Goal: Task Accomplishment & Management: Manage account settings

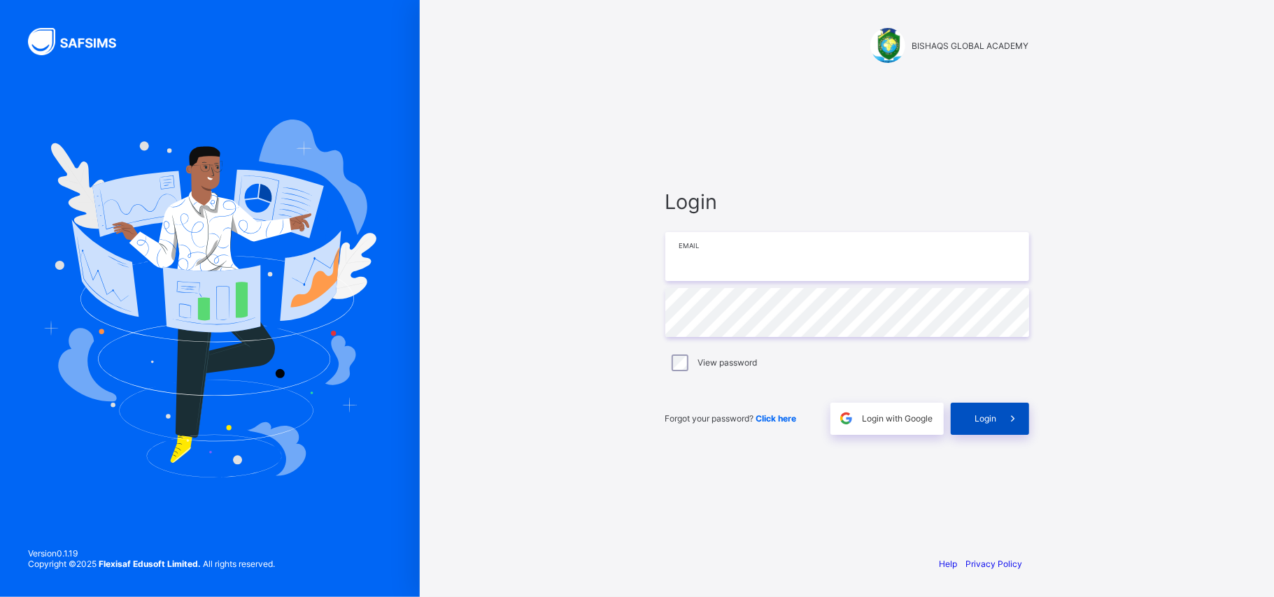
type input "**********"
click at [1007, 432] on span at bounding box center [1013, 419] width 32 height 32
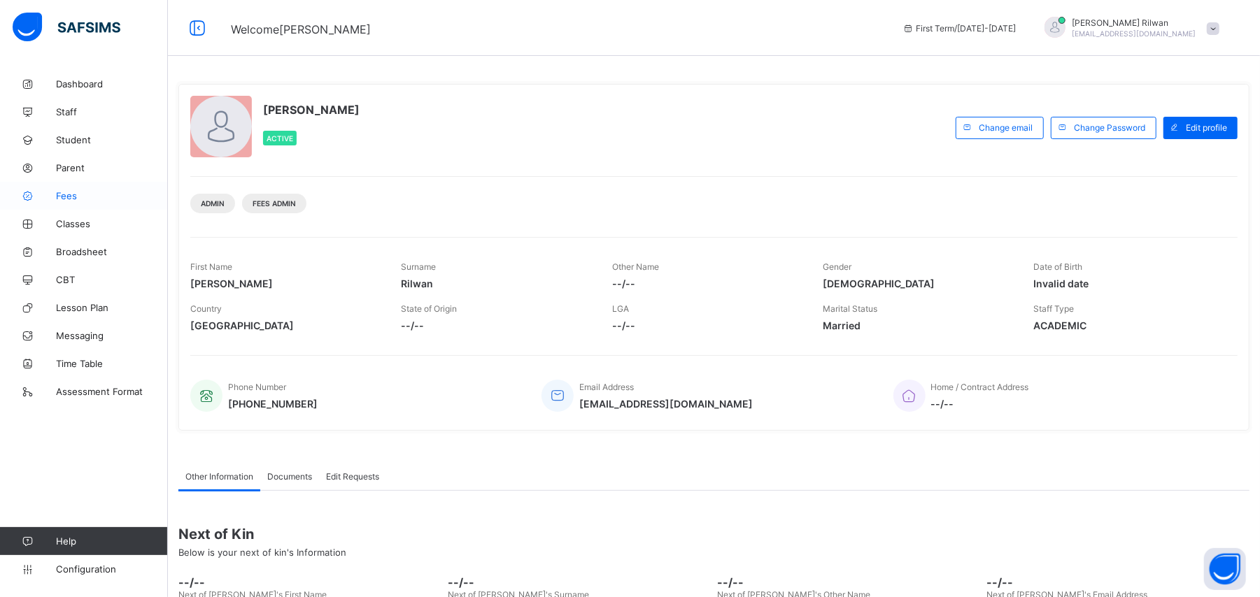
click at [123, 199] on span "Fees" at bounding box center [112, 195] width 112 height 11
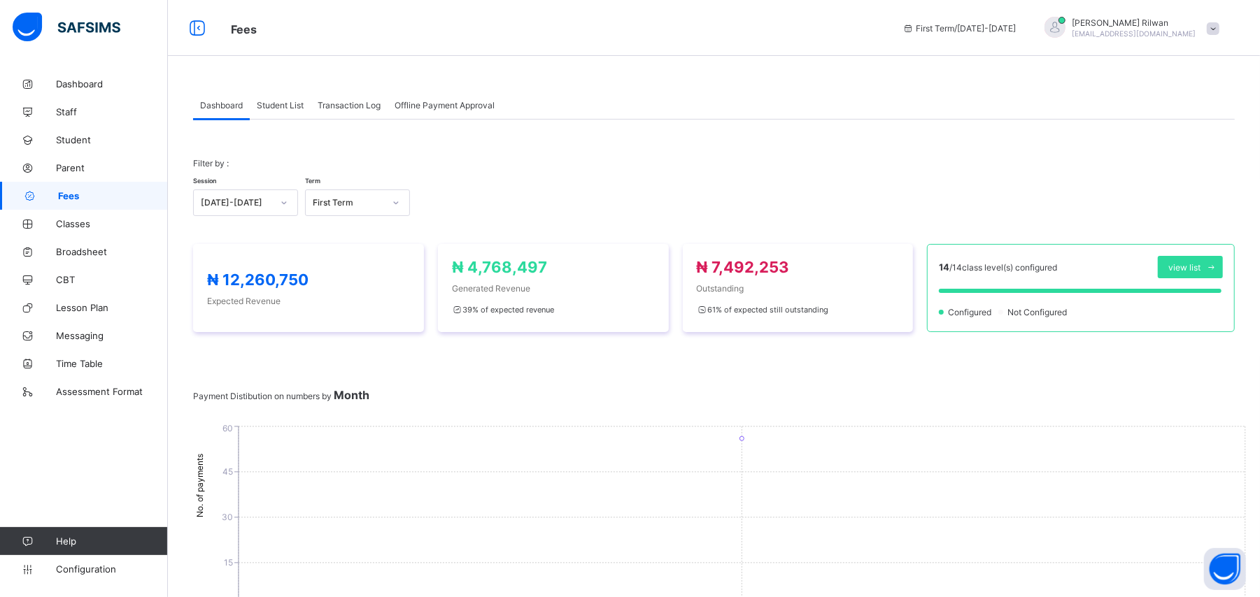
click at [285, 105] on span "Student List" at bounding box center [280, 105] width 47 height 10
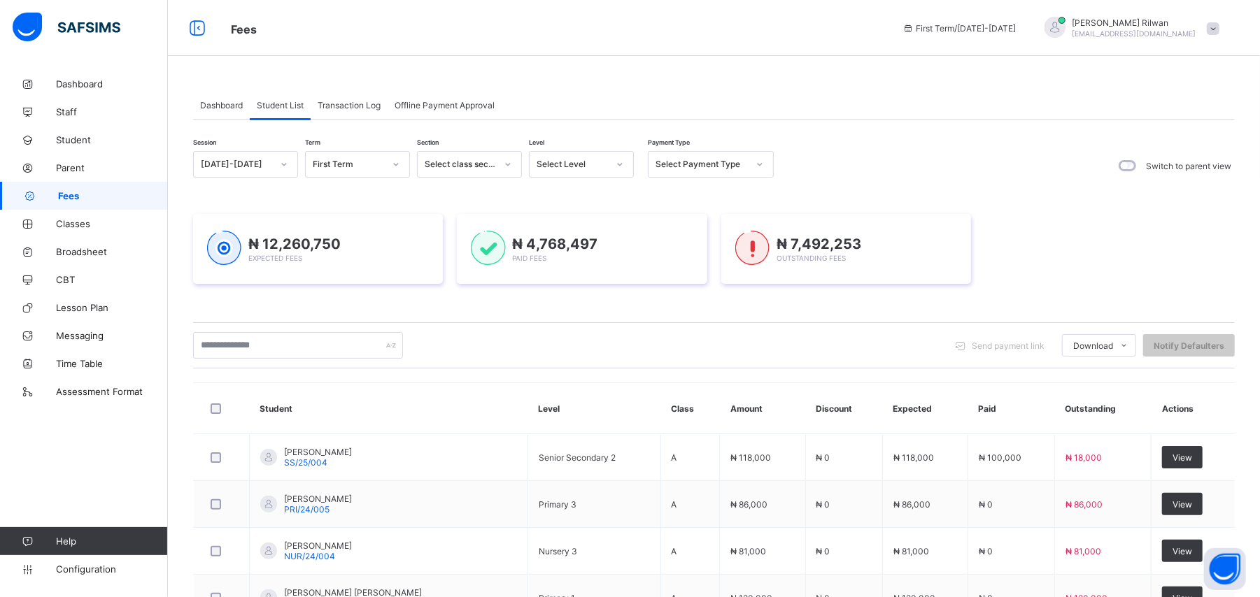
click at [622, 176] on div at bounding box center [619, 164] width 27 height 25
click at [610, 247] on div "Nur 2" at bounding box center [581, 238] width 104 height 22
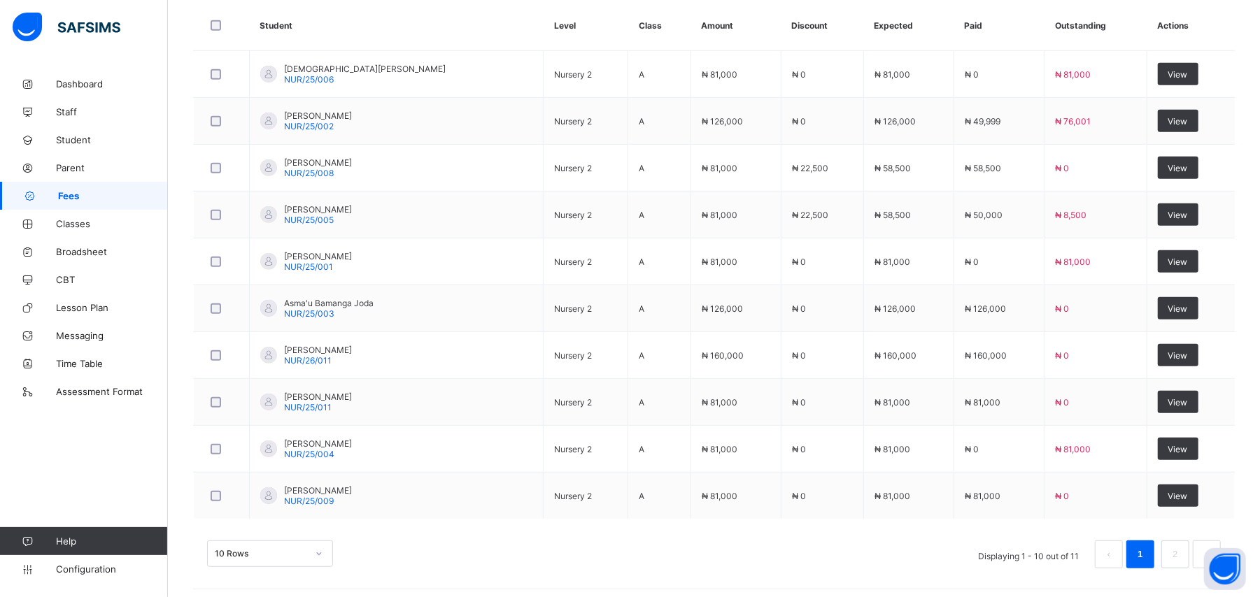
scroll to position [485, 0]
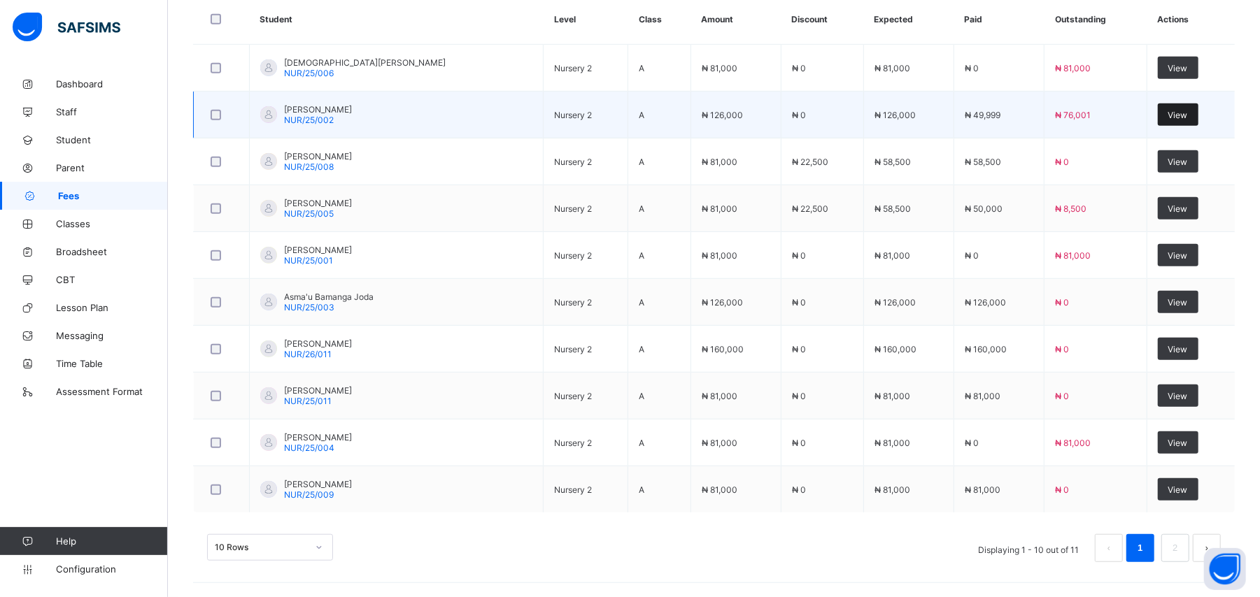
click at [1173, 117] on div "View" at bounding box center [1177, 115] width 41 height 22
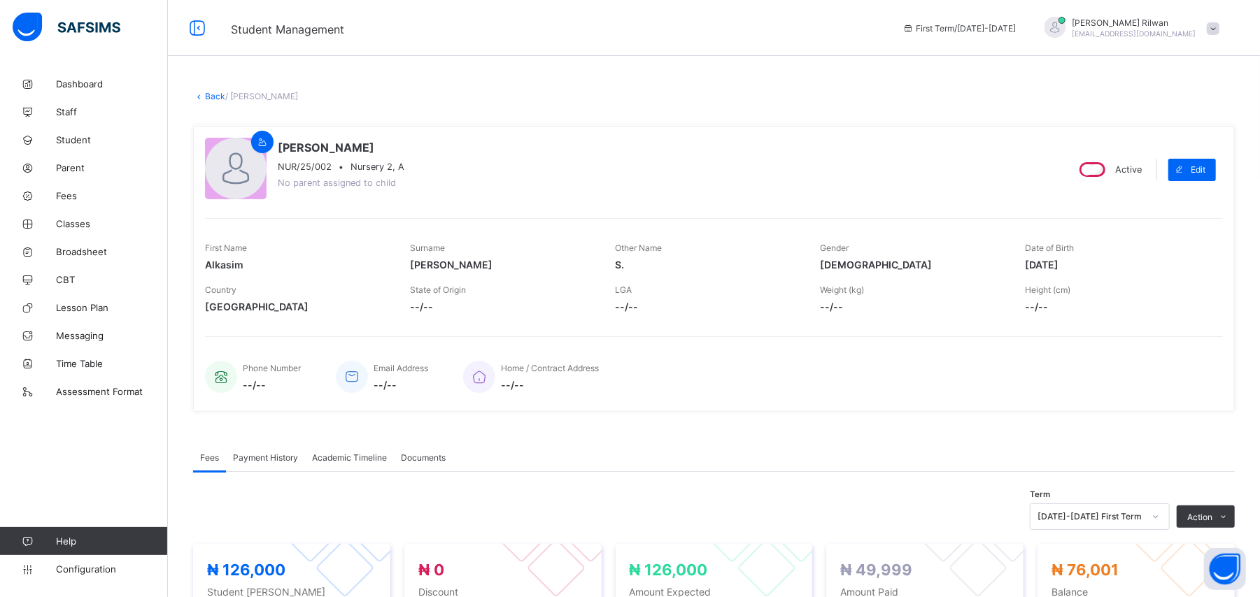
click at [215, 101] on link "Back" at bounding box center [215, 96] width 20 height 10
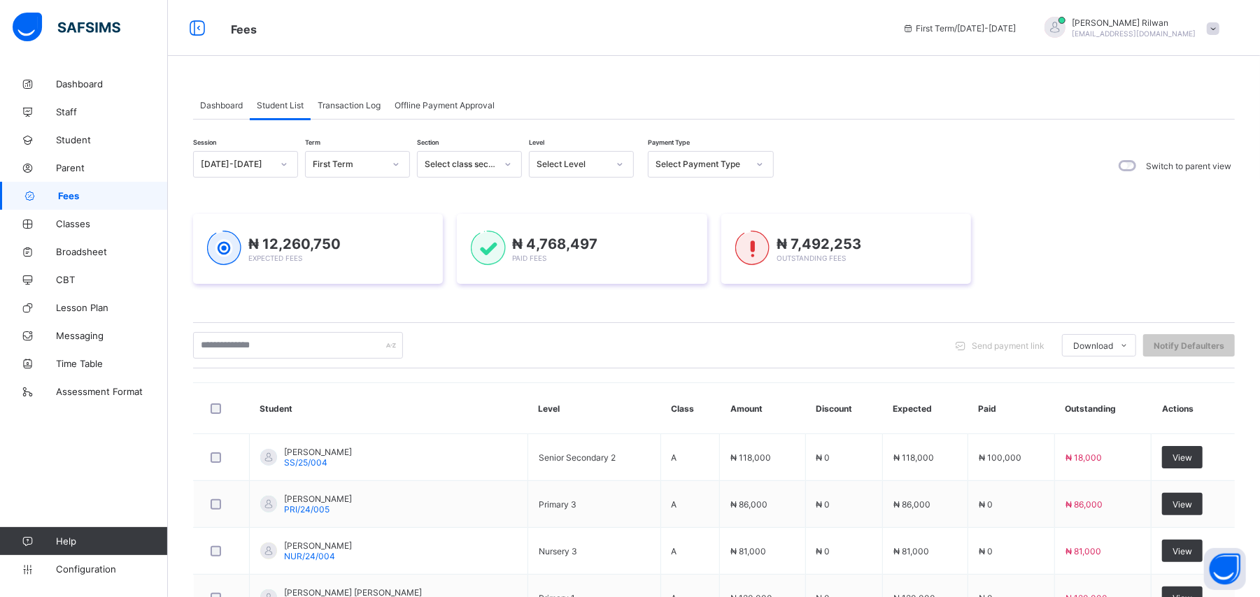
click at [621, 166] on icon at bounding box center [619, 164] width 8 height 14
click at [599, 236] on div "Nur 2" at bounding box center [581, 238] width 104 height 22
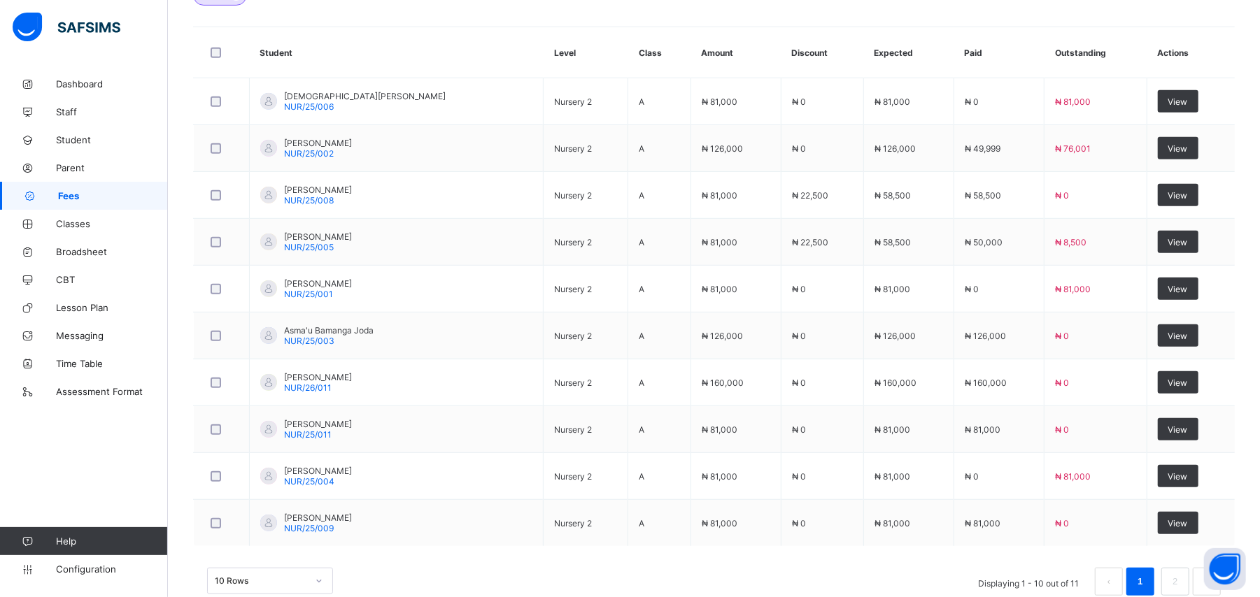
scroll to position [459, 0]
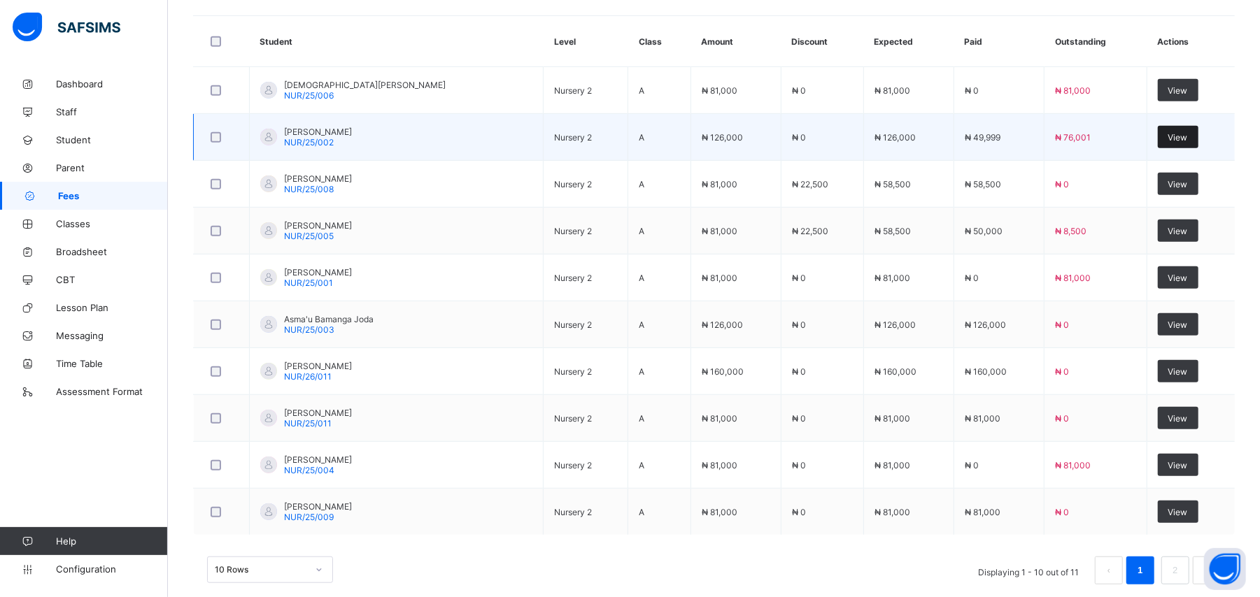
click at [1172, 140] on span "View" at bounding box center [1178, 137] width 20 height 10
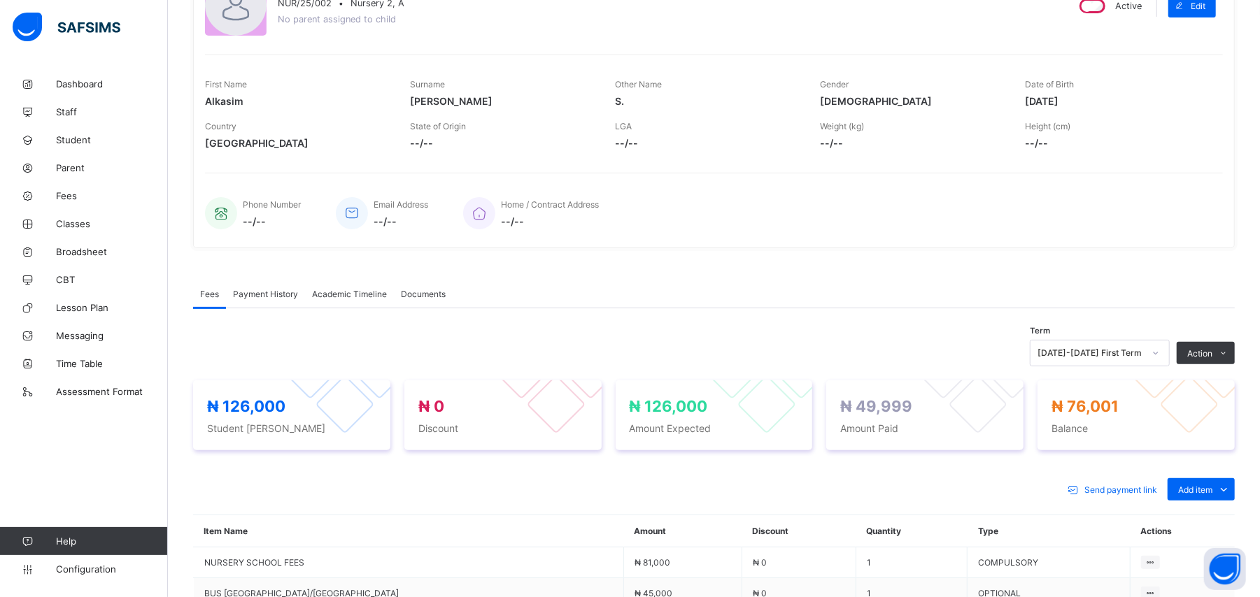
scroll to position [322, 0]
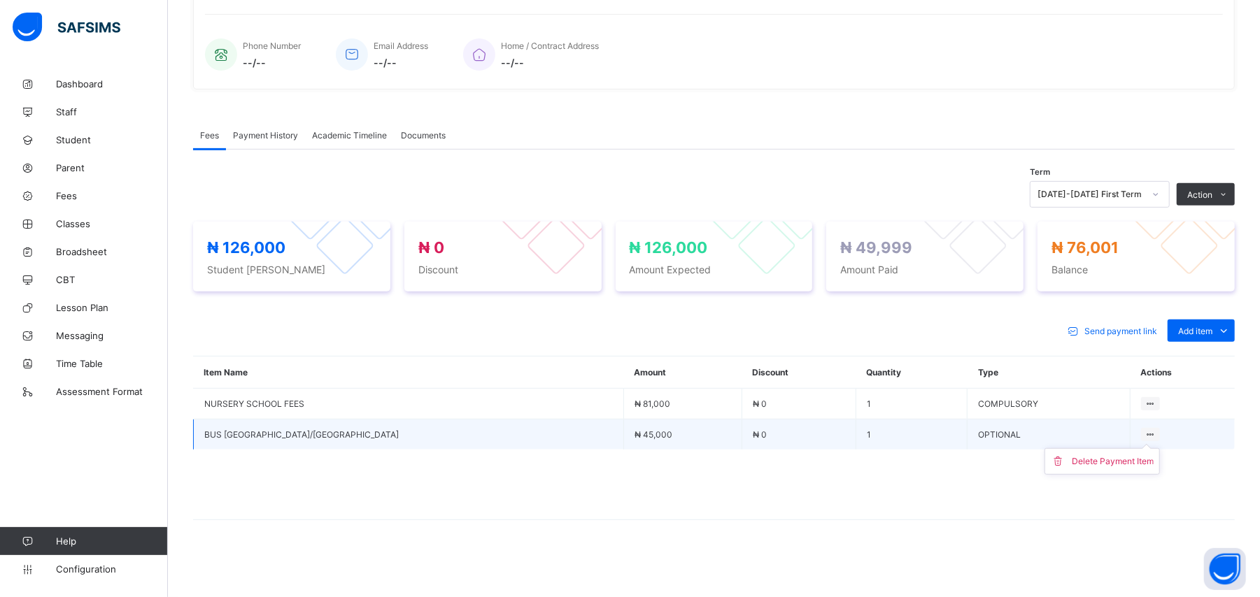
click at [1144, 428] on div at bounding box center [1150, 434] width 19 height 13
click at [1134, 467] on div "Delete Payment Item" at bounding box center [1112, 462] width 82 height 14
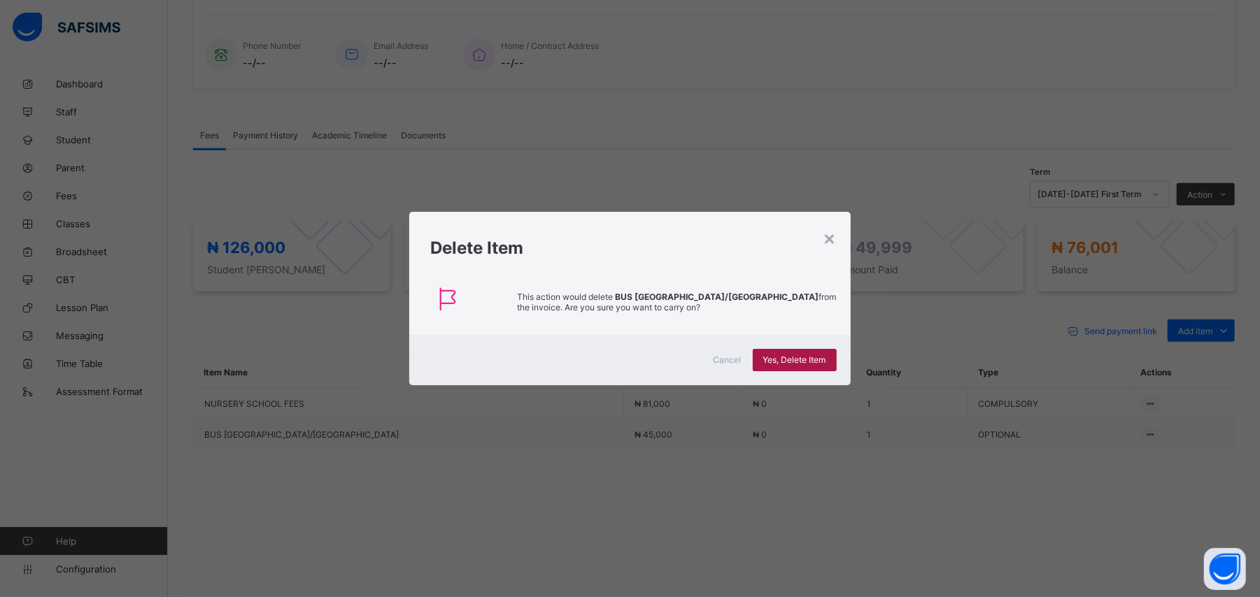
click at [809, 358] on span "Yes, Delete Item" at bounding box center [794, 360] width 63 height 10
click at [809, 361] on span "Yes, Delete Item" at bounding box center [794, 360] width 63 height 10
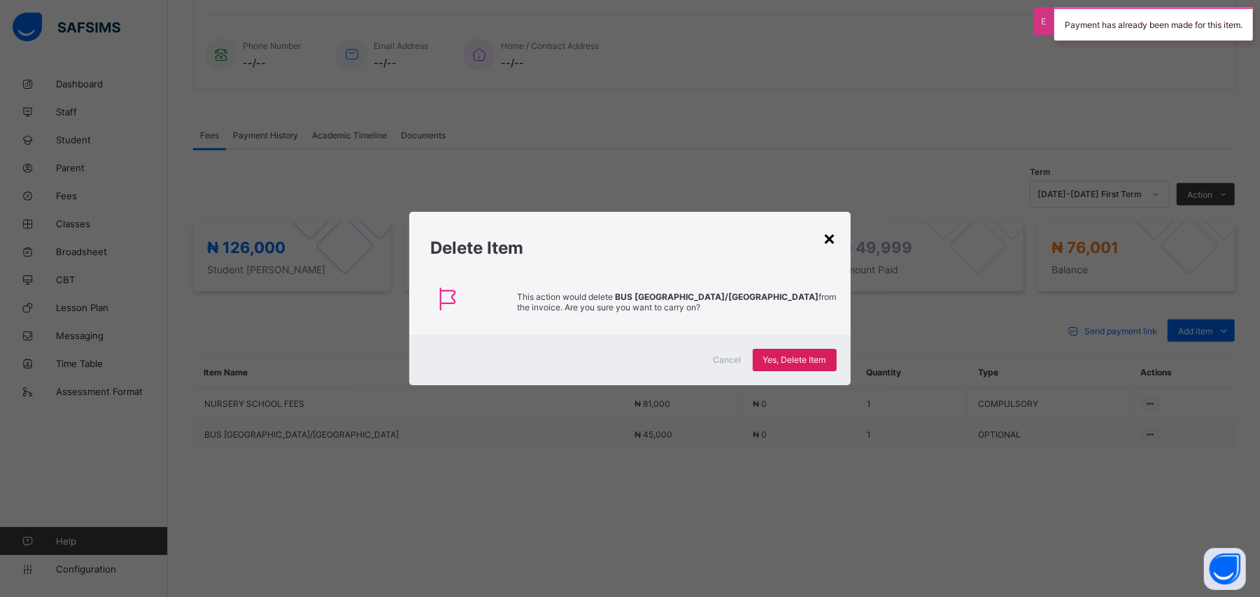
click at [834, 236] on div "×" at bounding box center [829, 238] width 13 height 24
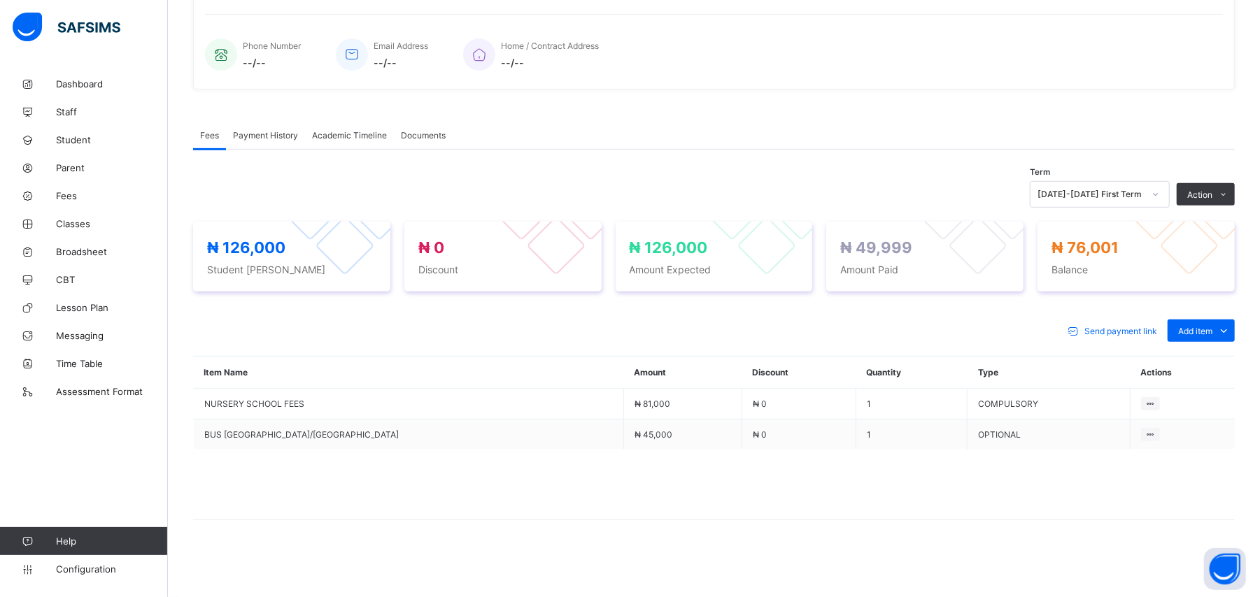
click at [273, 133] on span "Payment History" at bounding box center [265, 135] width 65 height 10
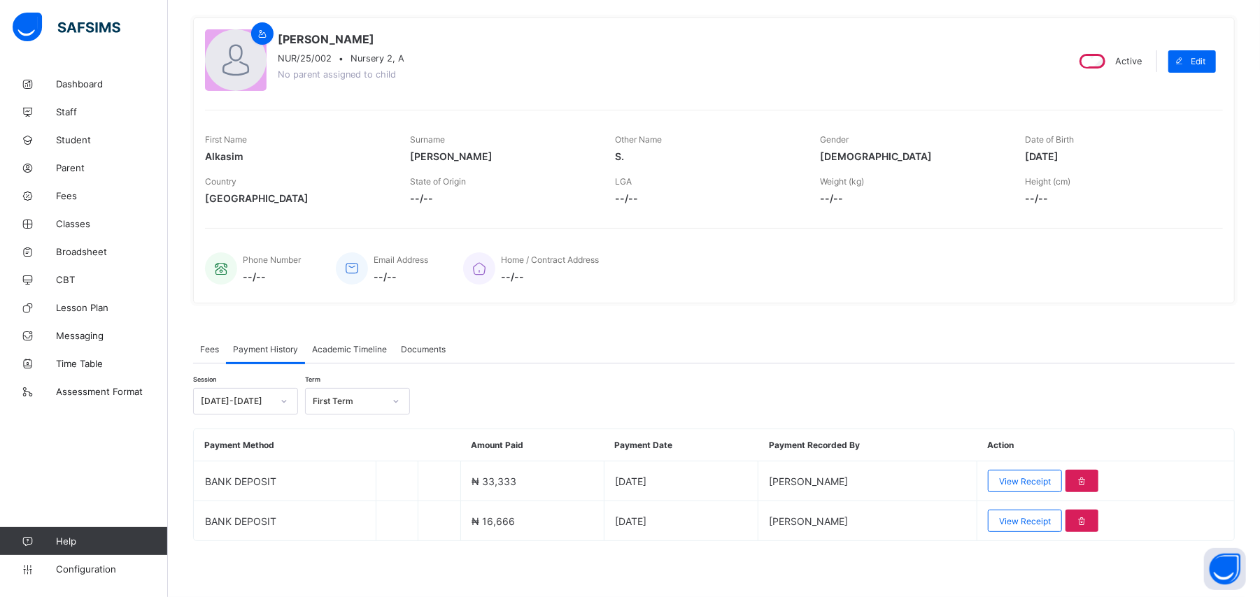
click at [636, 404] on div "Session [DATE]-[DATE] Term First Term" at bounding box center [713, 401] width 1041 height 27
click at [358, 345] on span "Academic Timeline" at bounding box center [349, 349] width 75 height 10
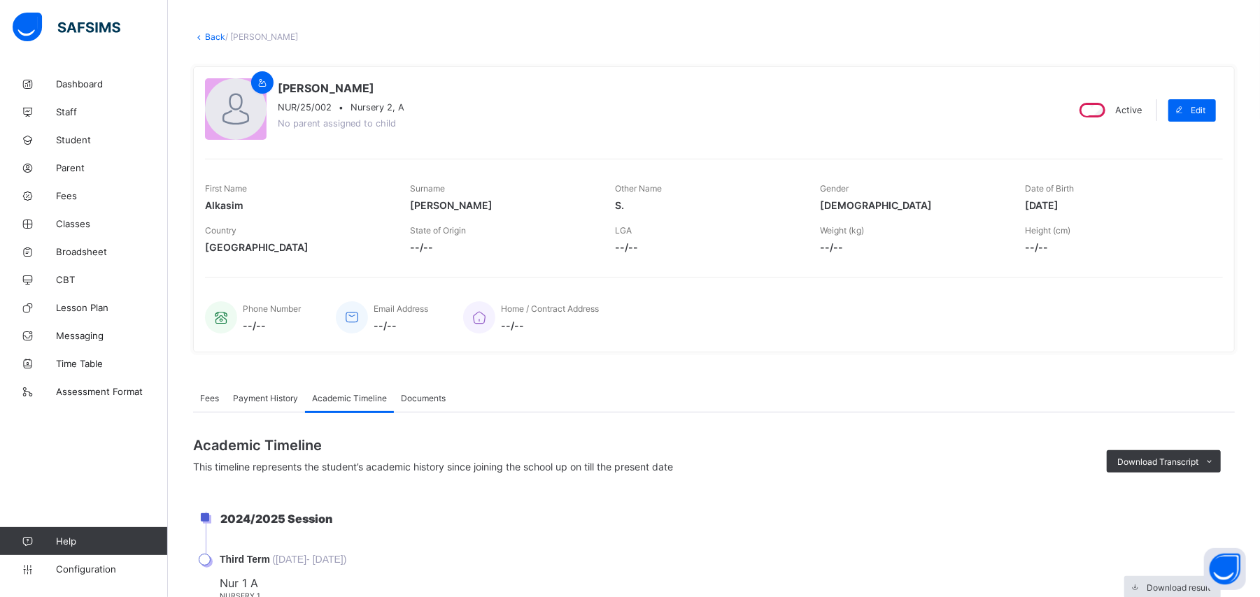
scroll to position [0, 0]
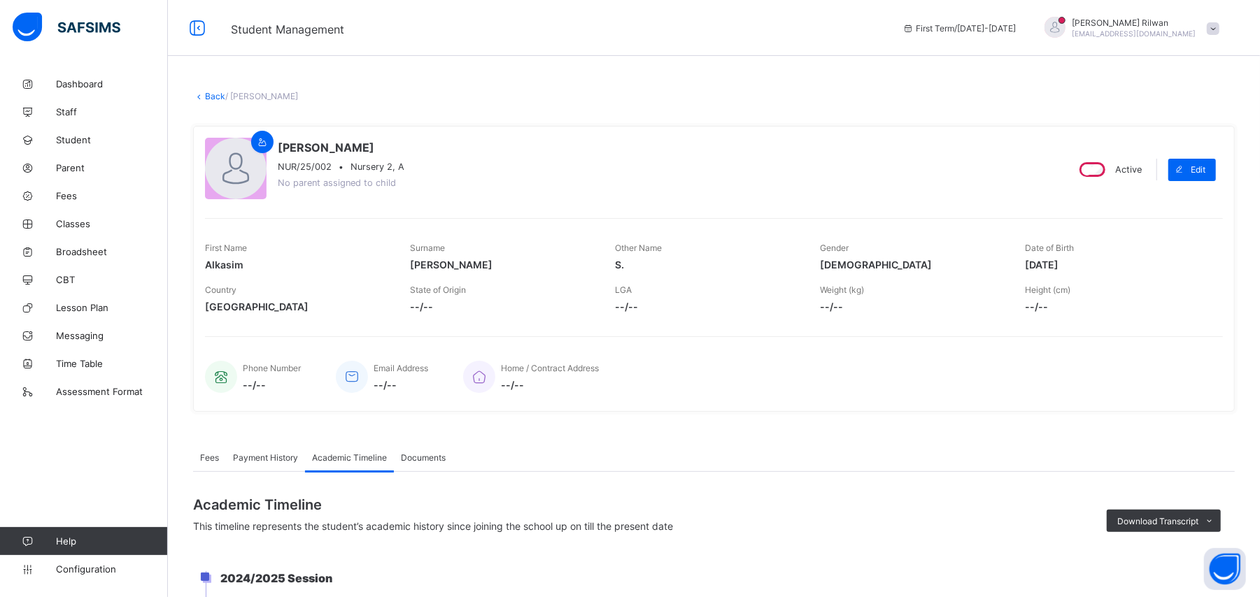
click at [216, 99] on link "Back" at bounding box center [215, 96] width 20 height 10
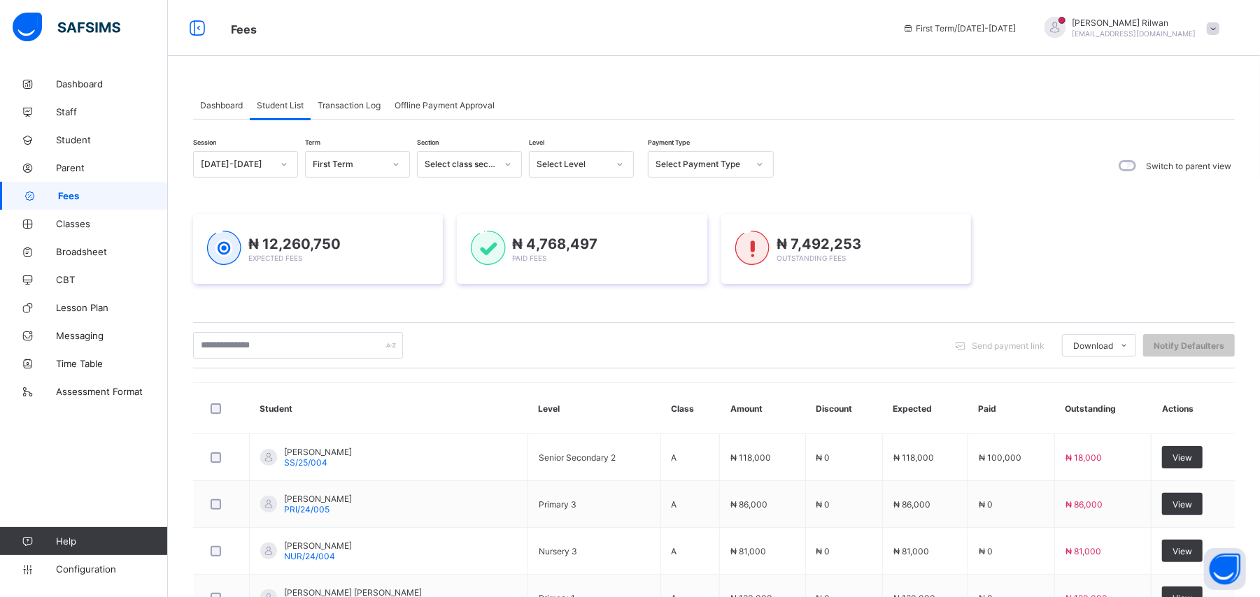
click at [348, 113] on div "Transaction Log" at bounding box center [349, 105] width 77 height 28
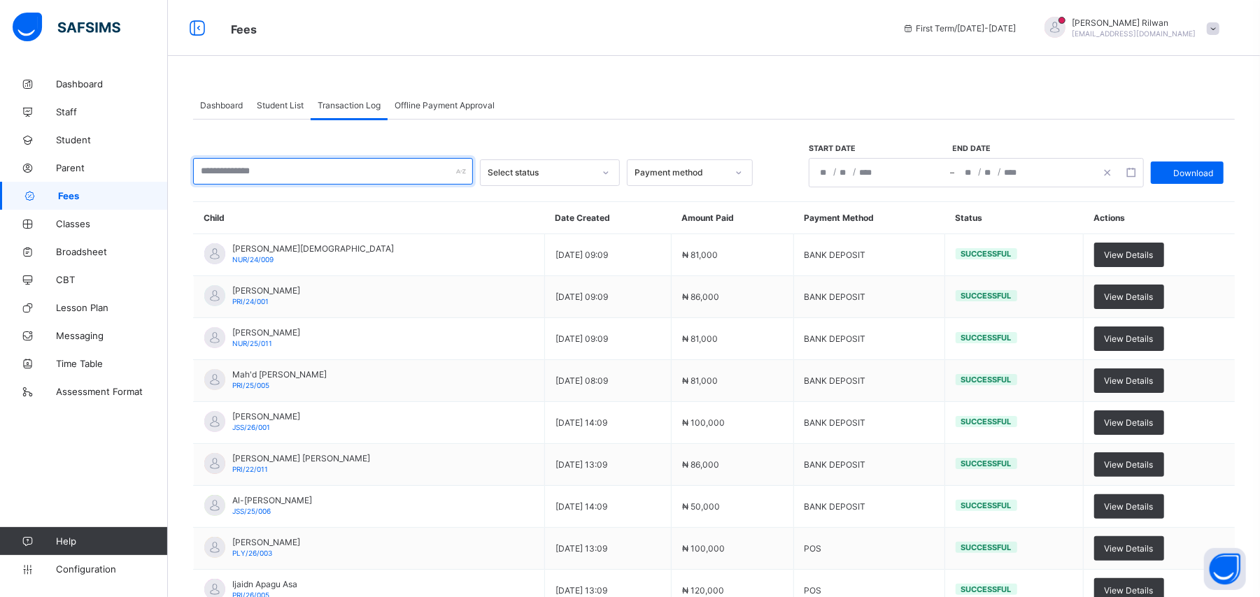
click at [271, 175] on input "text" at bounding box center [333, 171] width 280 height 27
type input "*"
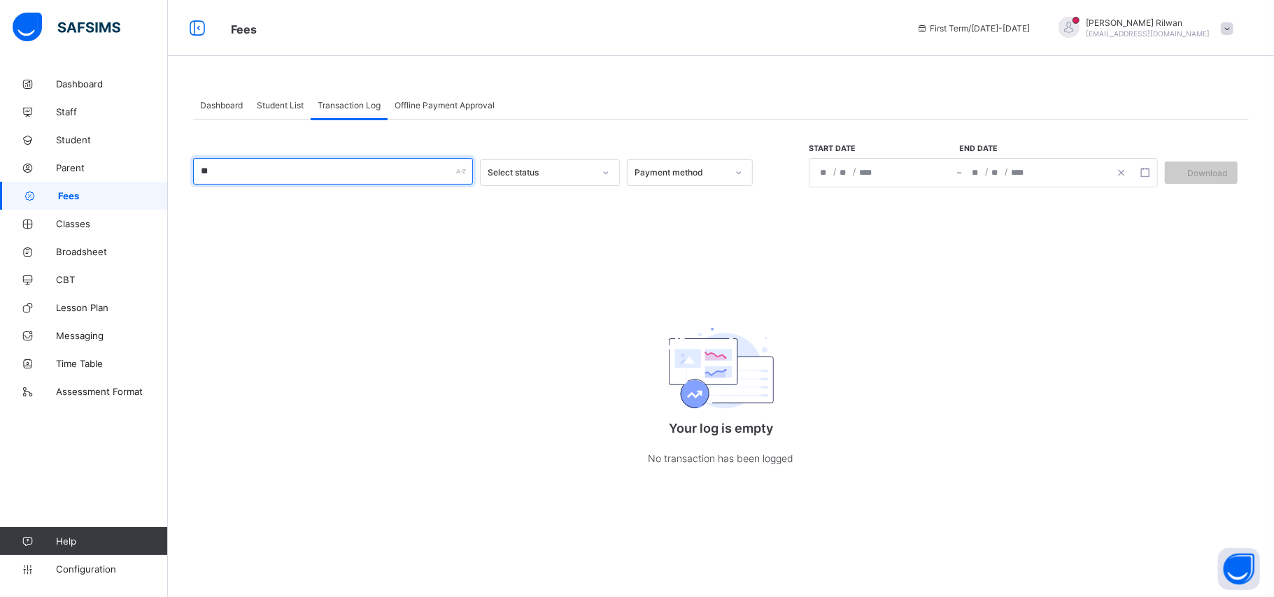
type input "*"
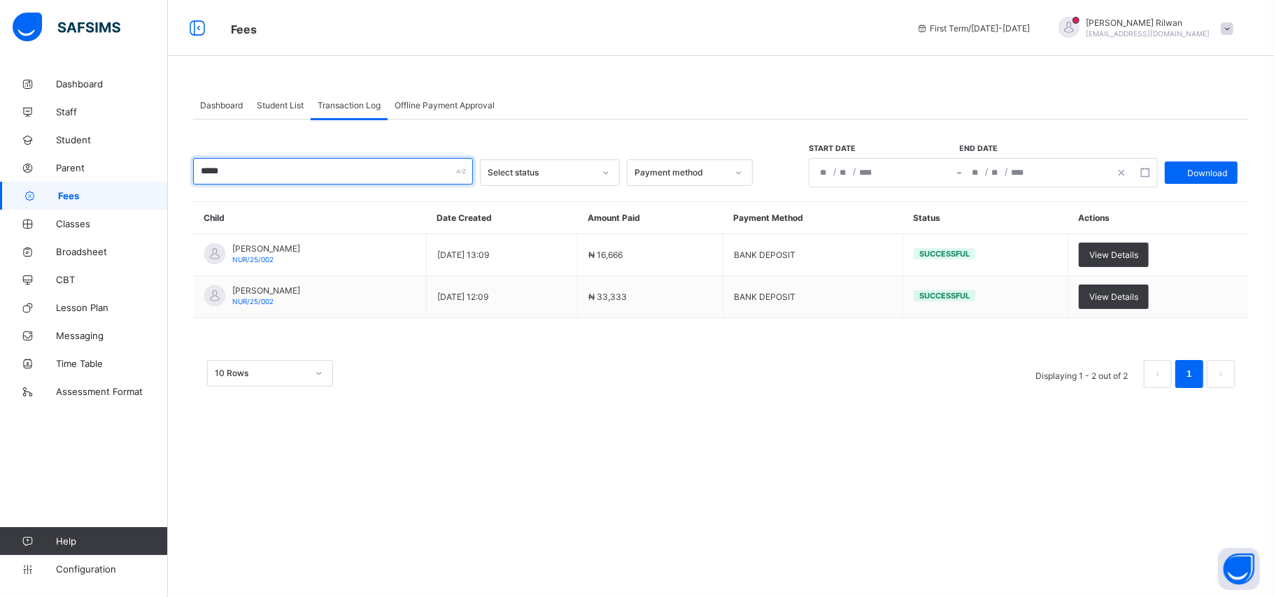
type input "*****"
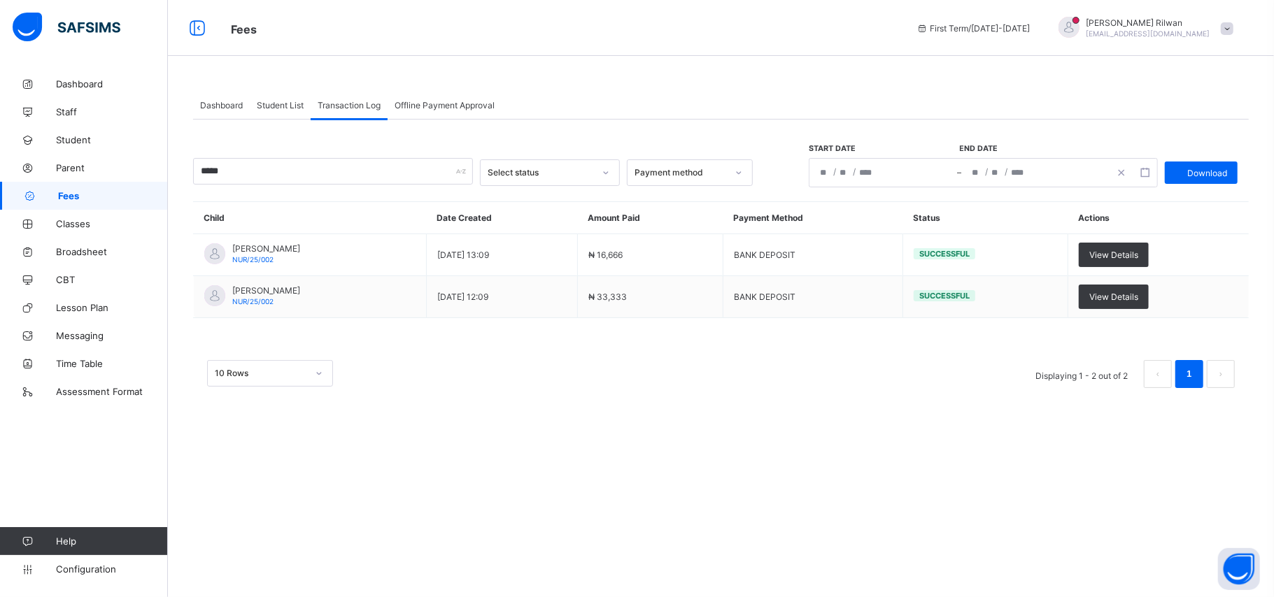
click at [273, 104] on span "Student List" at bounding box center [280, 105] width 47 height 10
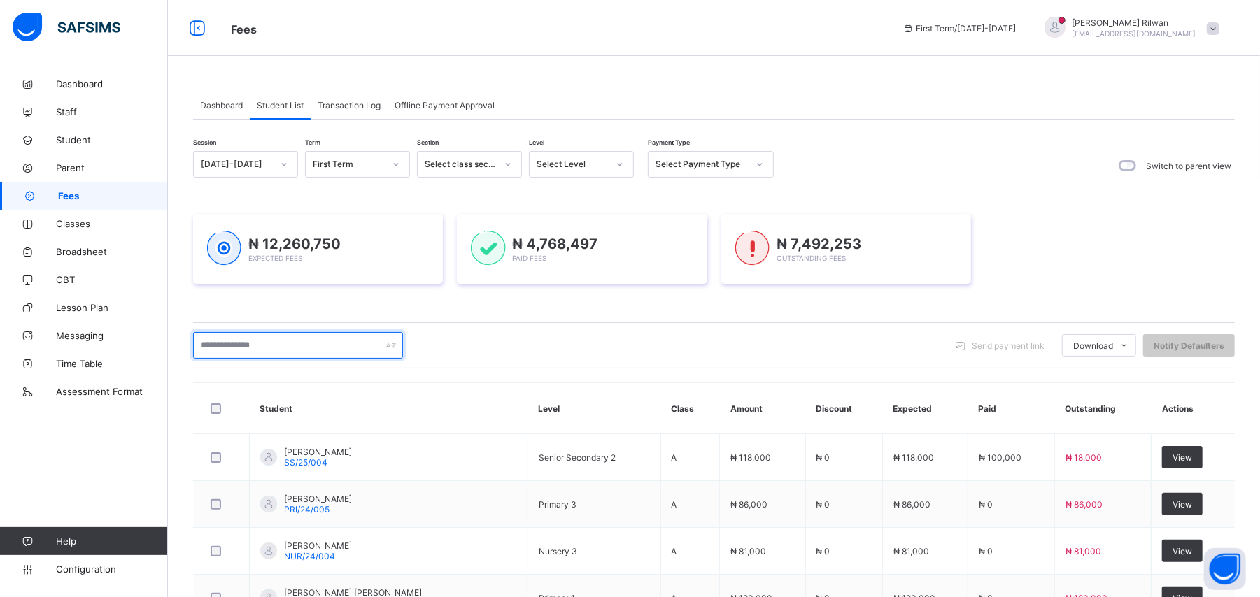
click at [301, 350] on input "text" at bounding box center [298, 345] width 210 height 27
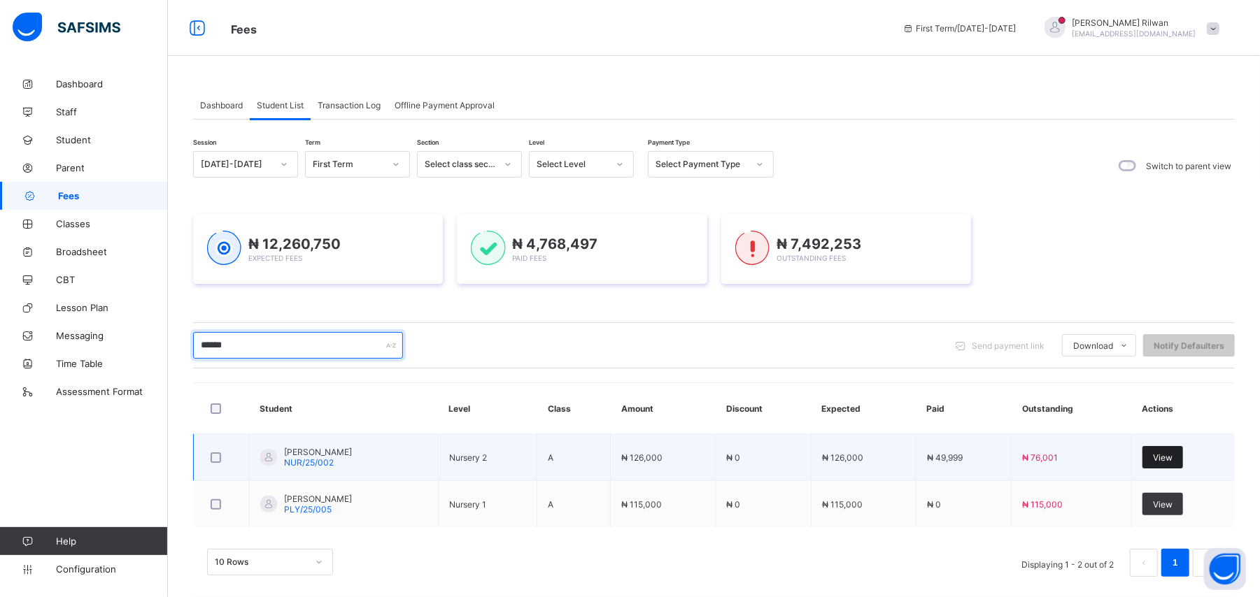
type input "******"
click at [1172, 455] on span "View" at bounding box center [1163, 457] width 20 height 10
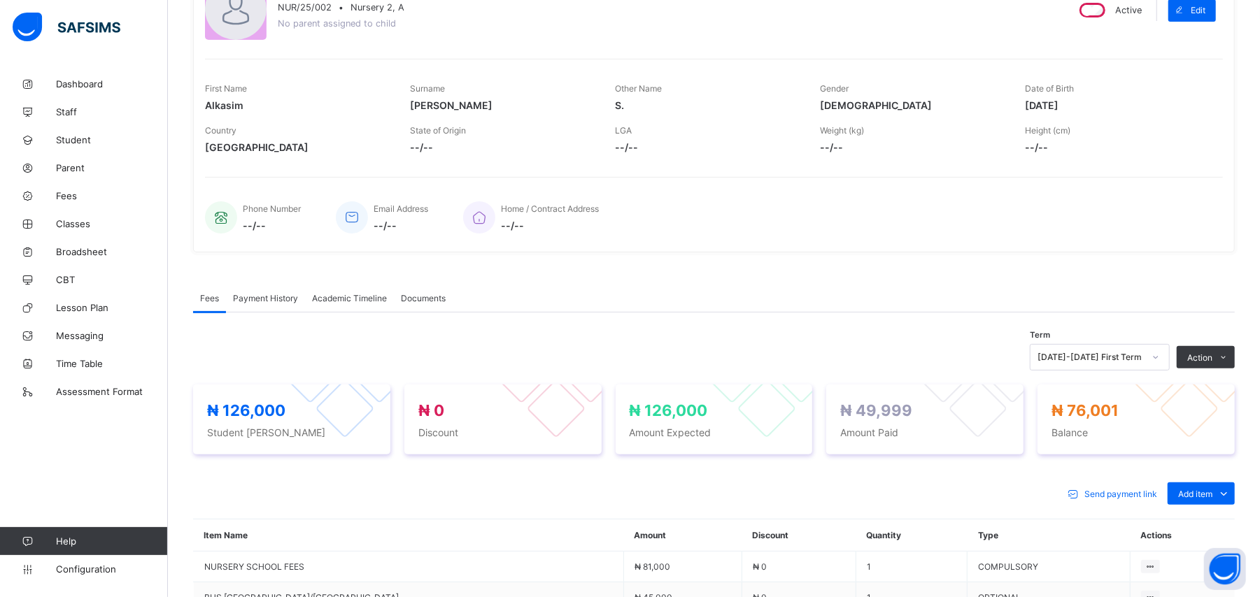
scroll to position [242, 0]
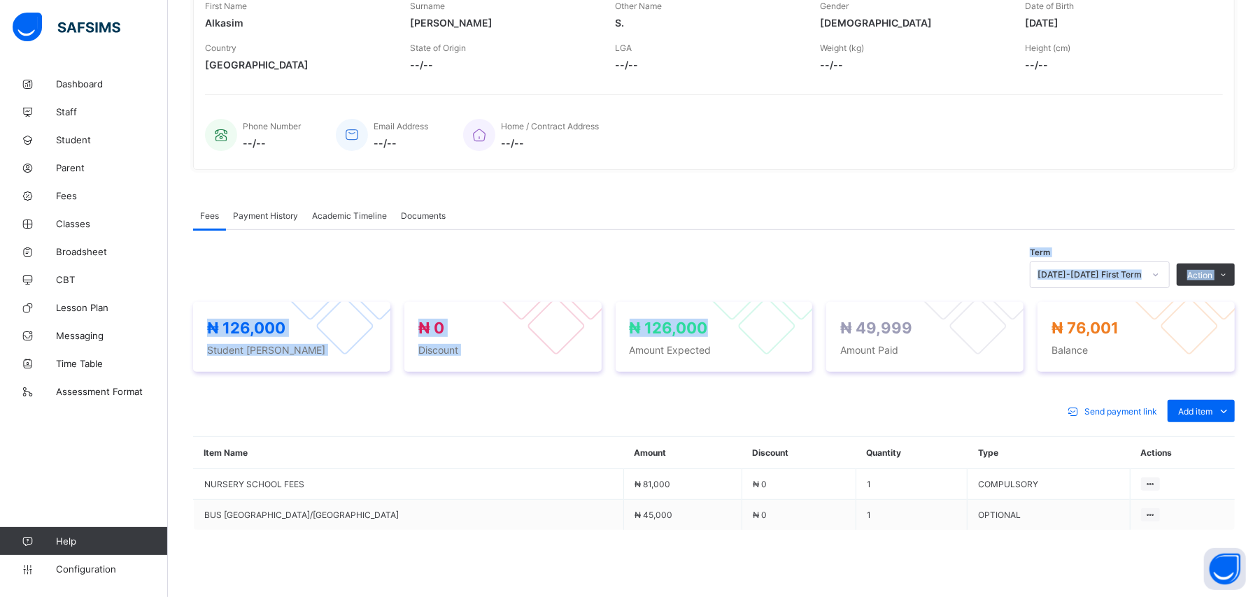
drag, startPoint x: 739, startPoint y: 300, endPoint x: 515, endPoint y: 205, distance: 243.2
click at [515, 205] on div "Fees Payment History Academic Timeline Documents Fees More Options Term [DATE]-…" at bounding box center [713, 418] width 1041 height 434
click at [524, 225] on div "Fees Payment History Academic Timeline Documents" at bounding box center [713, 215] width 1041 height 29
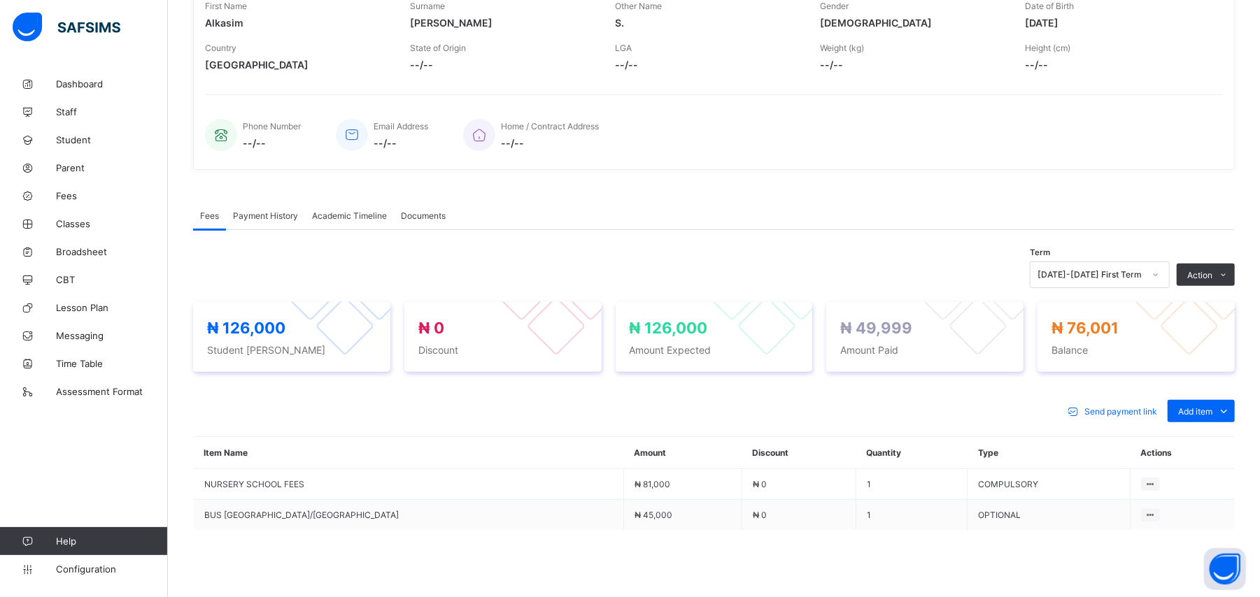
click at [278, 211] on span "Payment History" at bounding box center [265, 216] width 65 height 10
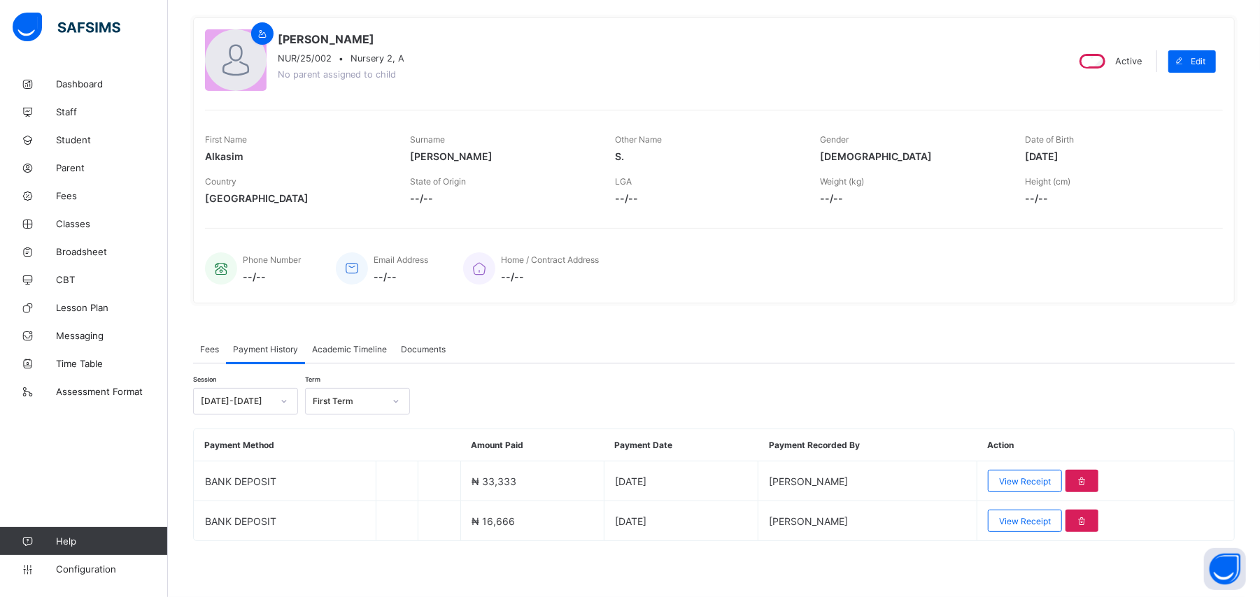
scroll to position [109, 0]
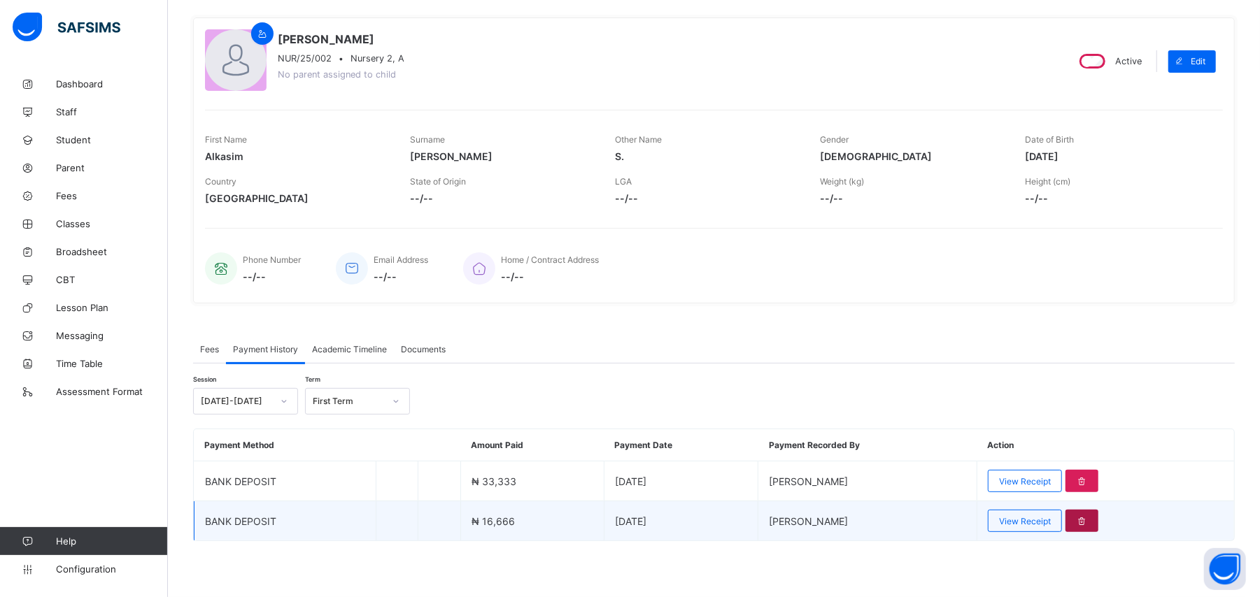
click at [1088, 518] on icon at bounding box center [1082, 521] width 12 height 10
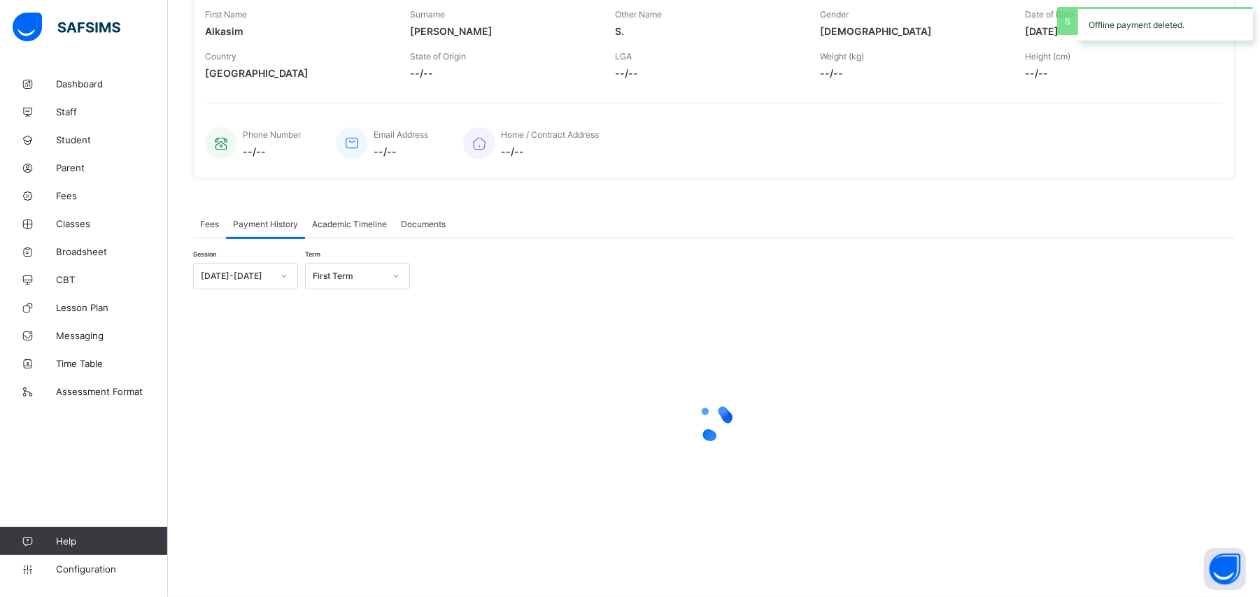
scroll to position [69, 0]
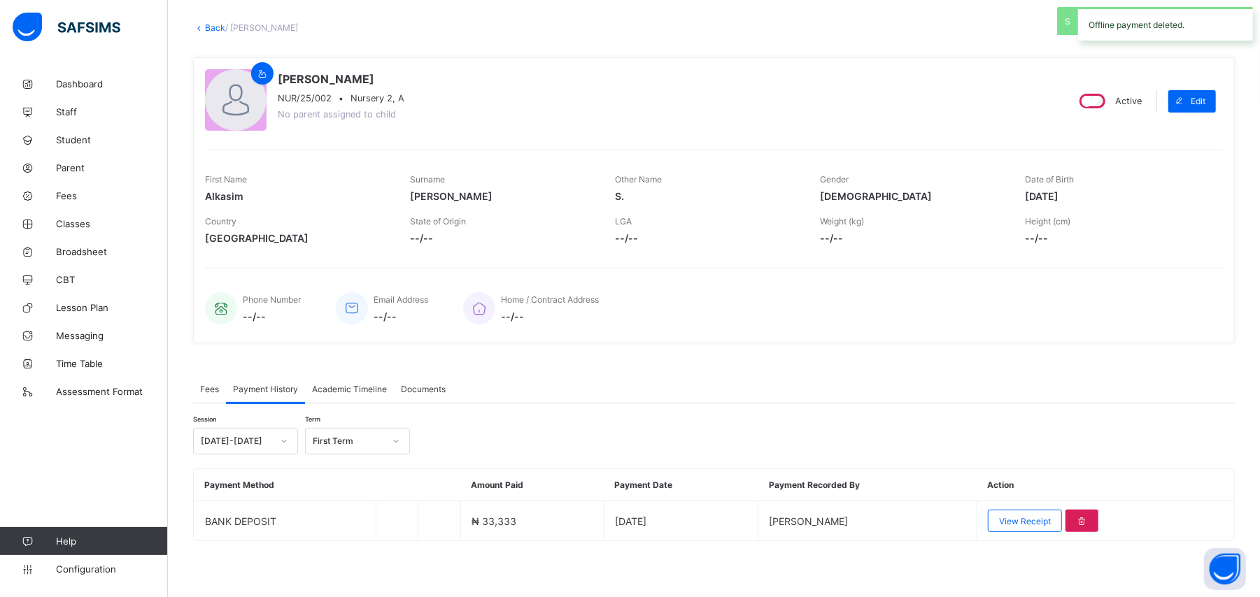
click at [1052, 473] on th "Action" at bounding box center [1104, 485] width 257 height 32
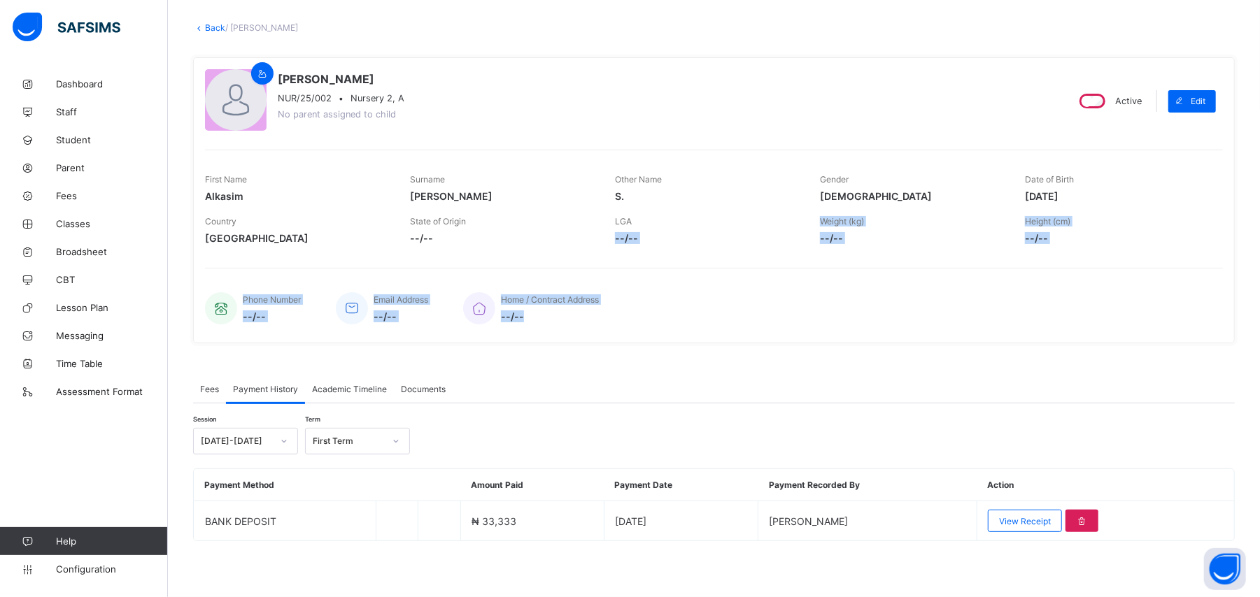
drag, startPoint x: 952, startPoint y: 314, endPoint x: 728, endPoint y: 199, distance: 251.8
click at [728, 199] on div "[PERSON_NAME] [PERSON_NAME]/25/002 • Nursery 2, A No parent assigned to child A…" at bounding box center [713, 200] width 1041 height 286
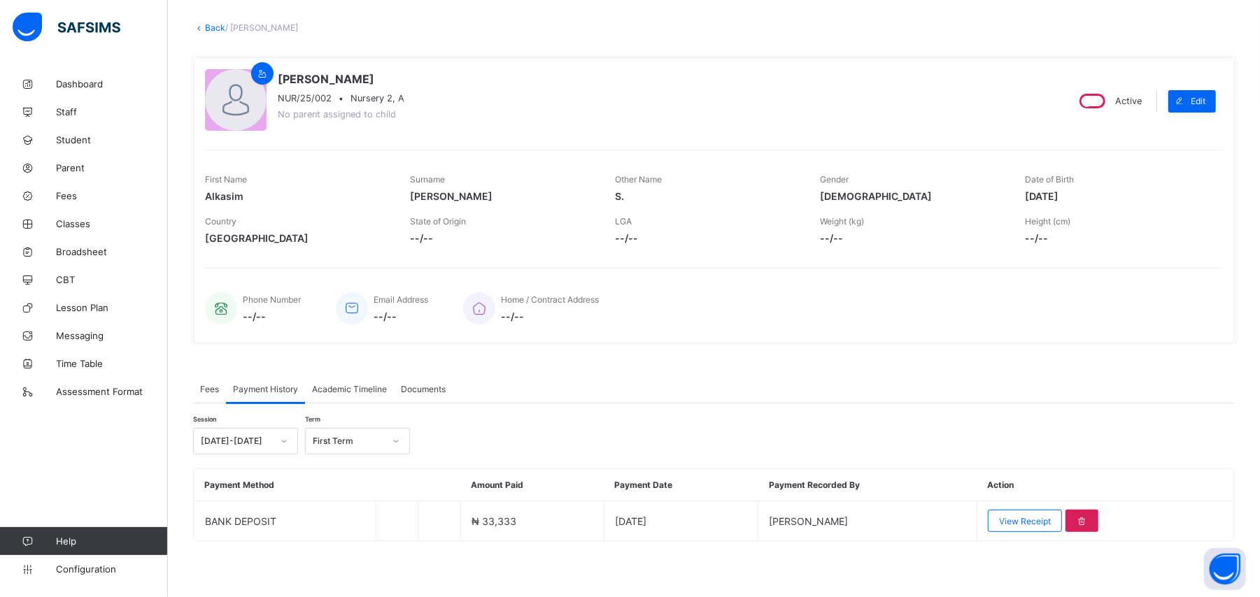
click at [927, 375] on div "Fees Payment History Academic Timeline Documents" at bounding box center [713, 389] width 1041 height 29
click at [211, 386] on span "Fees" at bounding box center [209, 389] width 19 height 10
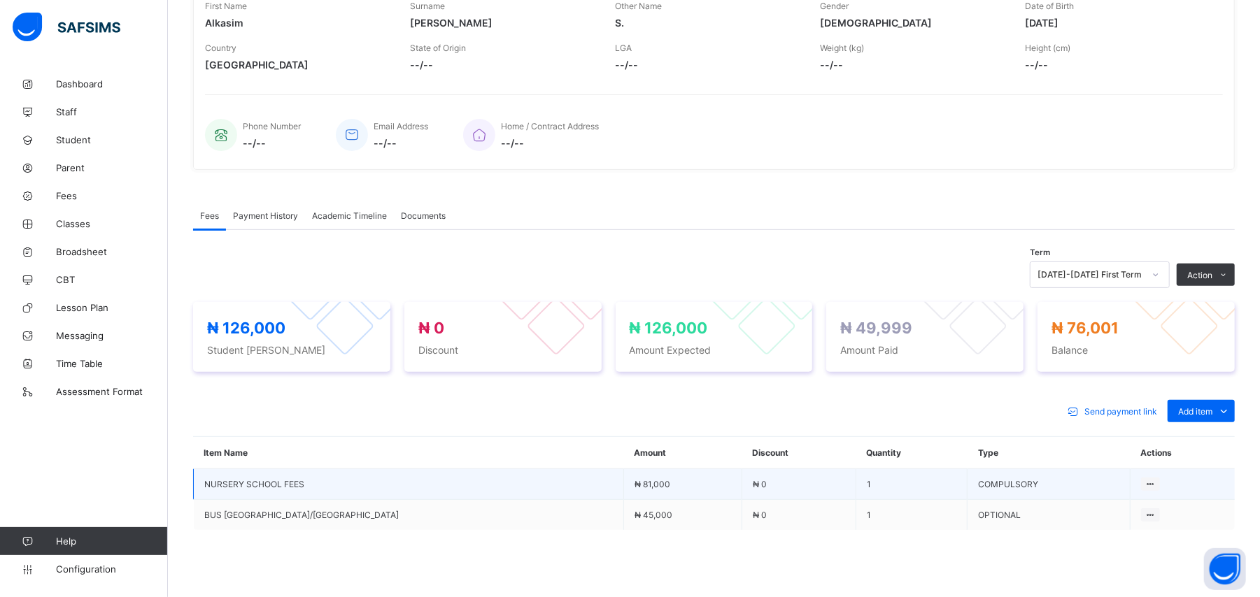
click at [865, 485] on td "1" at bounding box center [911, 484] width 111 height 31
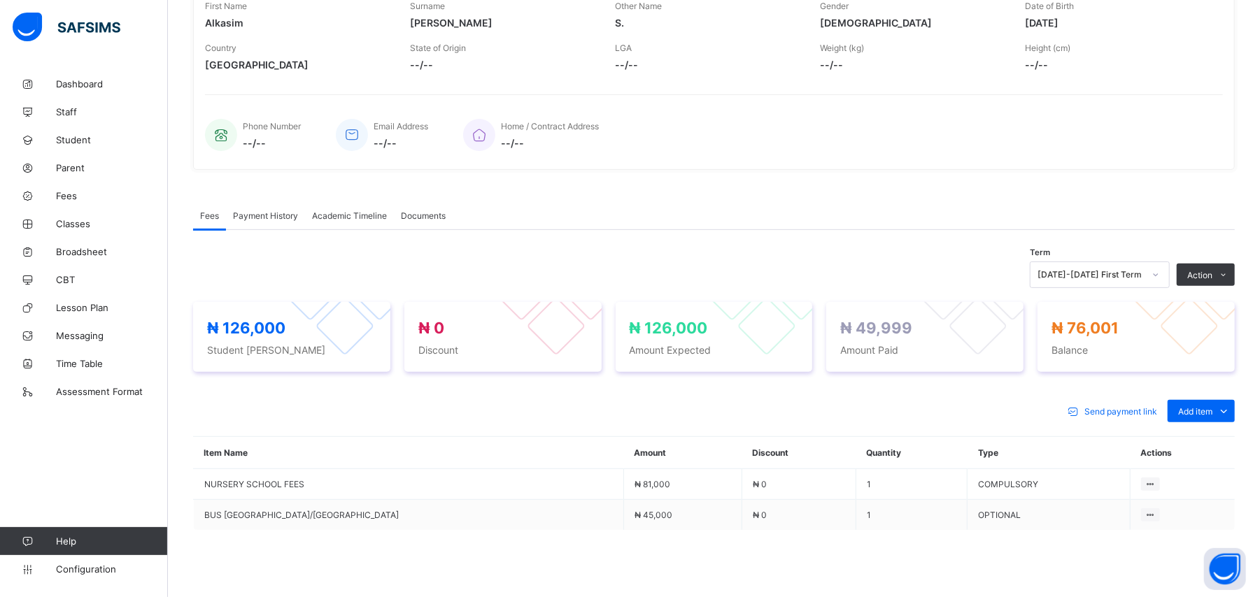
click at [270, 213] on span "Payment History" at bounding box center [265, 216] width 65 height 10
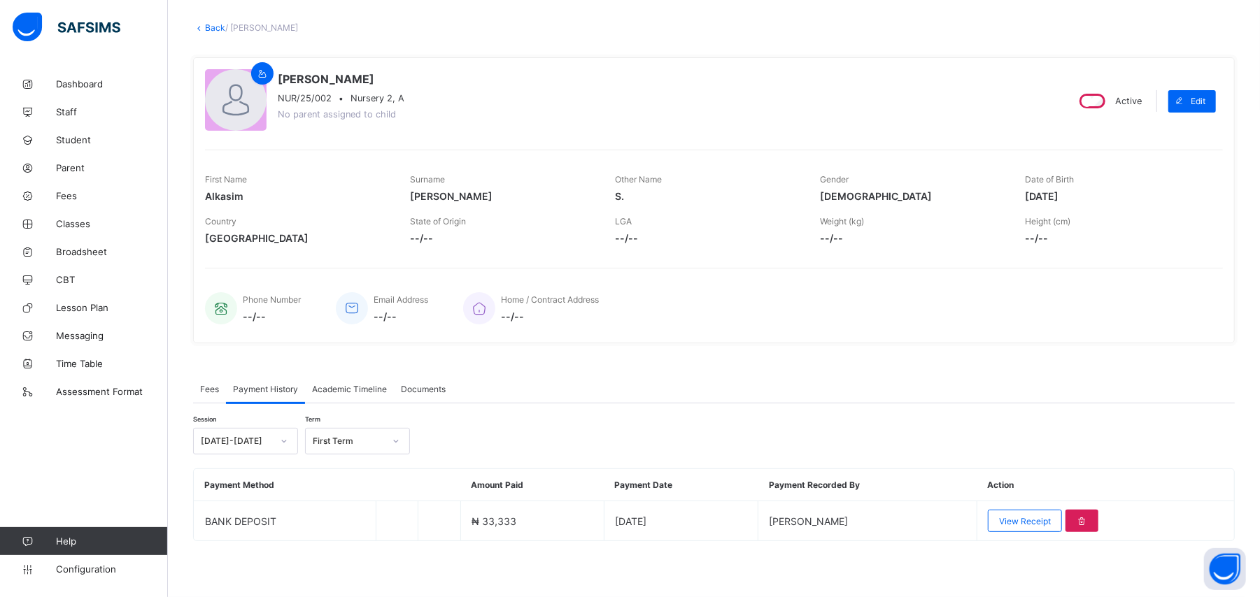
click at [671, 410] on div "Session [DATE]-[DATE] Term First Term Payment Method Amount Paid Payment Date P…" at bounding box center [713, 473] width 1041 height 138
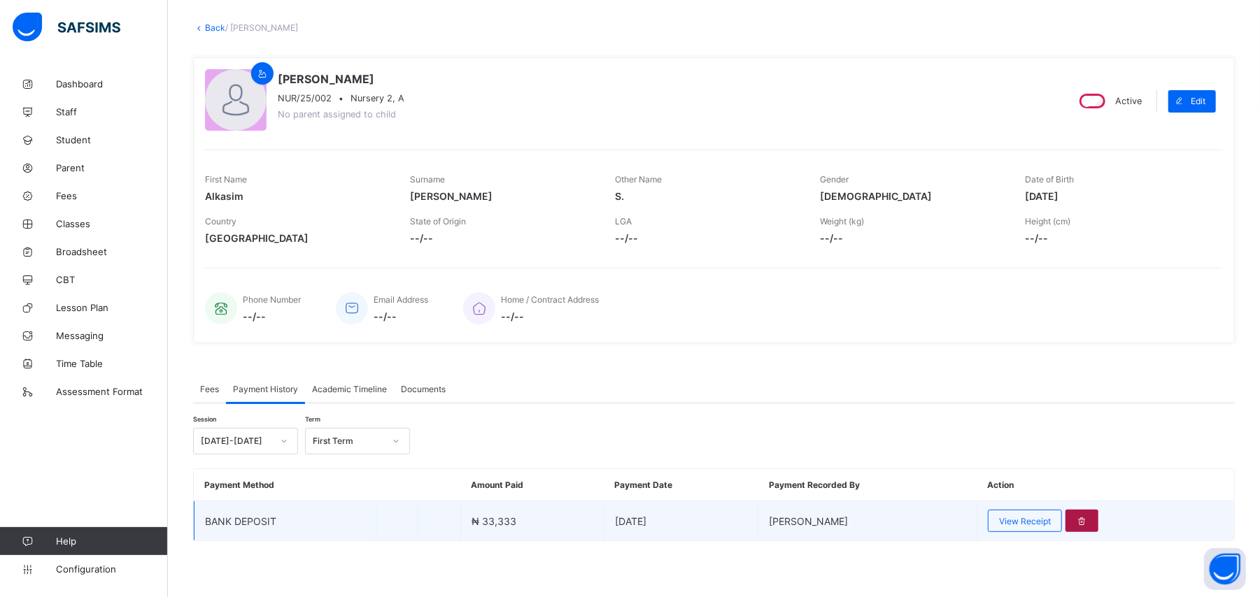
click at [1088, 519] on icon at bounding box center [1082, 521] width 12 height 10
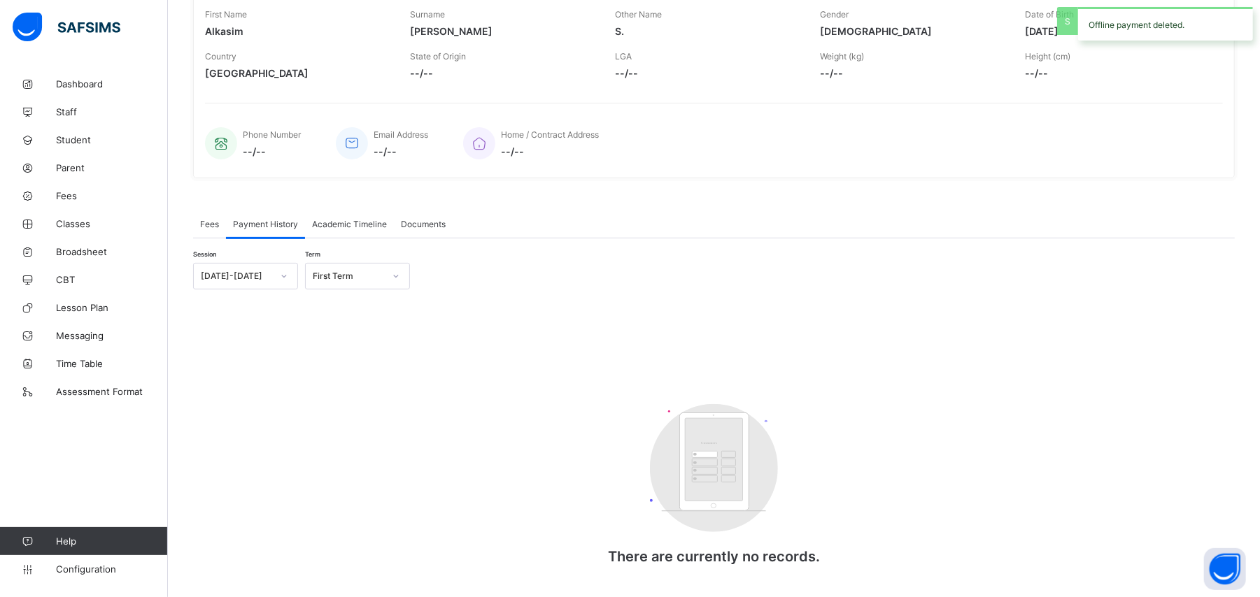
scroll to position [242, 0]
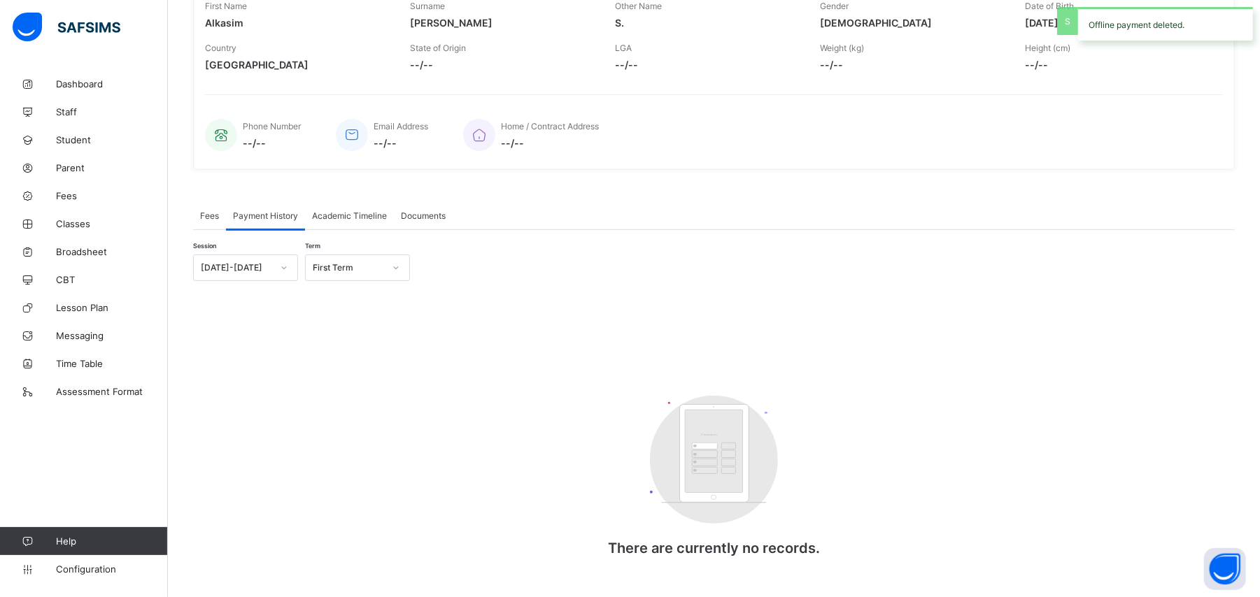
click at [202, 216] on span "Fees" at bounding box center [209, 216] width 19 height 10
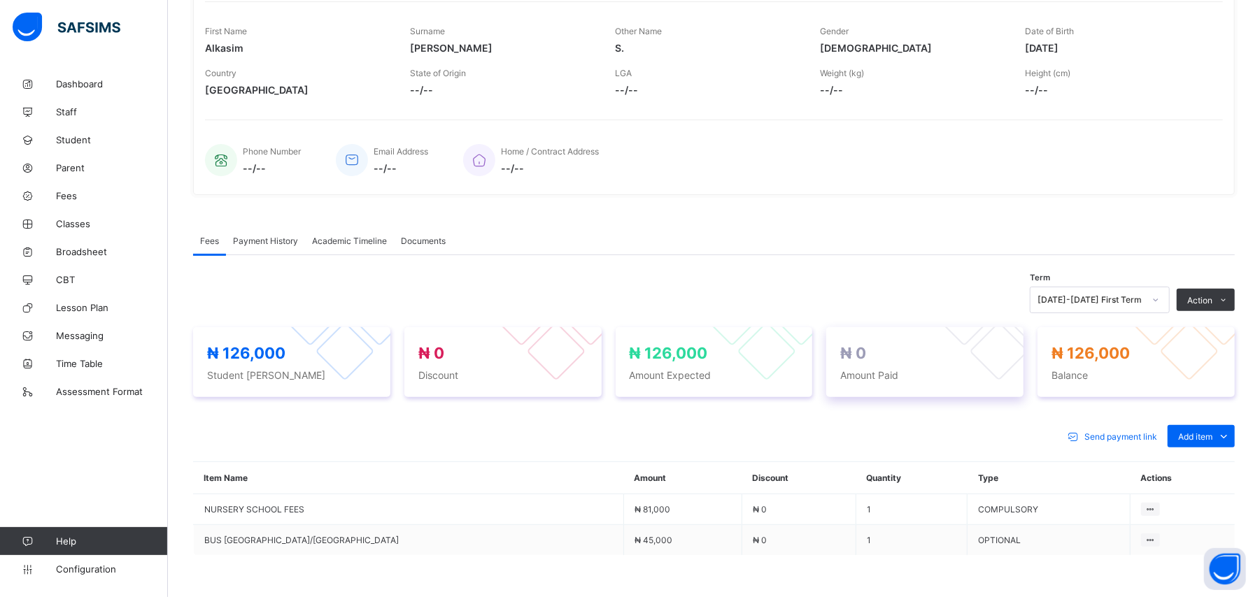
scroll to position [322, 0]
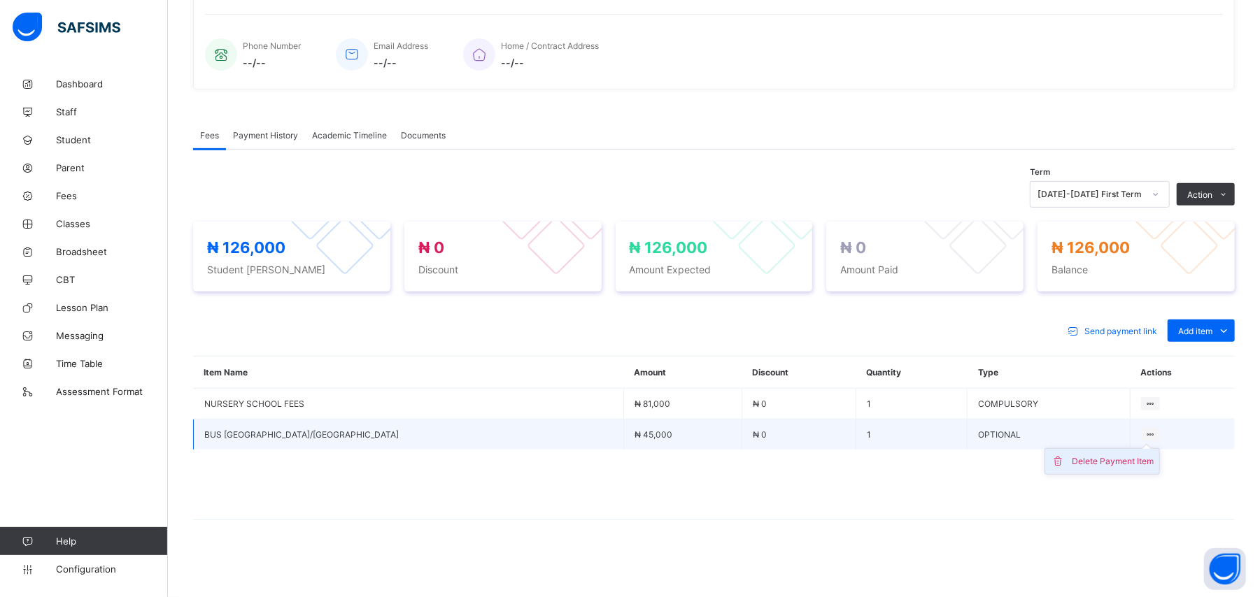
click at [1109, 464] on div "Delete Payment Item" at bounding box center [1112, 462] width 82 height 14
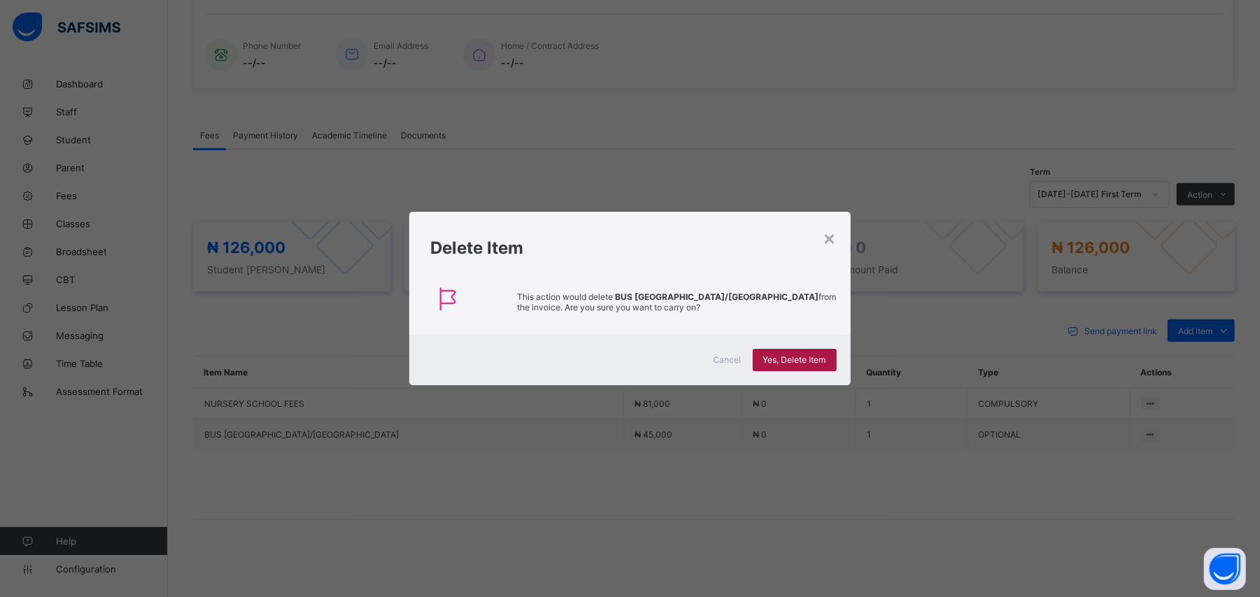
click at [771, 359] on span "Yes, Delete Item" at bounding box center [794, 360] width 63 height 10
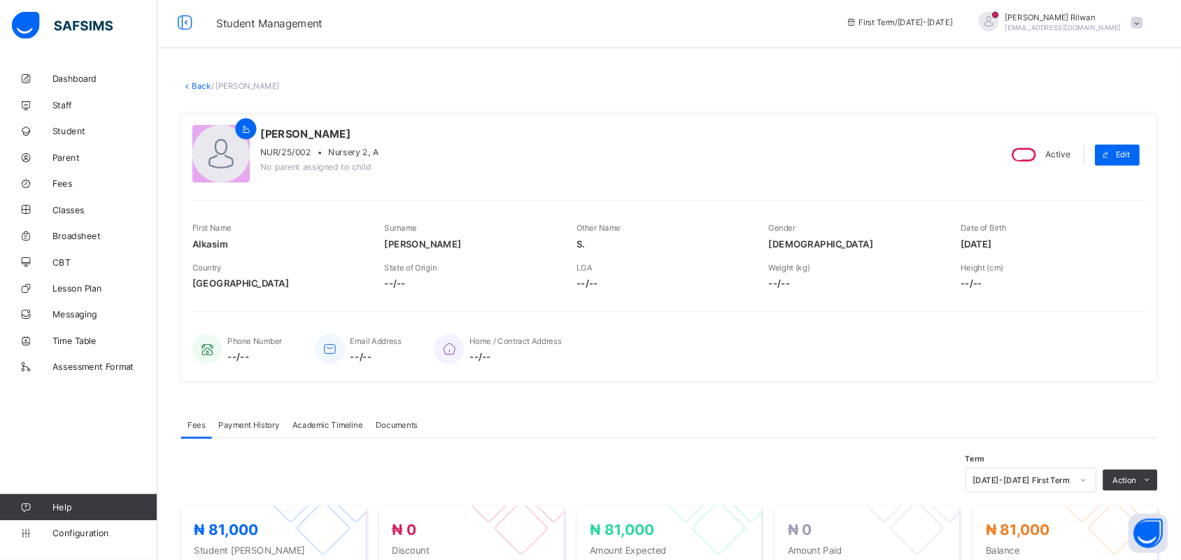
scroll to position [0, 0]
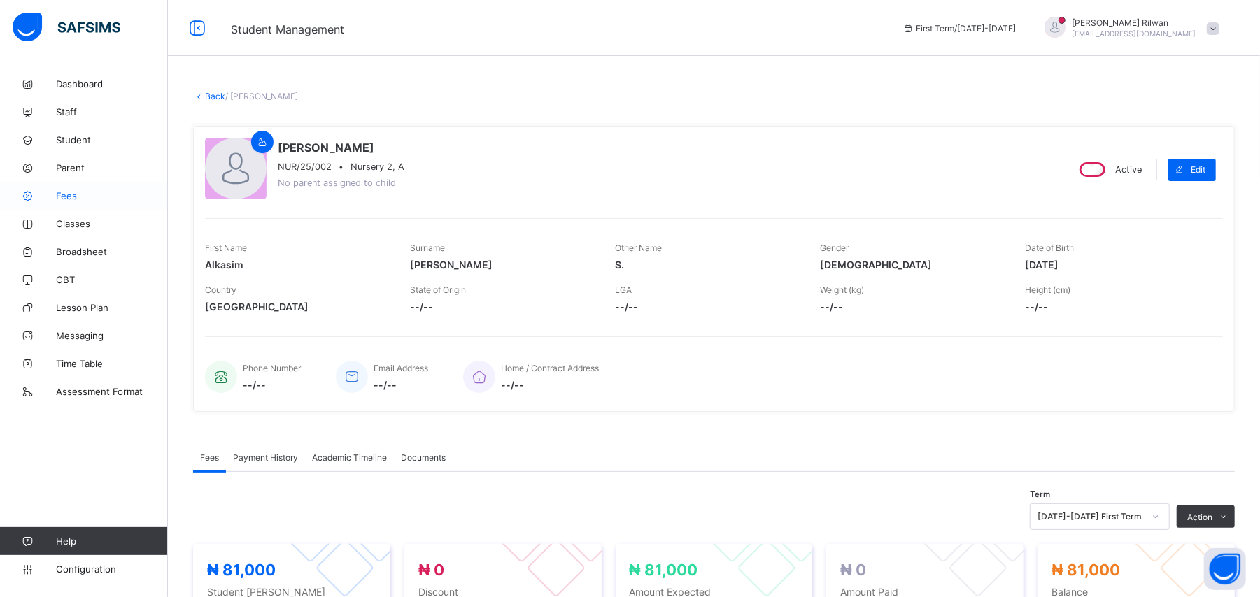
click at [78, 191] on span "Fees" at bounding box center [112, 195] width 112 height 11
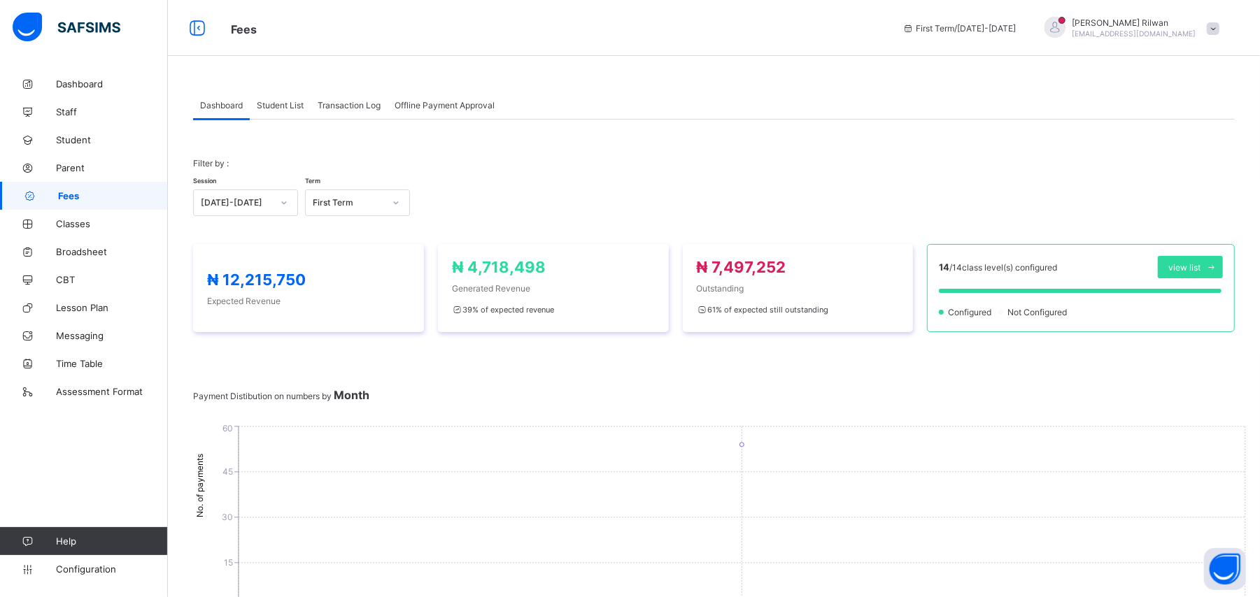
click at [300, 106] on span "Student List" at bounding box center [280, 105] width 47 height 10
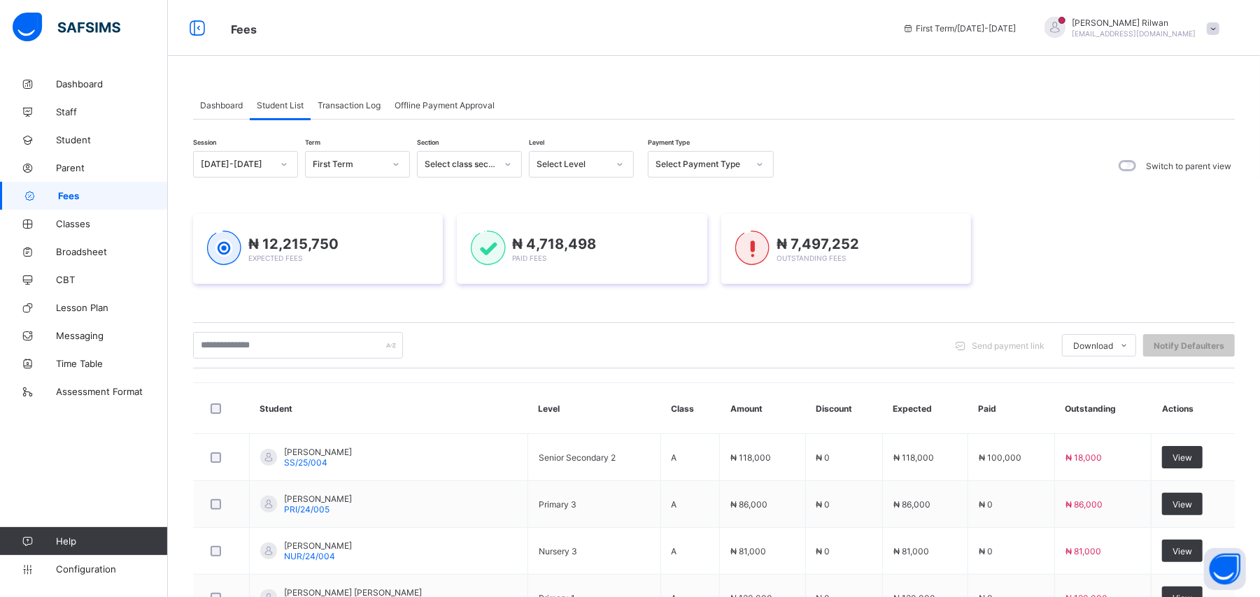
click at [603, 155] on div "Select Level" at bounding box center [581, 164] width 105 height 27
click at [580, 294] on div "Pry 2" at bounding box center [581, 303] width 104 height 22
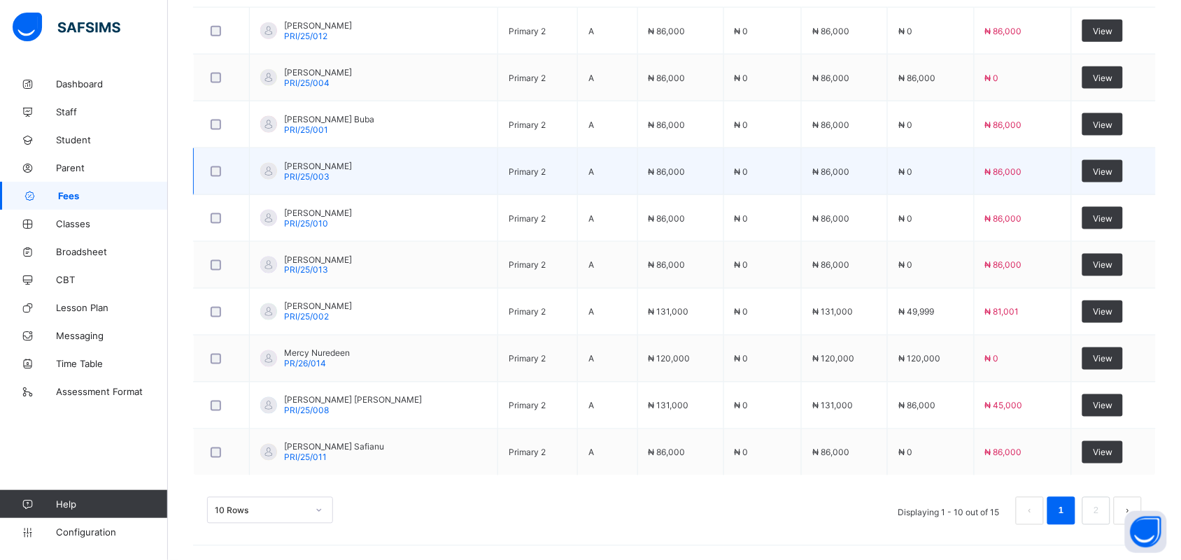
scroll to position [521, 0]
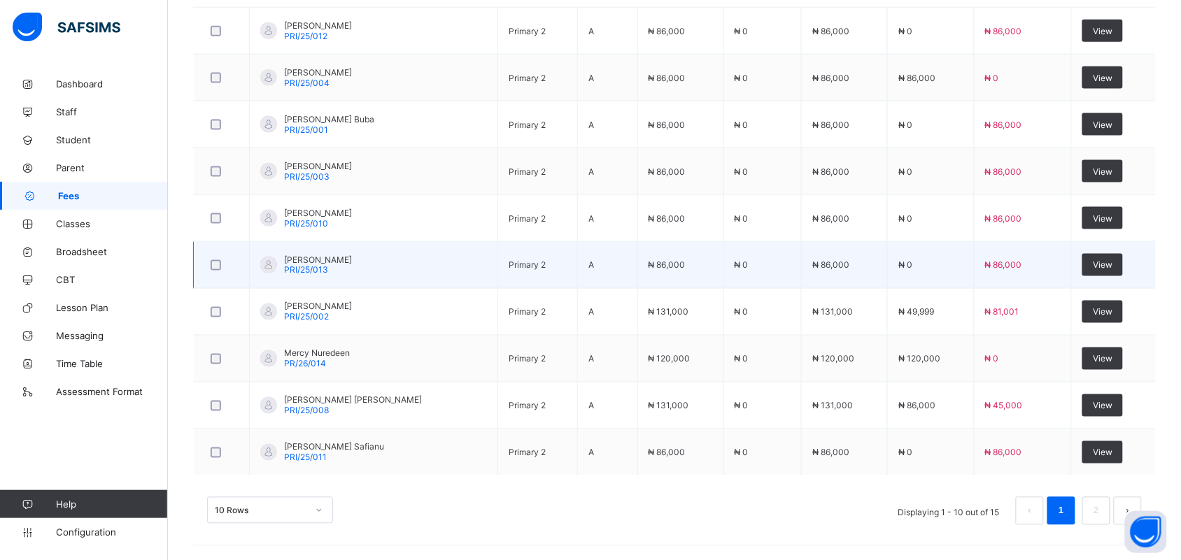
click at [439, 257] on td "Zakiyya Abdulaziz PRI/25/013" at bounding box center [374, 265] width 248 height 47
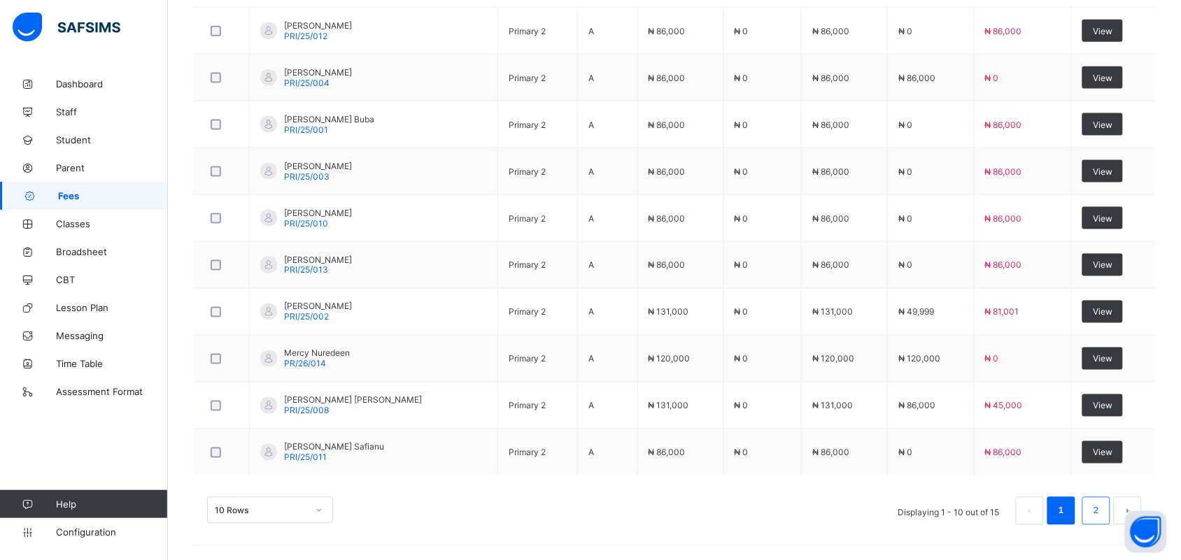
click at [1102, 520] on link "2" at bounding box center [1095, 511] width 13 height 18
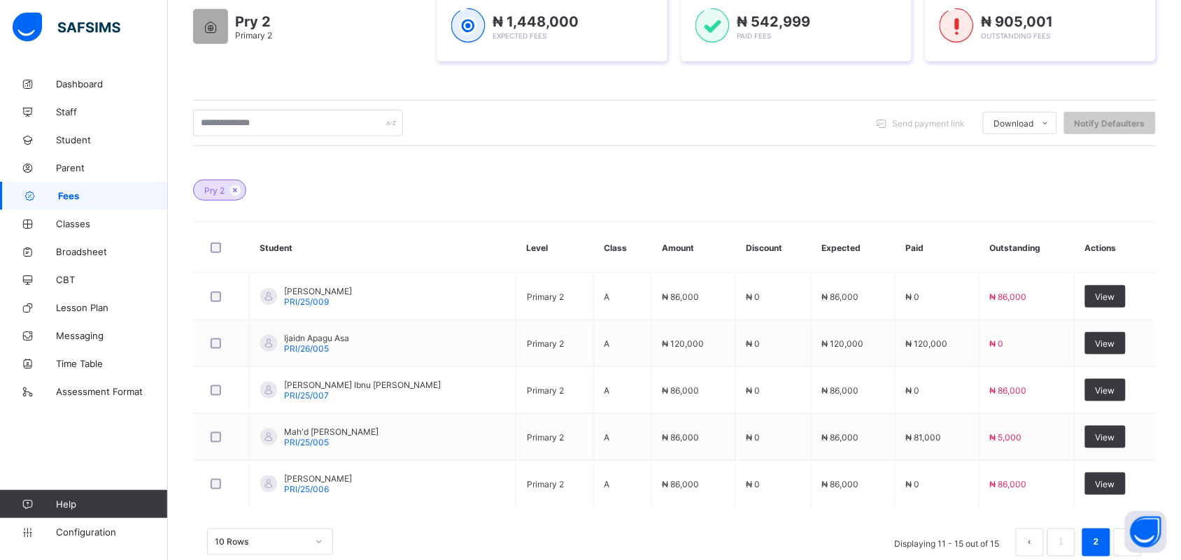
scroll to position [268, 0]
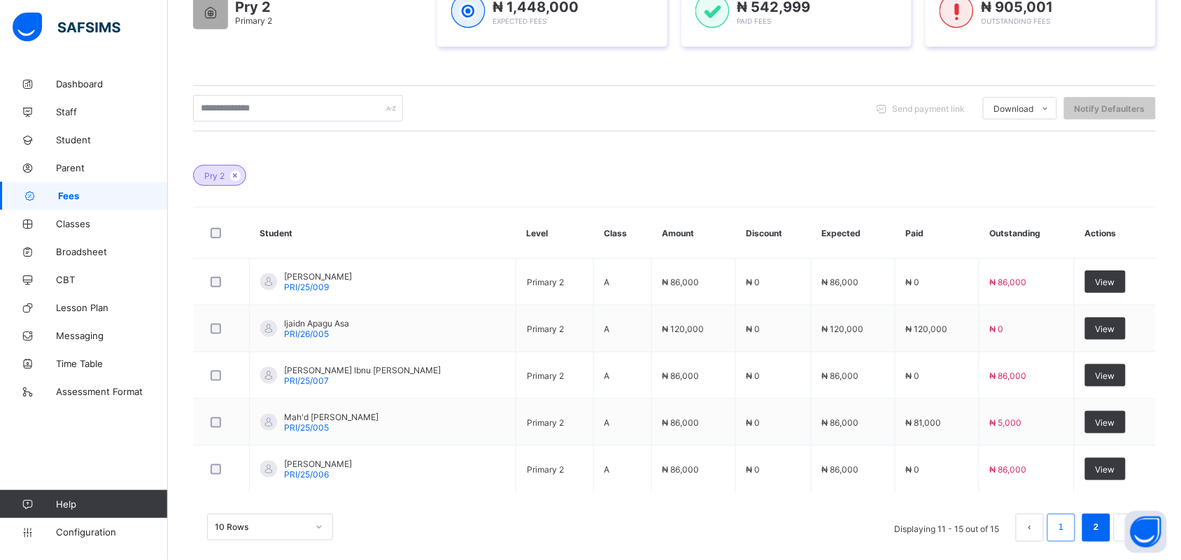
click at [1067, 530] on link "1" at bounding box center [1060, 528] width 13 height 18
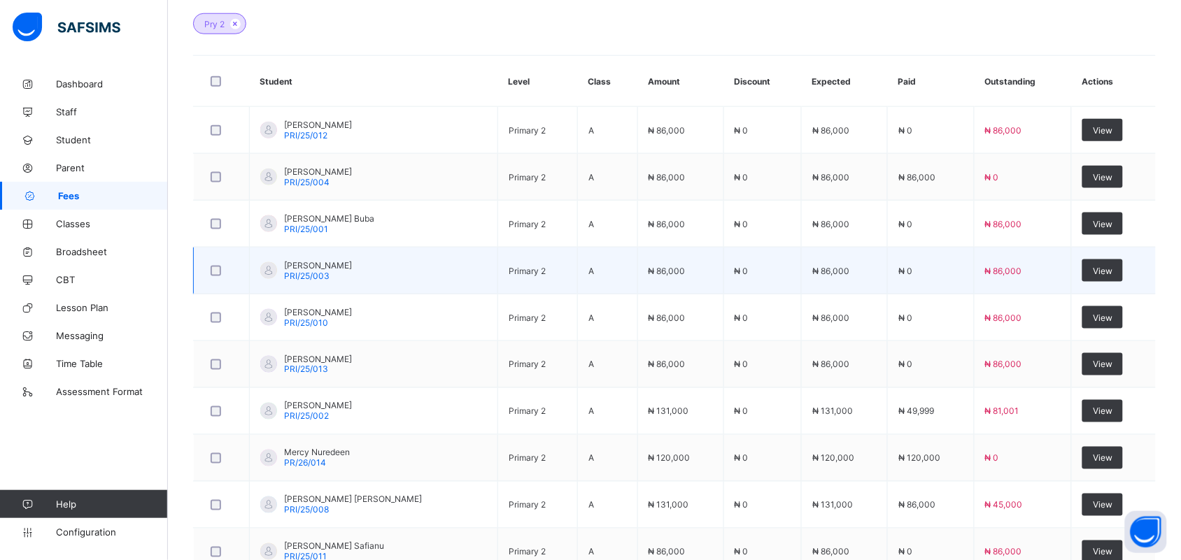
scroll to position [466, 0]
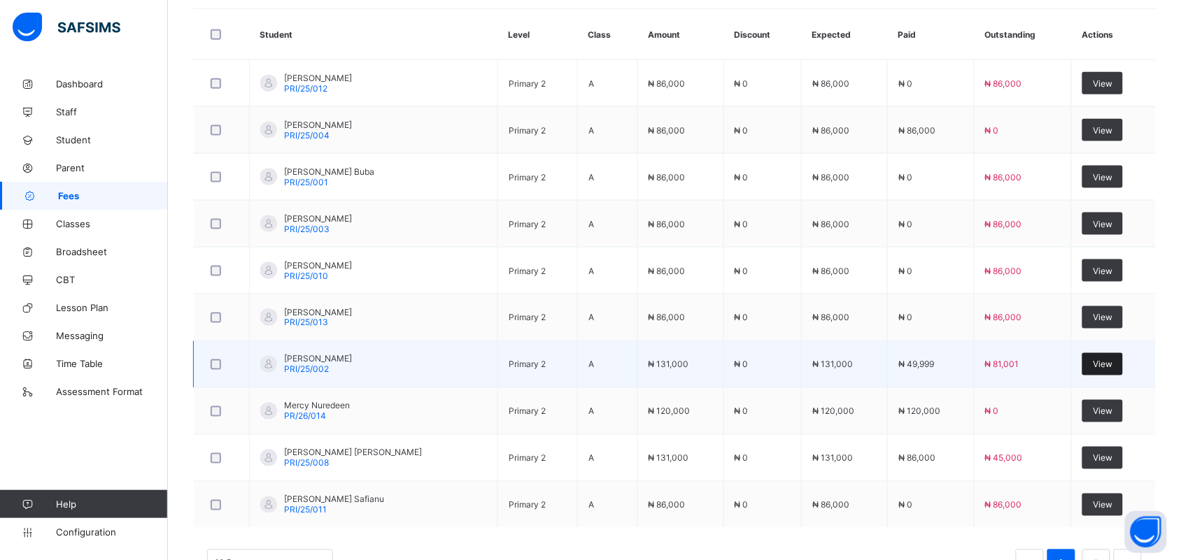
click at [1106, 365] on span "View" at bounding box center [1102, 364] width 20 height 10
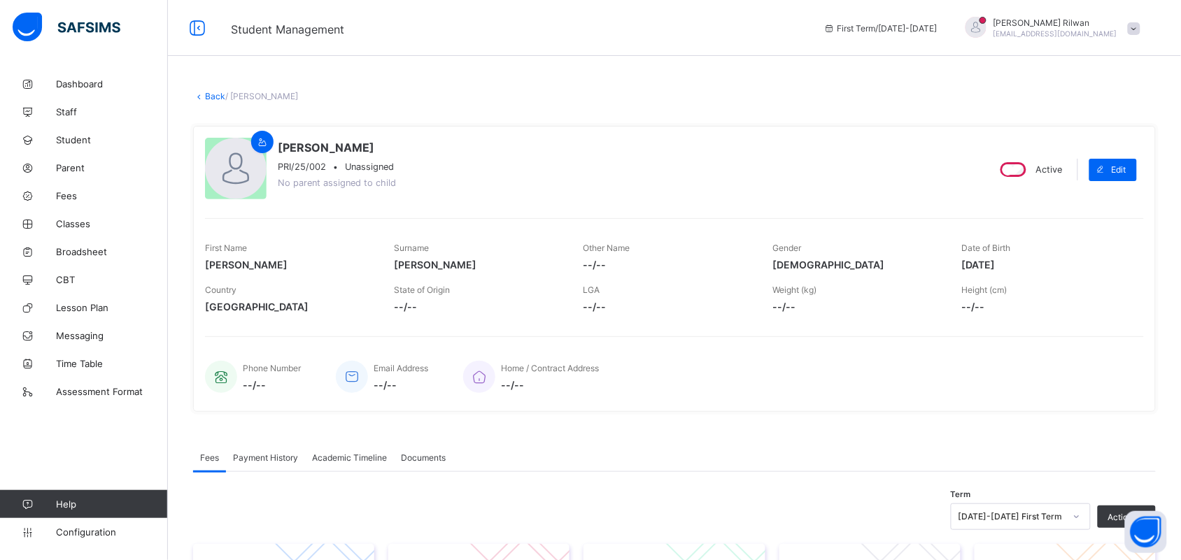
click at [480, 178] on div "Abubakar Abdulahi PRI/25/002 • Unassigned No parent assigned to child Active Ed…" at bounding box center [674, 269] width 962 height 286
click at [211, 98] on link "Back" at bounding box center [215, 96] width 20 height 10
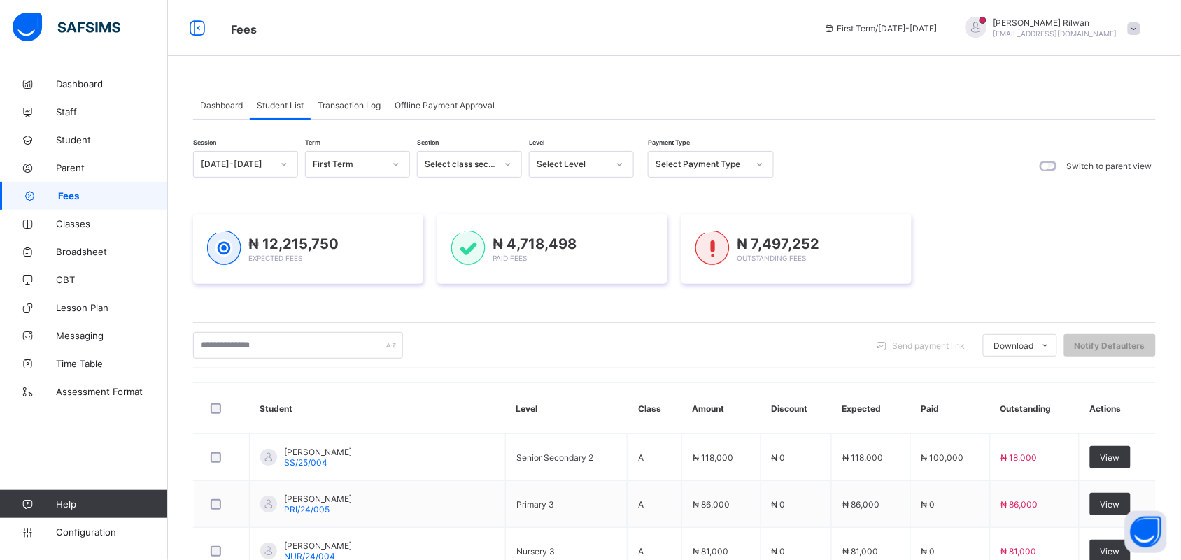
click at [620, 164] on icon at bounding box center [619, 164] width 8 height 14
click at [565, 360] on div "Pry 5" at bounding box center [581, 368] width 104 height 22
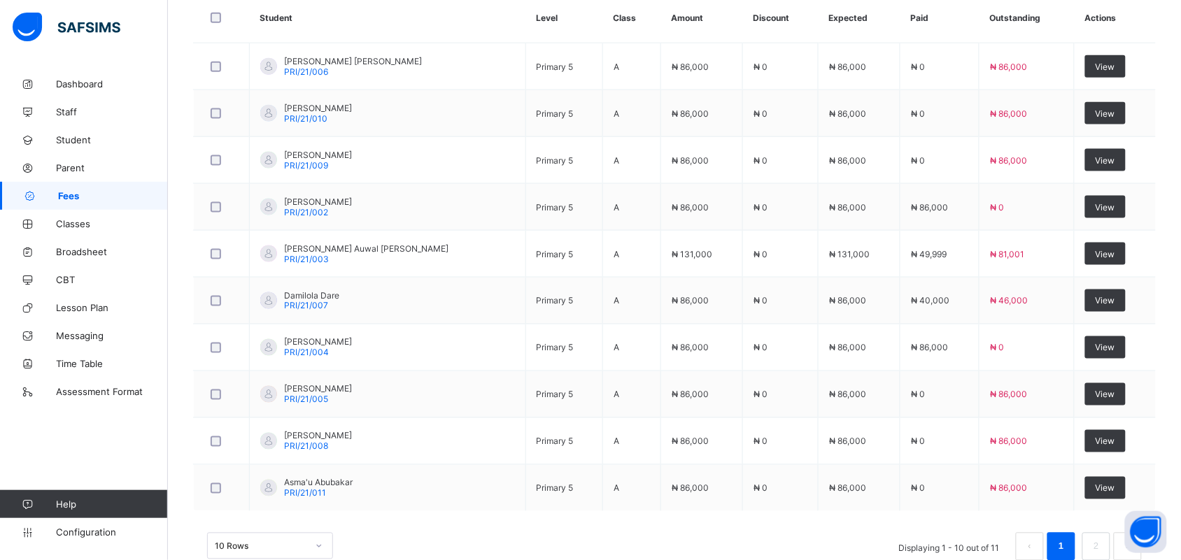
scroll to position [521, 0]
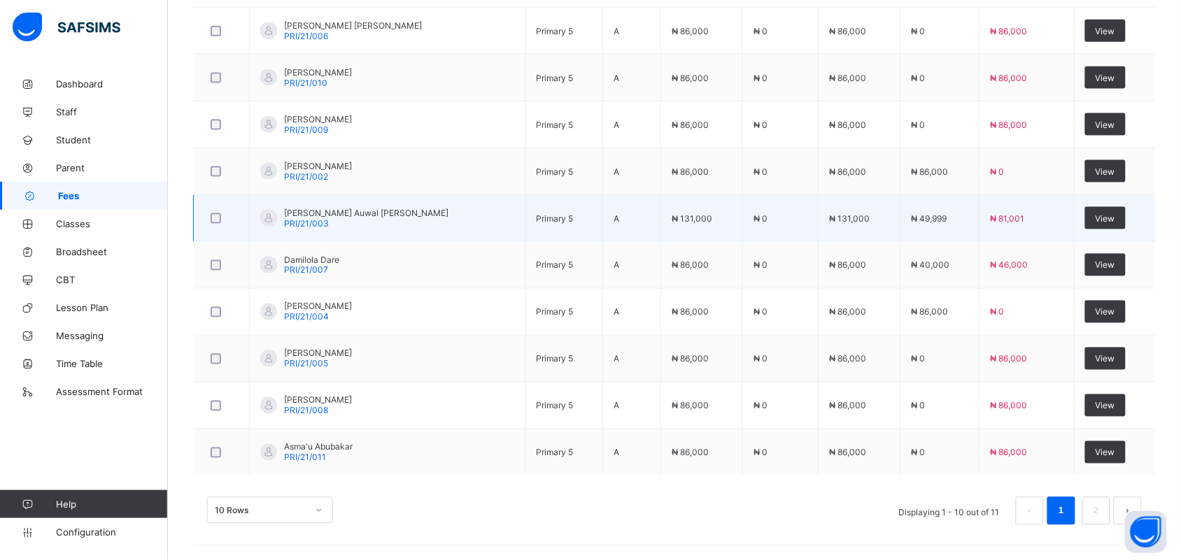
click at [343, 215] on span "[PERSON_NAME] Auwal [PERSON_NAME]" at bounding box center [366, 213] width 164 height 10
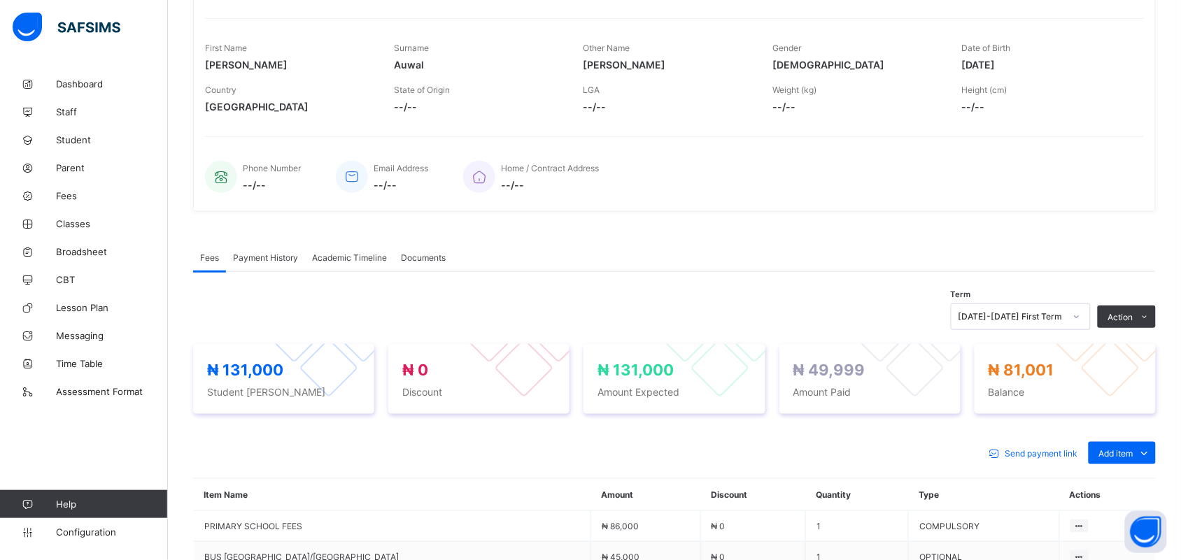
scroll to position [355, 0]
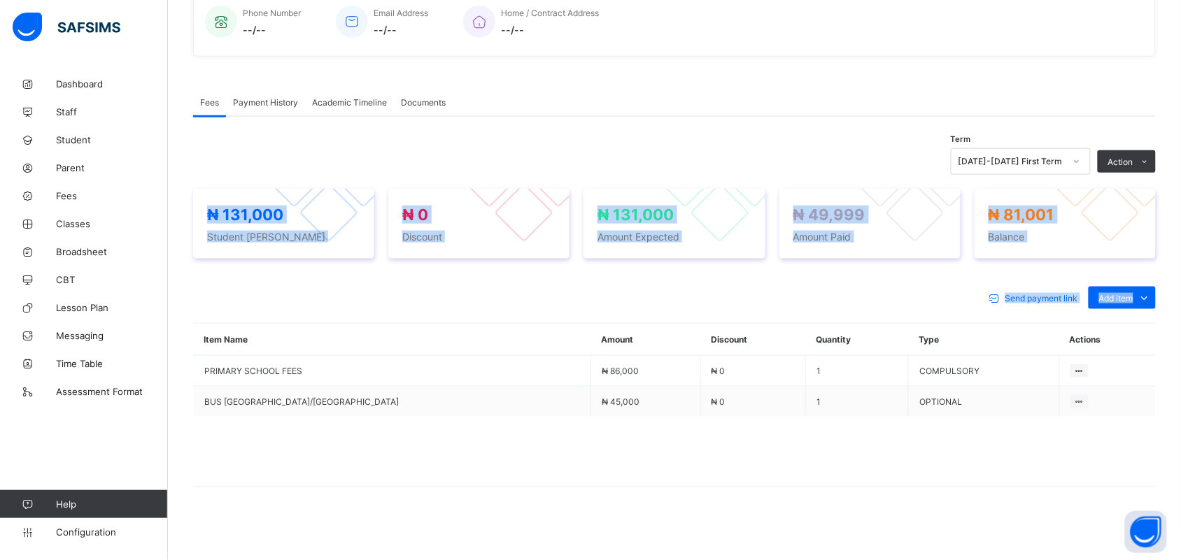
drag, startPoint x: 343, startPoint y: 215, endPoint x: 841, endPoint y: 329, distance: 510.3
click at [841, 329] on div "Term 2025-2026 First Term Action Receive Payment Manage Discount Send Email Rem…" at bounding box center [674, 331] width 962 height 381
click at [727, 287] on div "Send payment link Add item Optional items Special bill" at bounding box center [674, 298] width 962 height 22
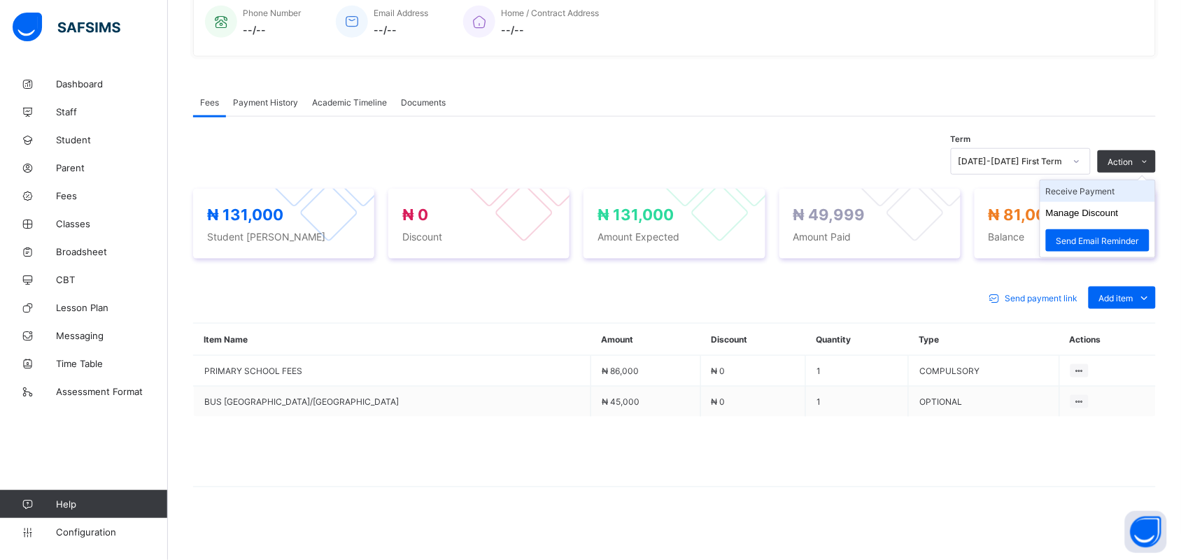
click at [1109, 194] on li "Receive Payment" at bounding box center [1097, 191] width 115 height 22
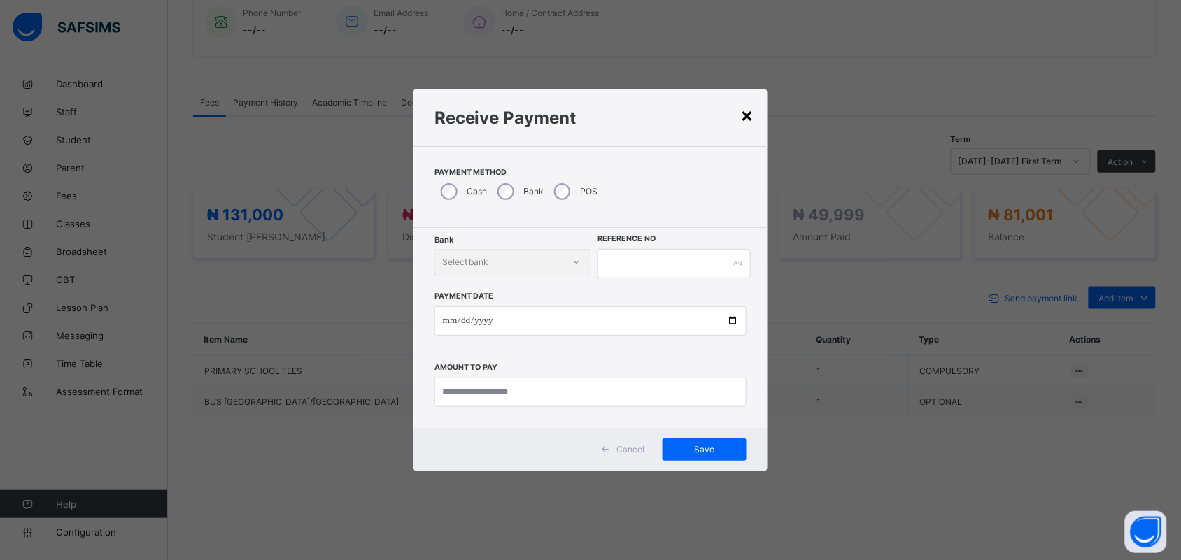
click at [750, 113] on div "×" at bounding box center [746, 115] width 13 height 24
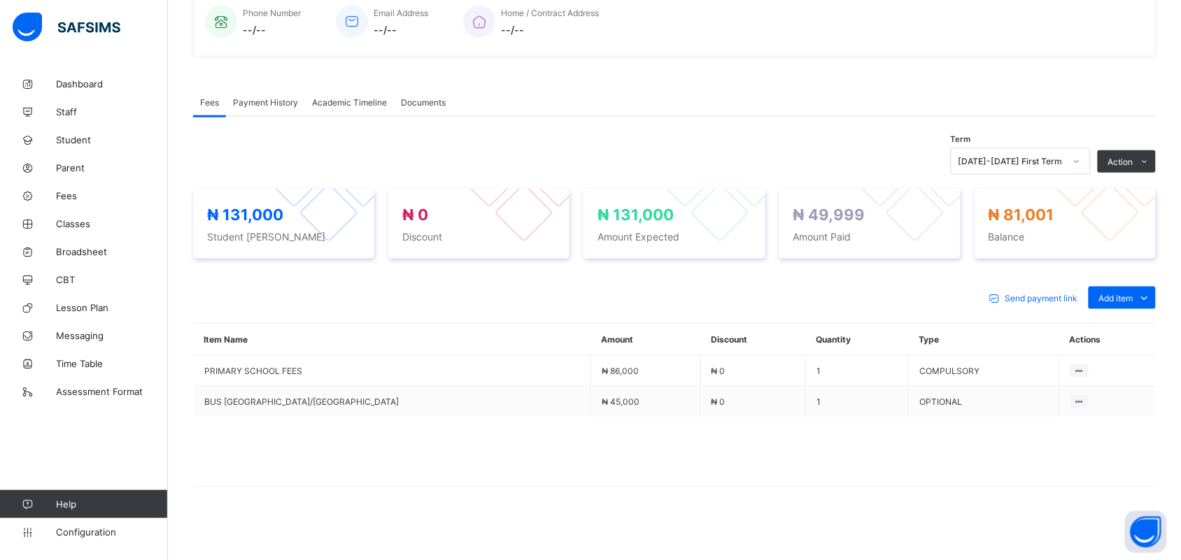
click at [277, 107] on div "Payment History" at bounding box center [265, 102] width 79 height 28
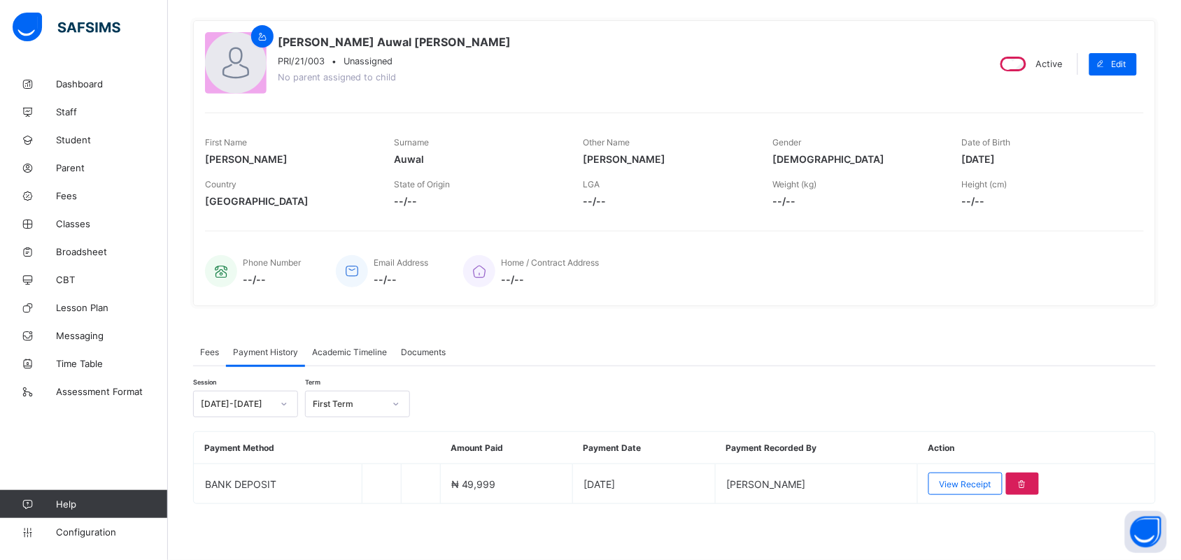
scroll to position [103, 0]
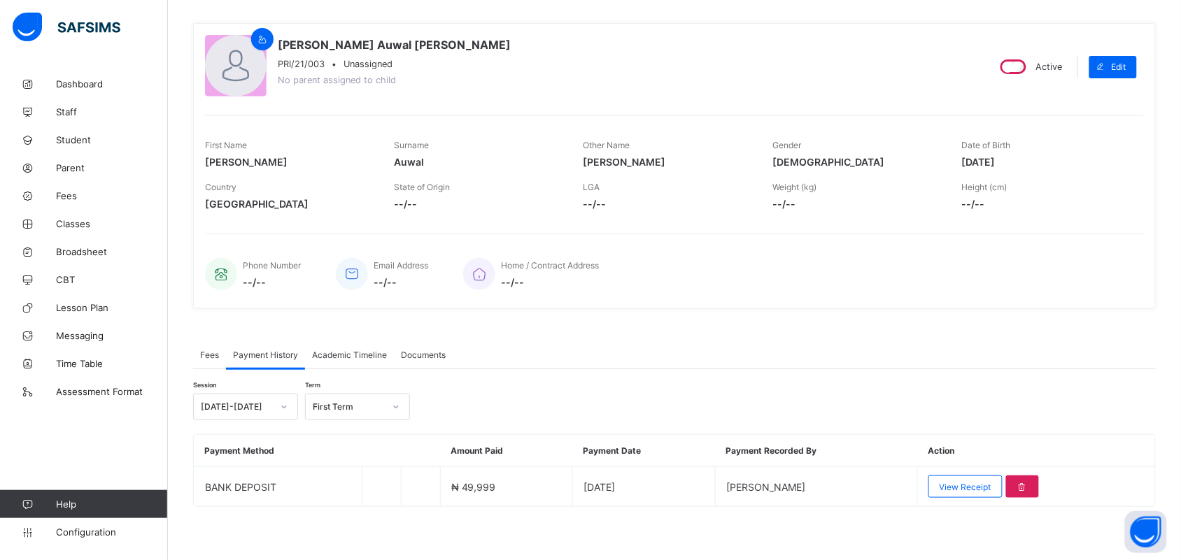
click at [390, 183] on div "Country Nigeria State of Origin --/-- LGA --/-- Weight (kg) --/-- Height (cm) -…" at bounding box center [674, 196] width 939 height 42
click at [515, 192] on span at bounding box center [478, 195] width 168 height 6
click at [728, 411] on div "Session [DATE]-[DATE] Term First Term" at bounding box center [674, 407] width 962 height 27
click at [739, 441] on th "Payment Recorded By" at bounding box center [816, 451] width 202 height 32
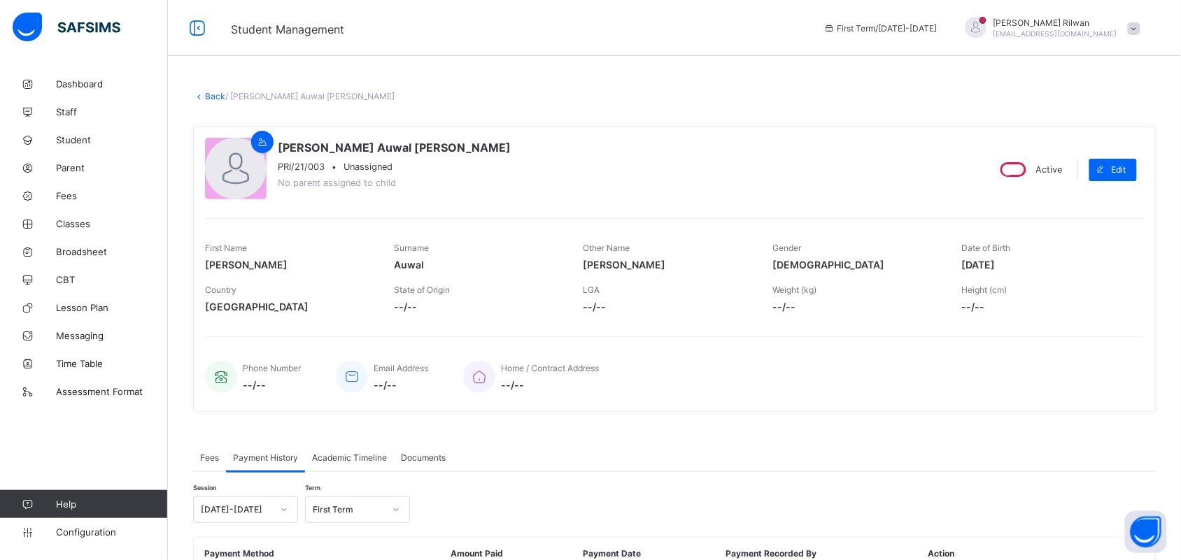
click at [204, 456] on span "Fees" at bounding box center [209, 457] width 19 height 10
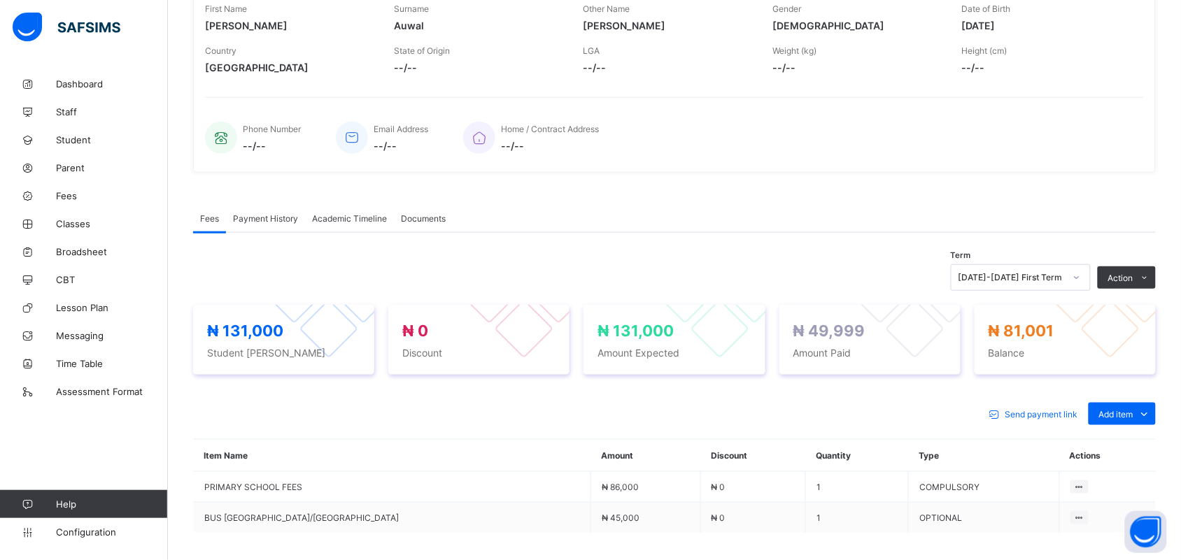
scroll to position [355, 0]
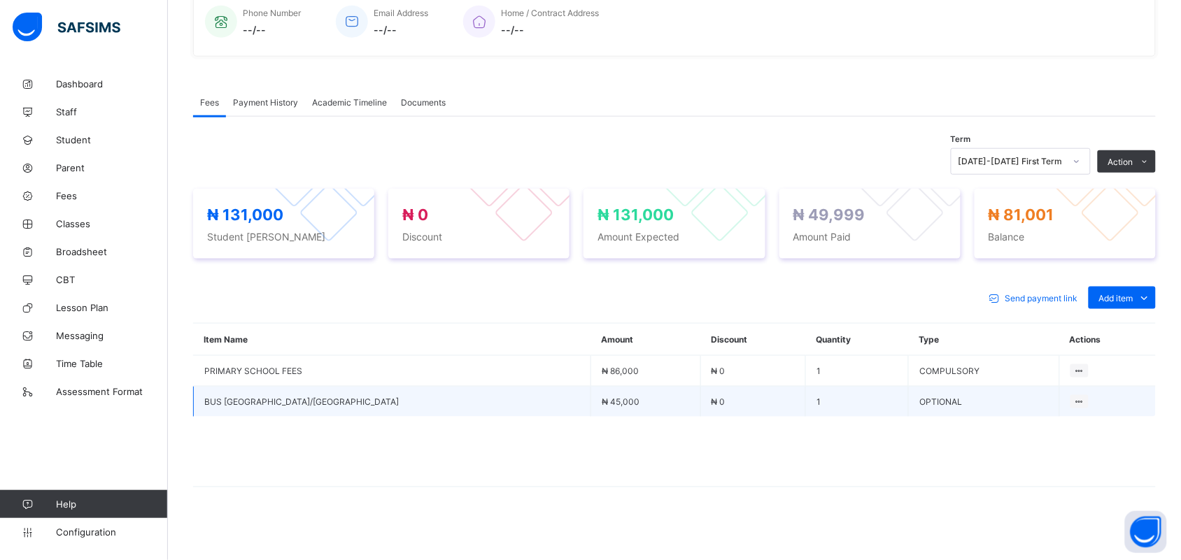
drag, startPoint x: 740, startPoint y: 442, endPoint x: 579, endPoint y: 410, distance: 164.0
click at [579, 410] on table "Item Name Amount Discount Quantity Type Actions PRIMARY SCHOOL FEES ₦ 86,000 ₦ …" at bounding box center [674, 405] width 962 height 163
click at [697, 472] on span at bounding box center [674, 452] width 962 height 70
click at [1027, 427] on div "Delete Payment Item" at bounding box center [1041, 429] width 82 height 14
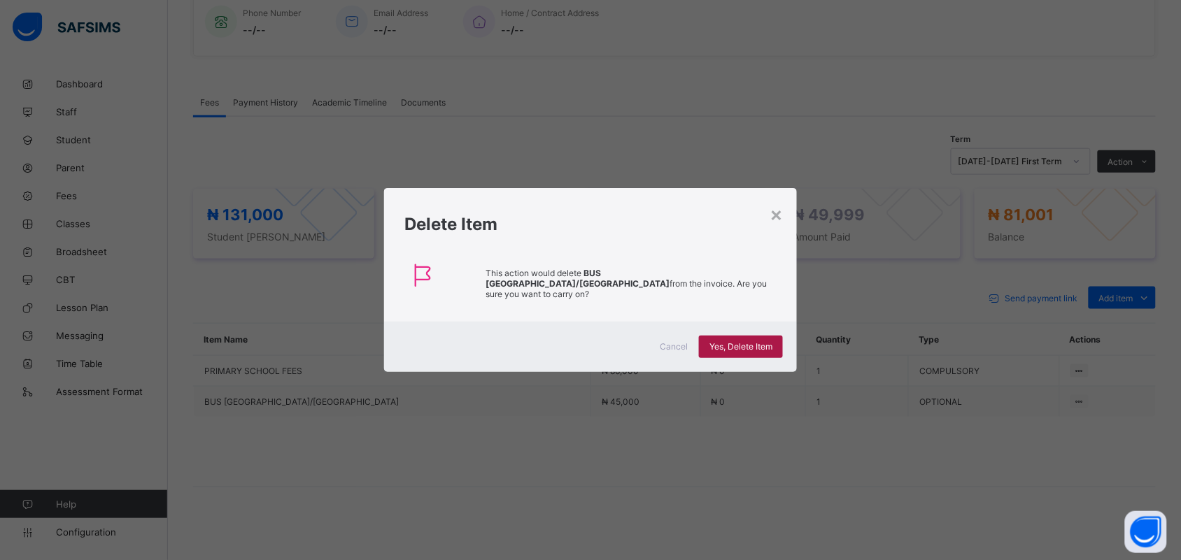
click at [741, 346] on div "Yes, Delete Item" at bounding box center [741, 347] width 84 height 22
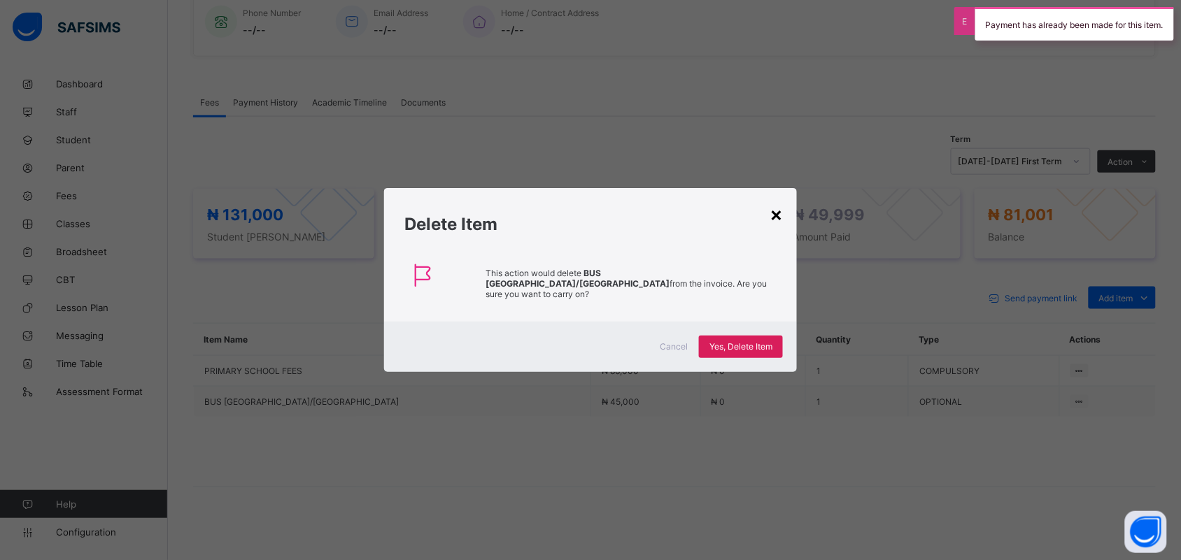
click at [778, 220] on div "×" at bounding box center [775, 214] width 13 height 24
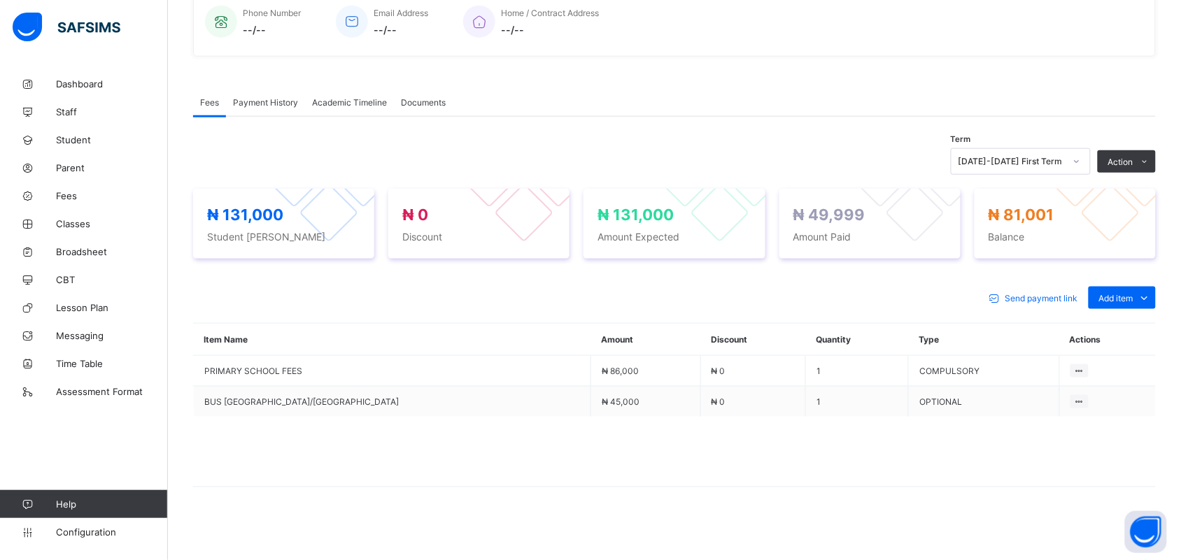
click at [264, 103] on span "Payment History" at bounding box center [265, 102] width 65 height 10
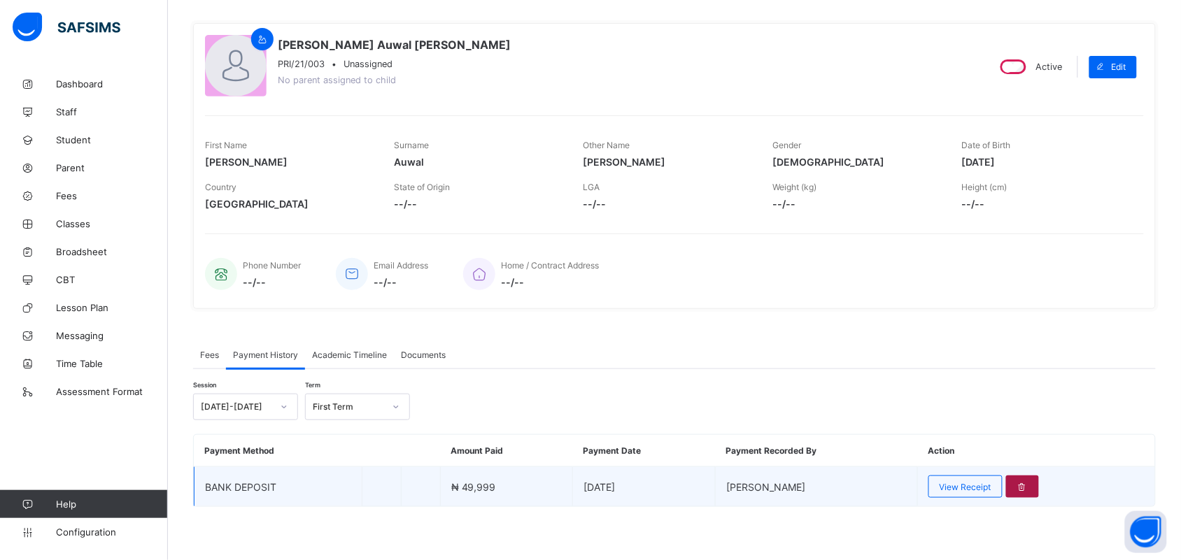
click at [1028, 482] on icon at bounding box center [1022, 487] width 12 height 10
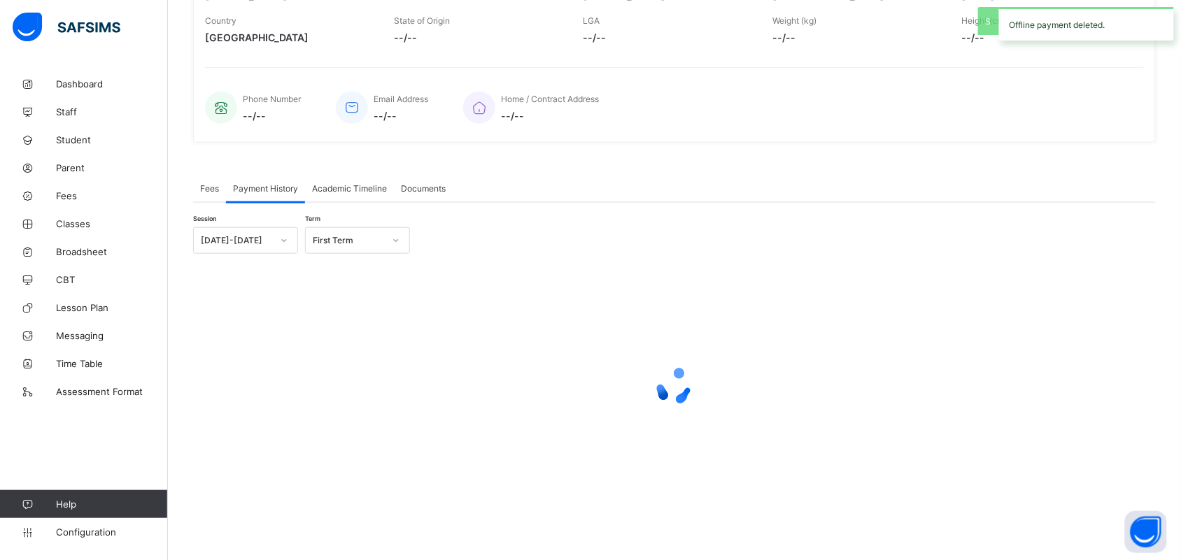
scroll to position [301, 0]
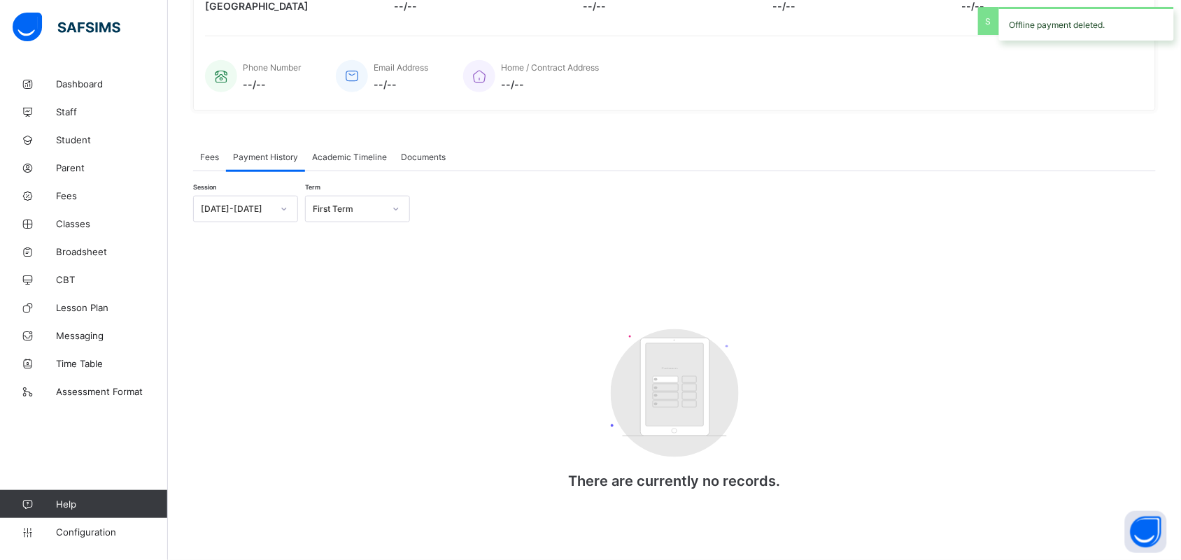
click at [212, 155] on span "Fees" at bounding box center [209, 157] width 19 height 10
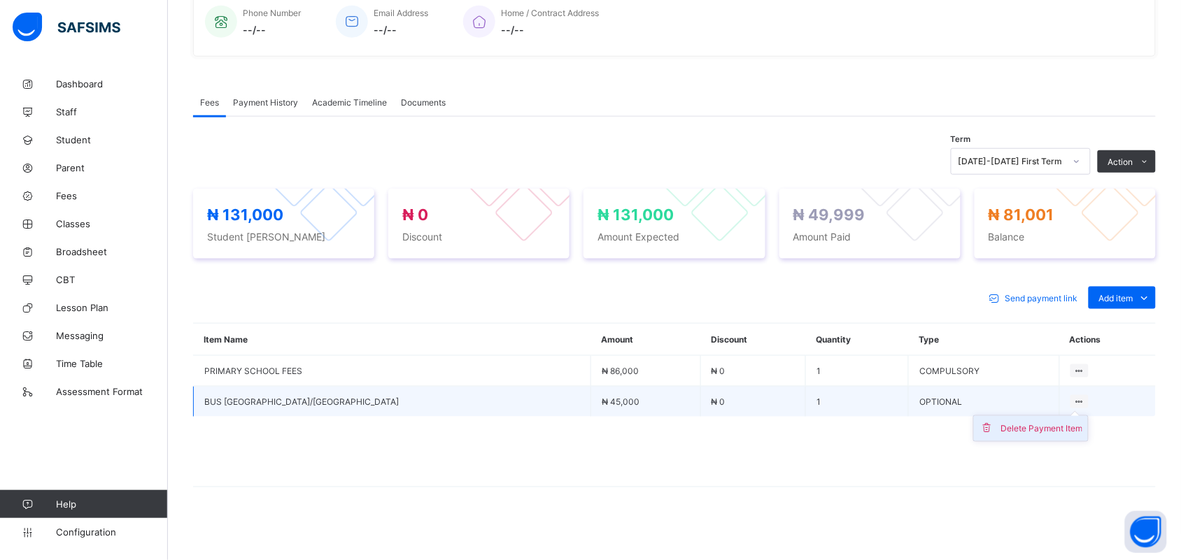
click at [1018, 427] on div "Delete Payment Item" at bounding box center [1041, 429] width 82 height 14
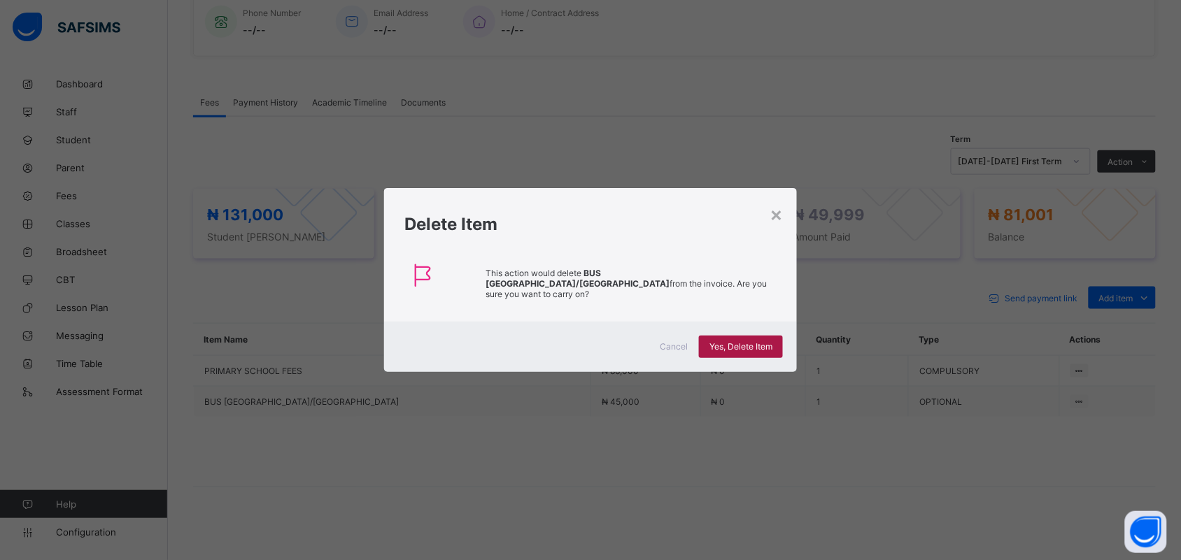
click at [720, 336] on div "Yes, Delete Item" at bounding box center [741, 347] width 84 height 22
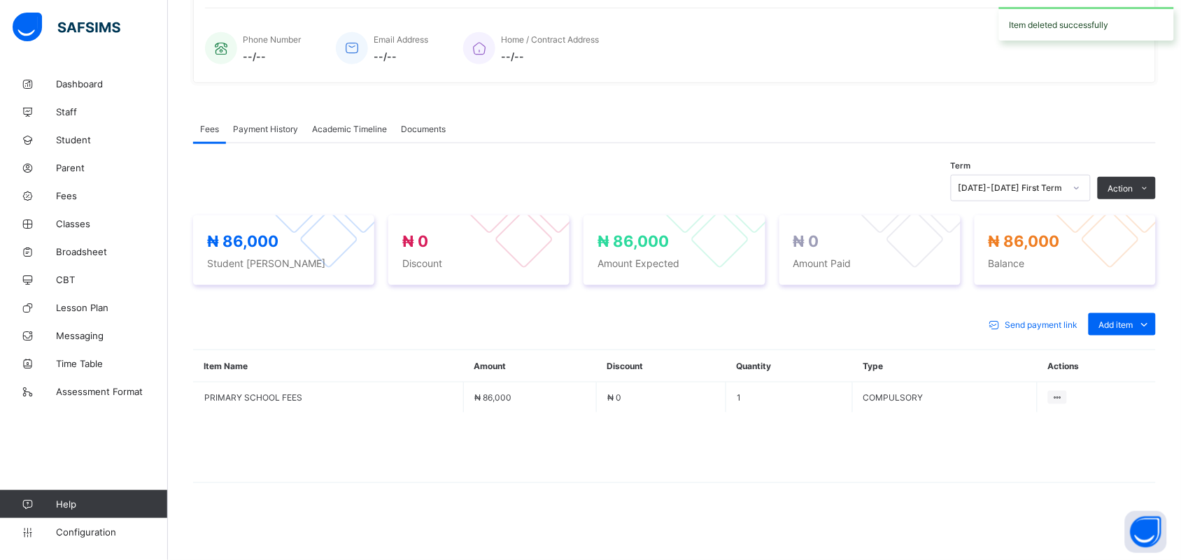
scroll to position [326, 0]
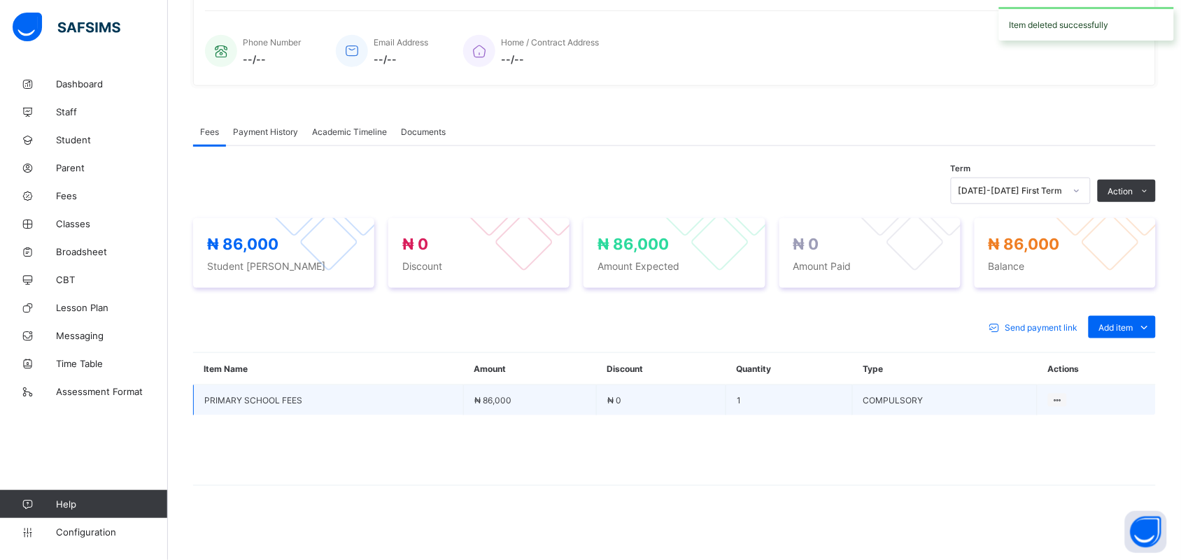
click at [1069, 387] on td at bounding box center [1096, 400] width 118 height 31
click at [1063, 399] on icon at bounding box center [1057, 400] width 12 height 10
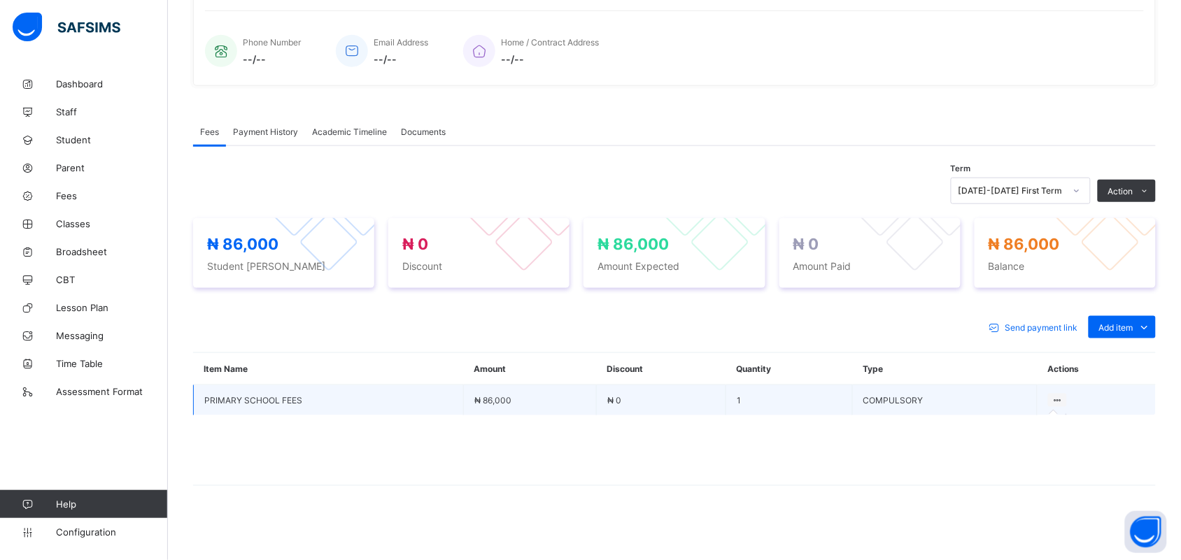
click at [1063, 397] on icon at bounding box center [1057, 400] width 12 height 10
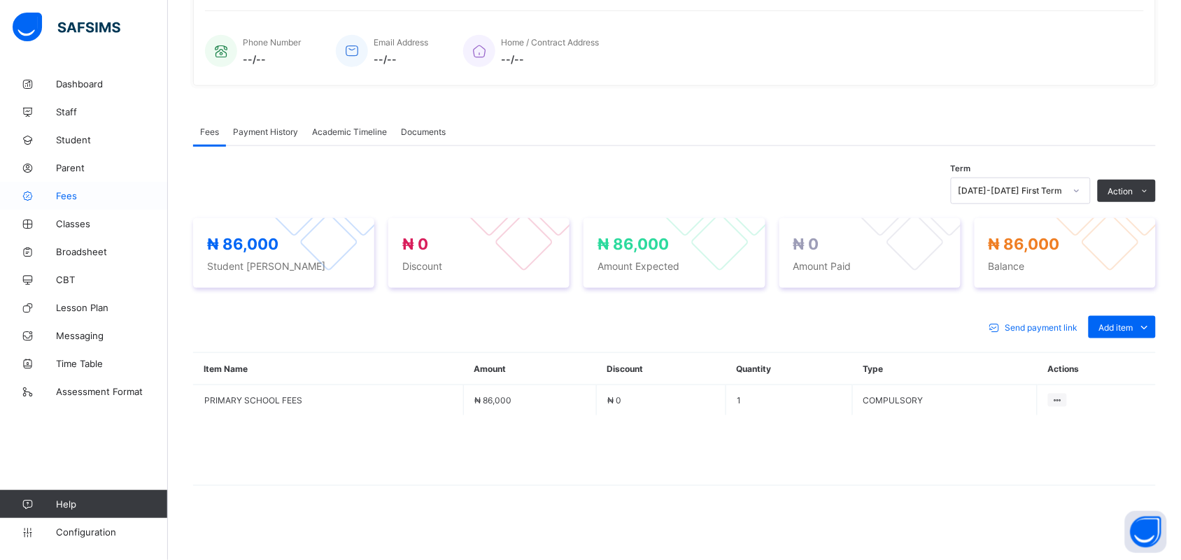
click at [69, 200] on span "Fees" at bounding box center [112, 195] width 112 height 11
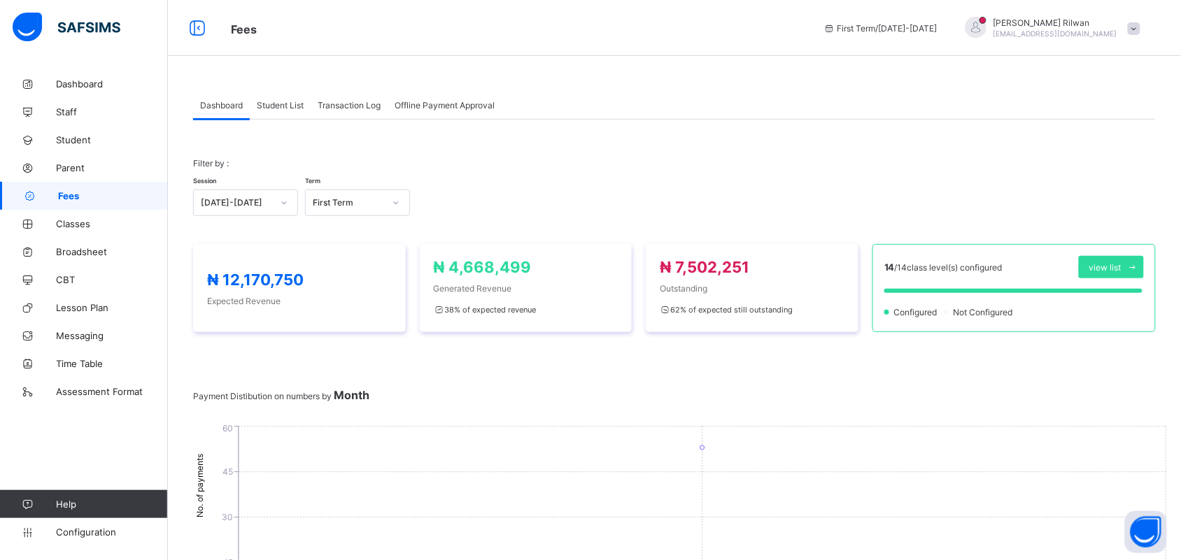
click at [347, 106] on span "Transaction Log" at bounding box center [349, 105] width 63 height 10
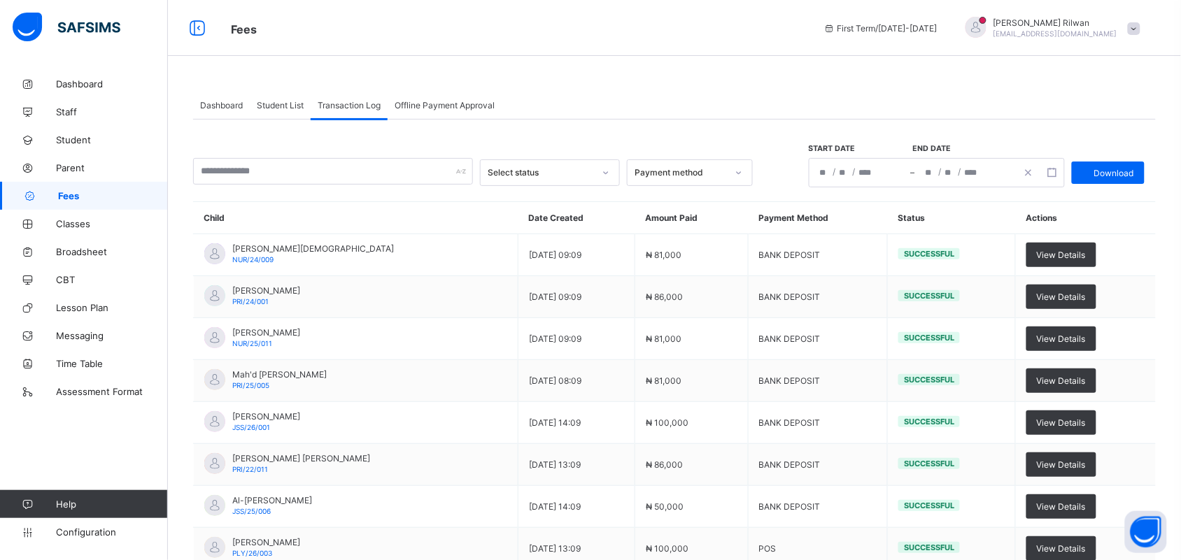
click at [291, 107] on span "Student List" at bounding box center [280, 105] width 47 height 10
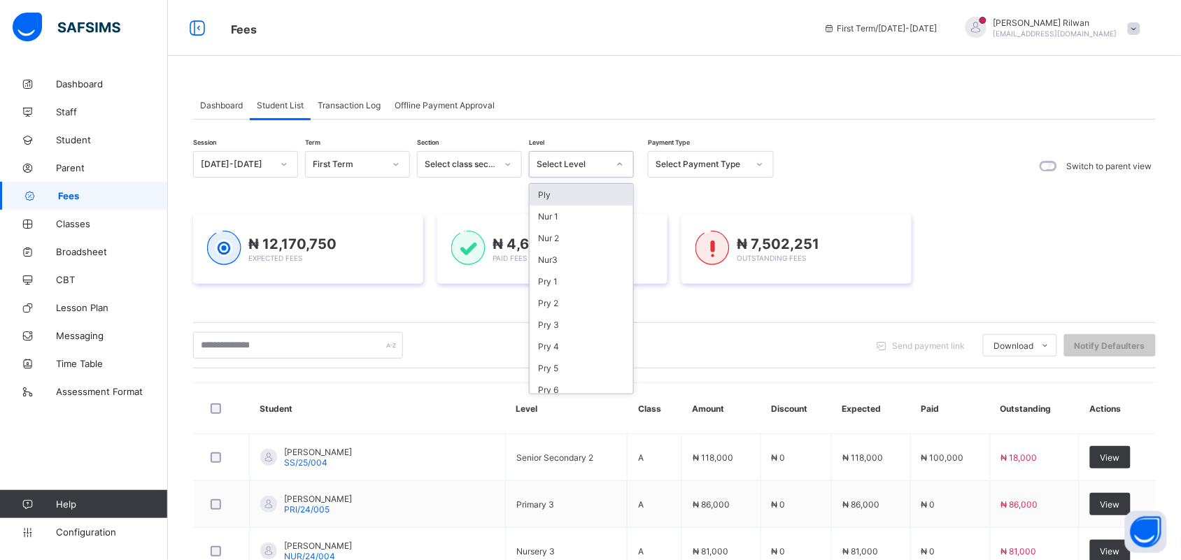
click at [613, 153] on div at bounding box center [620, 164] width 24 height 22
click at [563, 292] on div "Pry 2" at bounding box center [581, 303] width 104 height 22
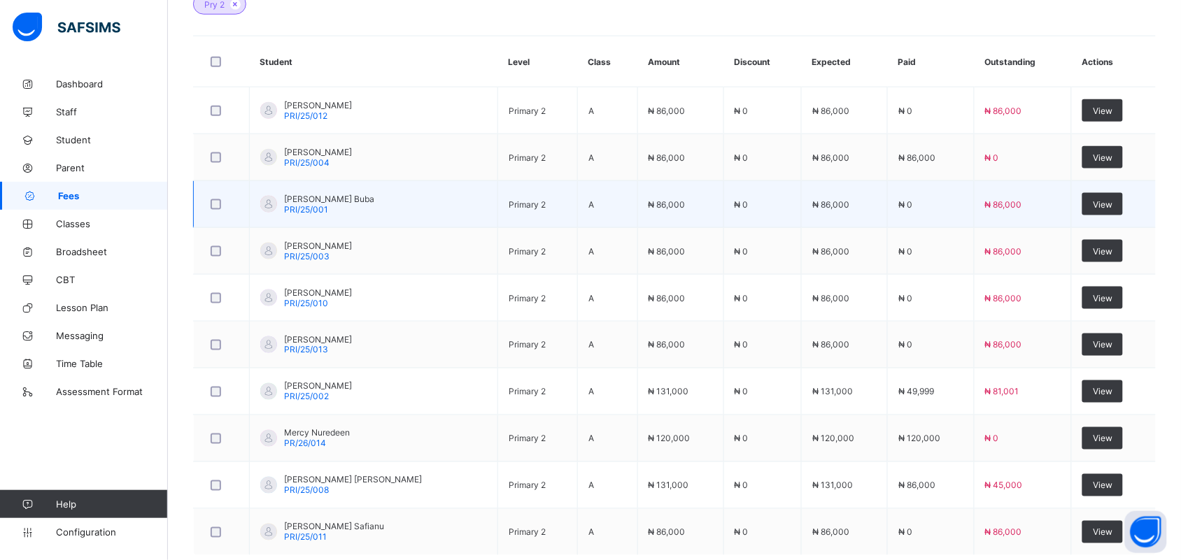
scroll to position [521, 0]
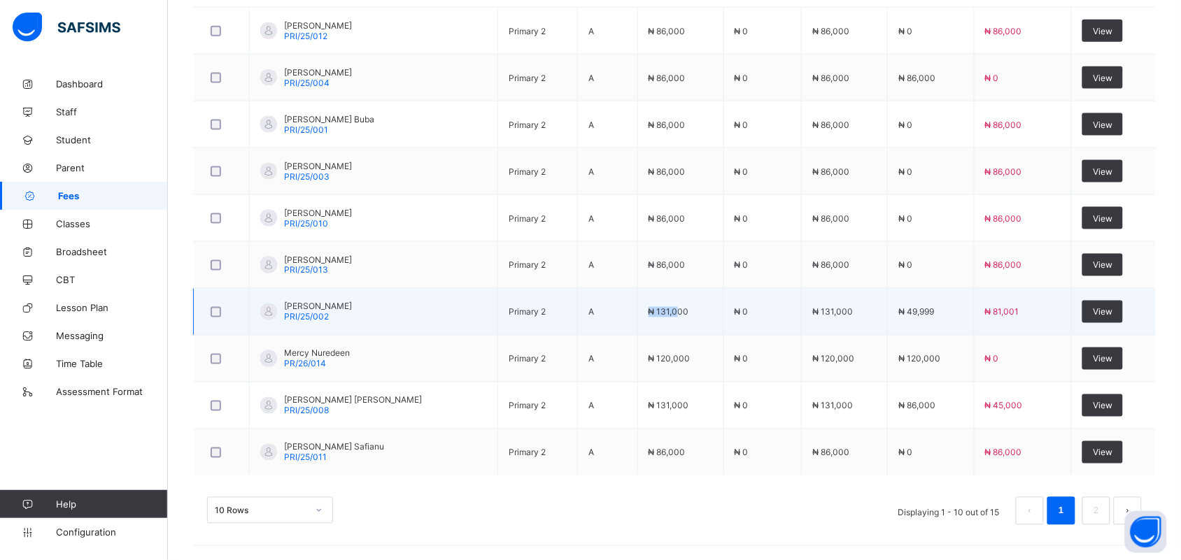
drag, startPoint x: 660, startPoint y: 327, endPoint x: 514, endPoint y: 332, distance: 145.6
click at [514, 332] on tr "Abubakar Abdulahi PRI/25/002 Primary 2 A ₦ 131,000 ₦ 0 ₦ 131,000 ₦ 49,999 ₦ 81,…" at bounding box center [675, 312] width 962 height 47
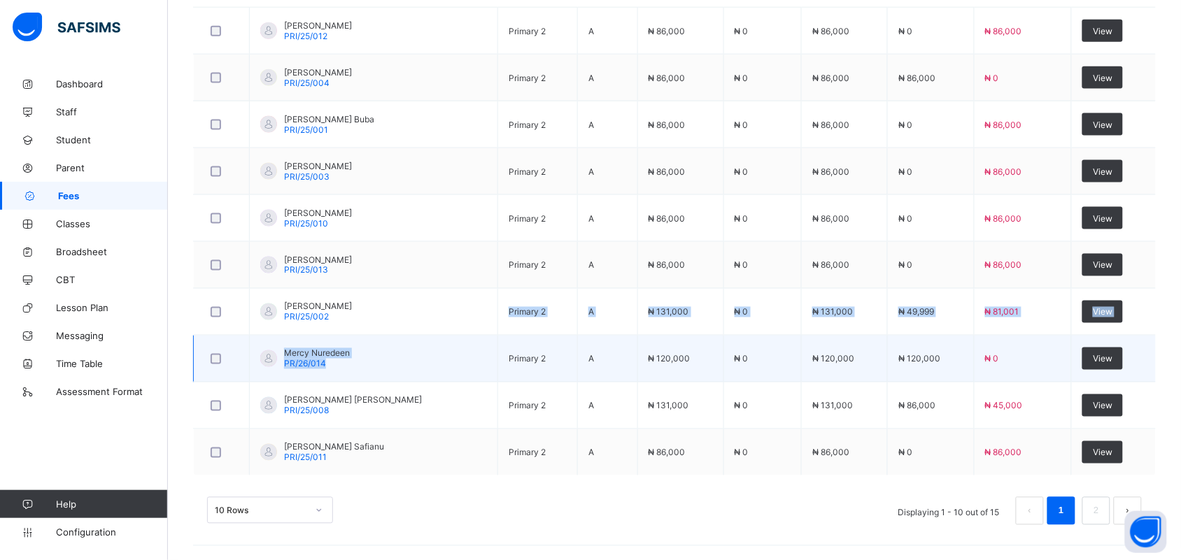
drag, startPoint x: 480, startPoint y: 332, endPoint x: 383, endPoint y: 339, distance: 98.2
click at [383, 339] on tbody "Zainab Idris Umar PRI/25/012 Primary 2 A ₦ 86,000 ₦ 0 ₦ 86,000 ₦ 0 ₦ 86,000 Vie…" at bounding box center [675, 242] width 962 height 469
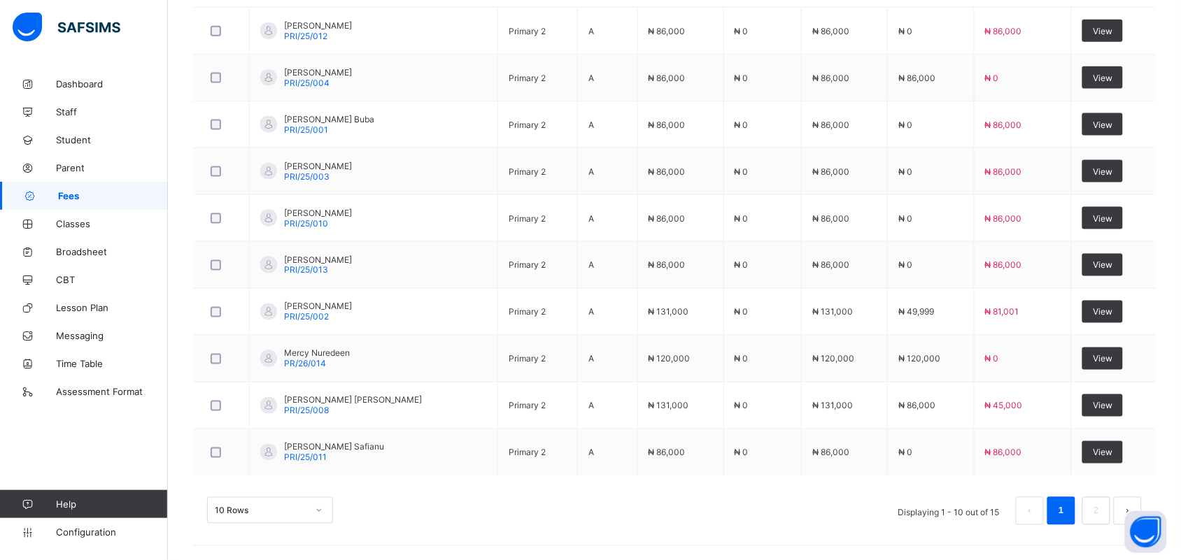
click at [389, 506] on div "10 Rows Displaying 1 - 10 out of 15 1 2" at bounding box center [674, 511] width 934 height 28
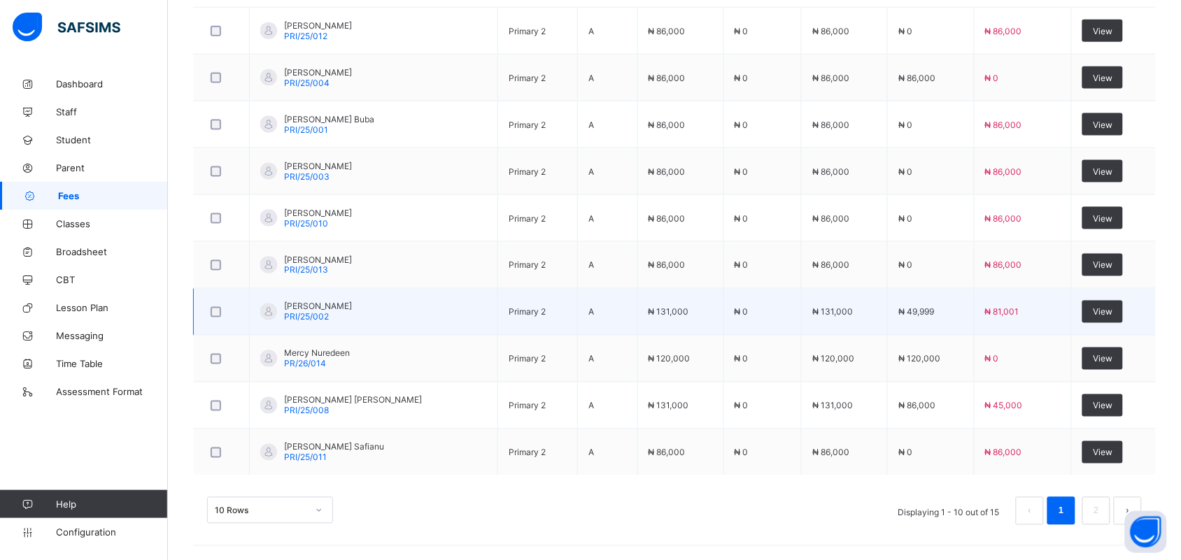
click at [306, 312] on span "PRI/25/002" at bounding box center [306, 317] width 45 height 10
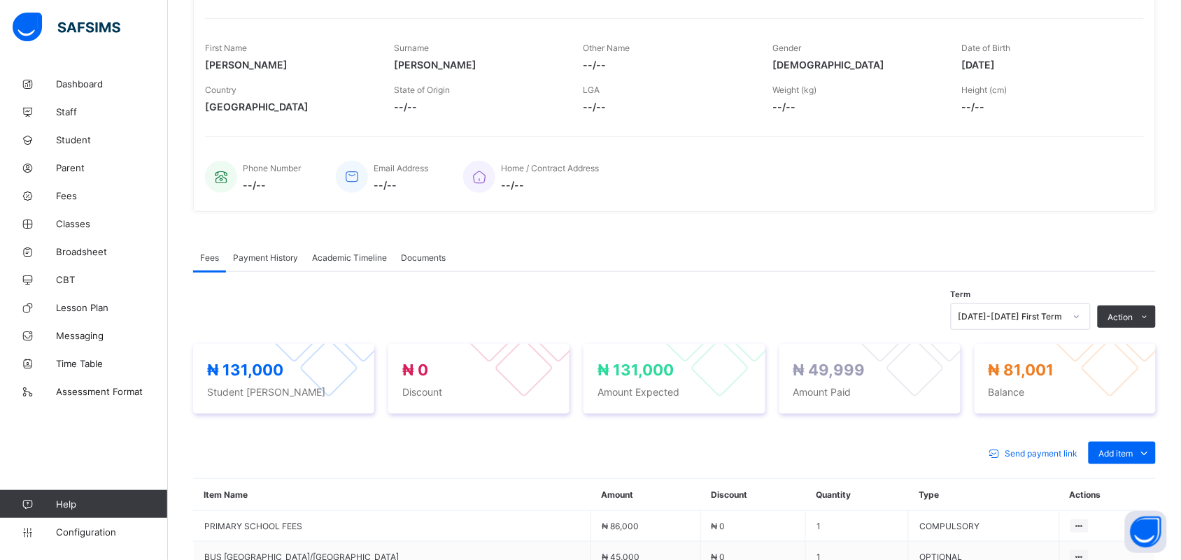
scroll to position [355, 0]
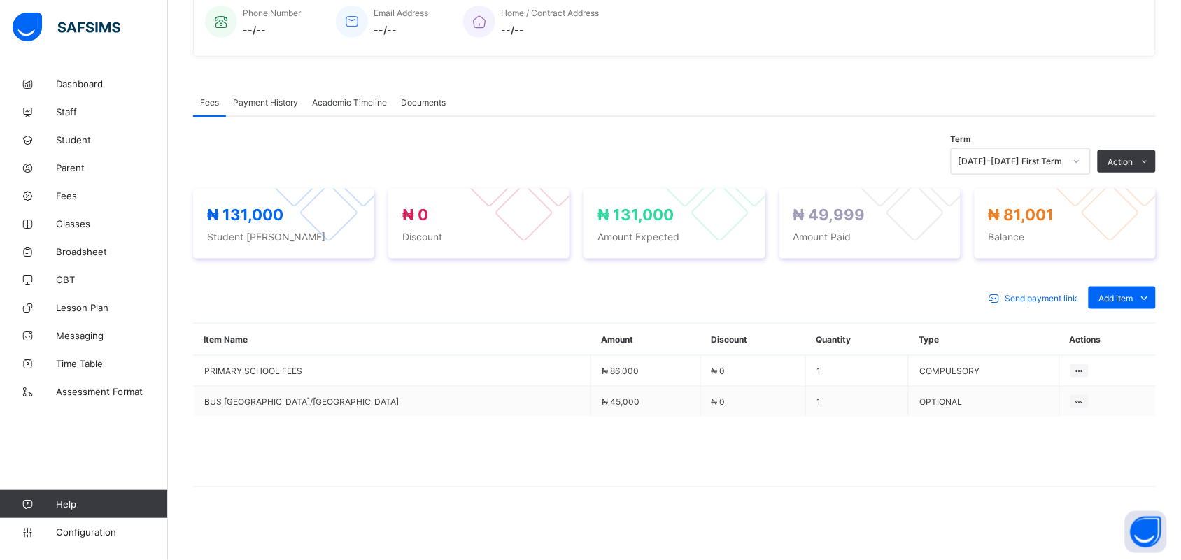
click at [271, 100] on span "Payment History" at bounding box center [265, 102] width 65 height 10
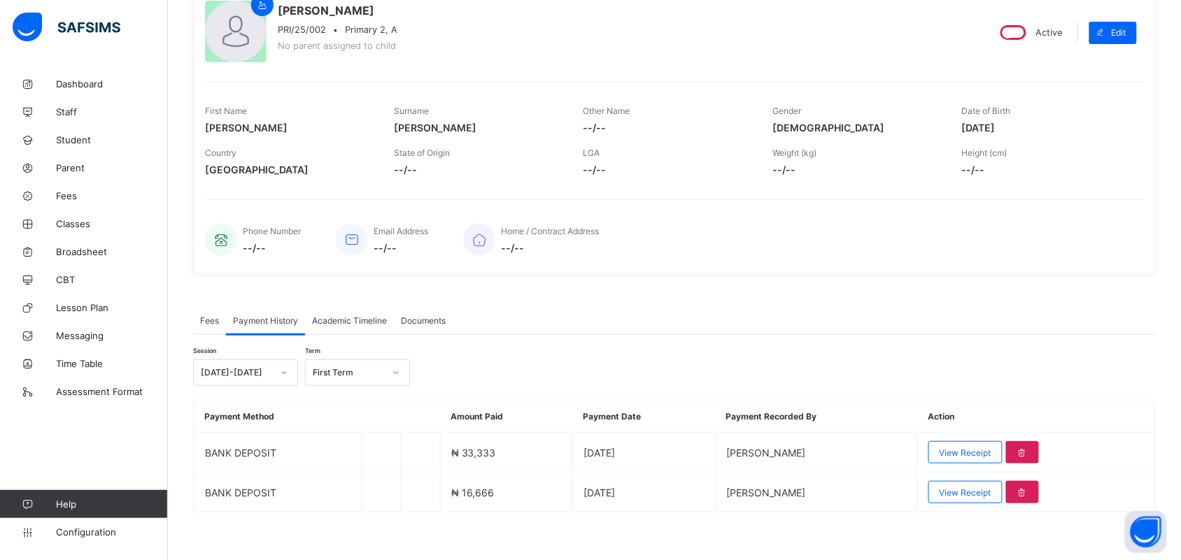
scroll to position [143, 0]
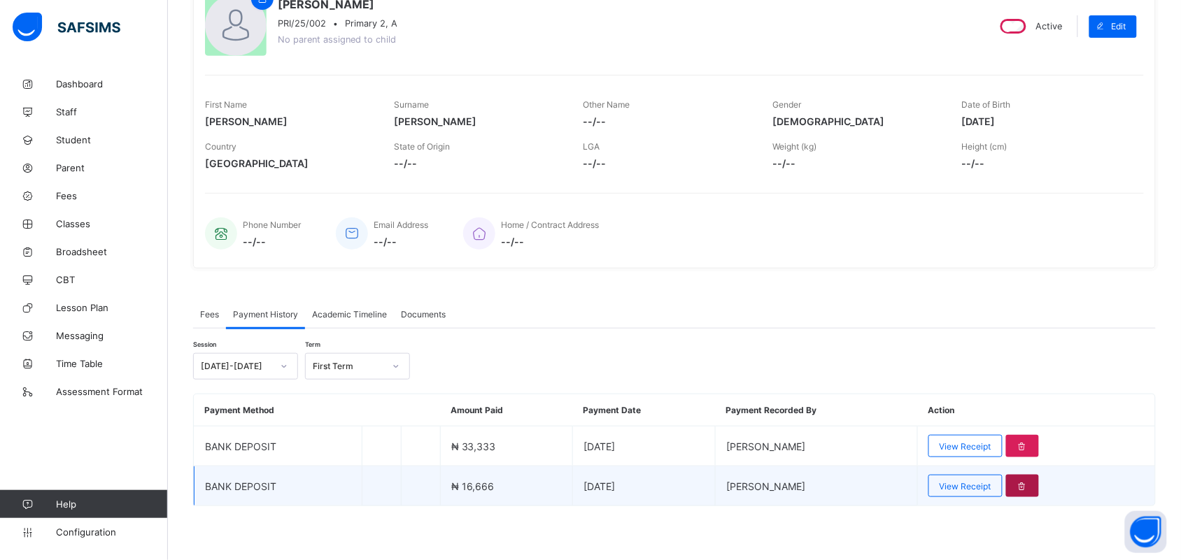
click at [1028, 483] on icon at bounding box center [1022, 486] width 12 height 10
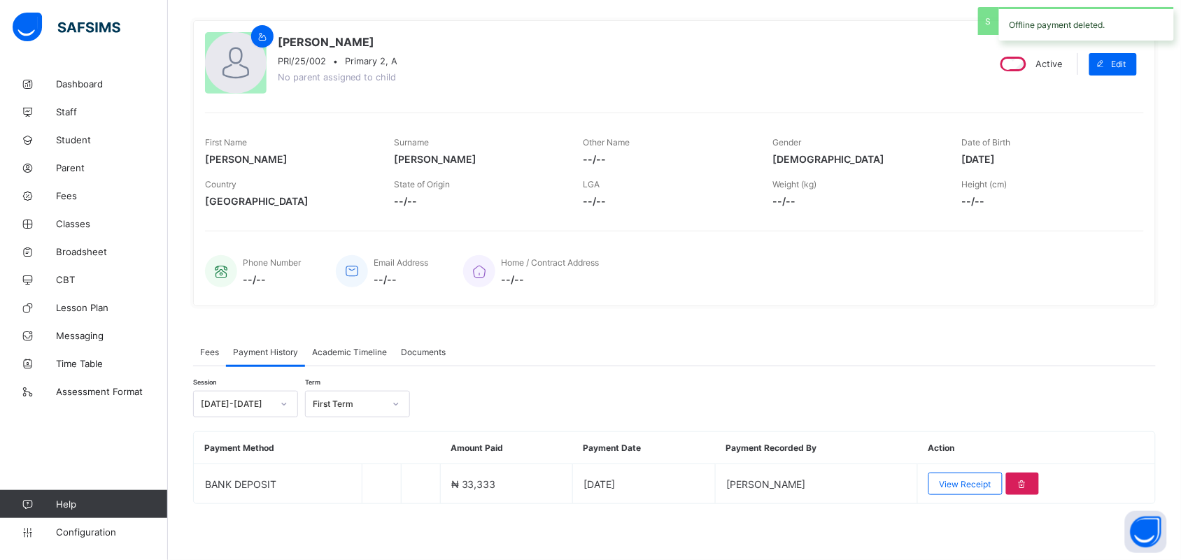
scroll to position [103, 0]
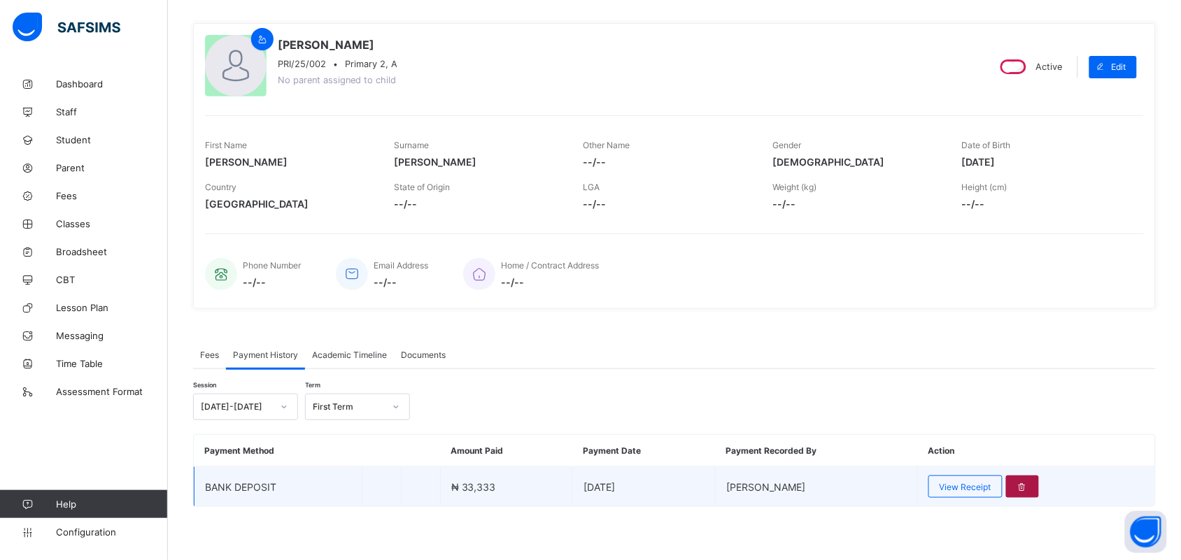
click at [1028, 476] on div at bounding box center [1022, 487] width 33 height 22
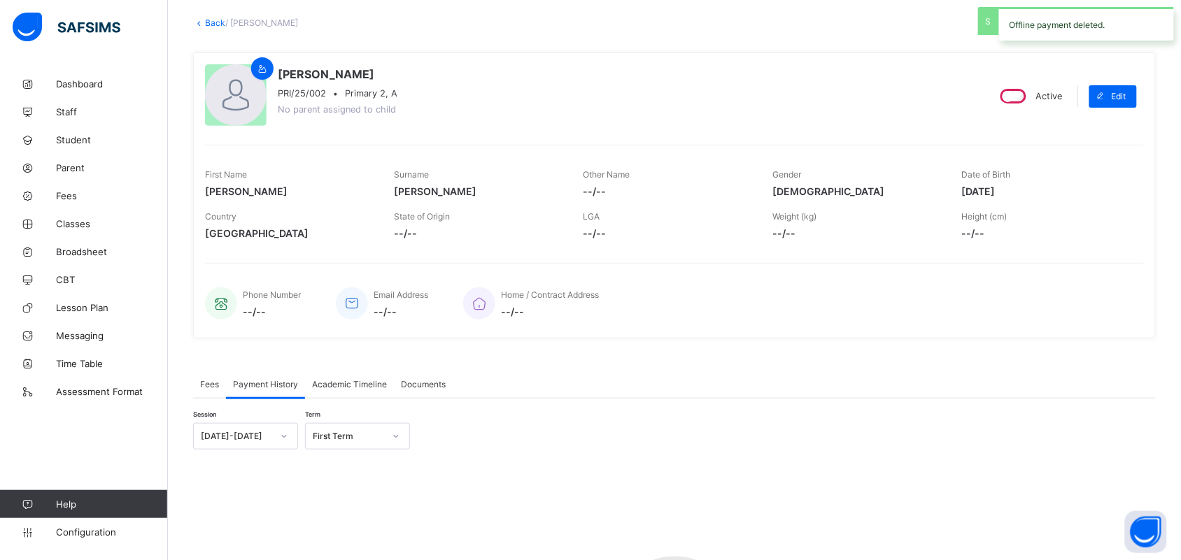
scroll to position [134, 0]
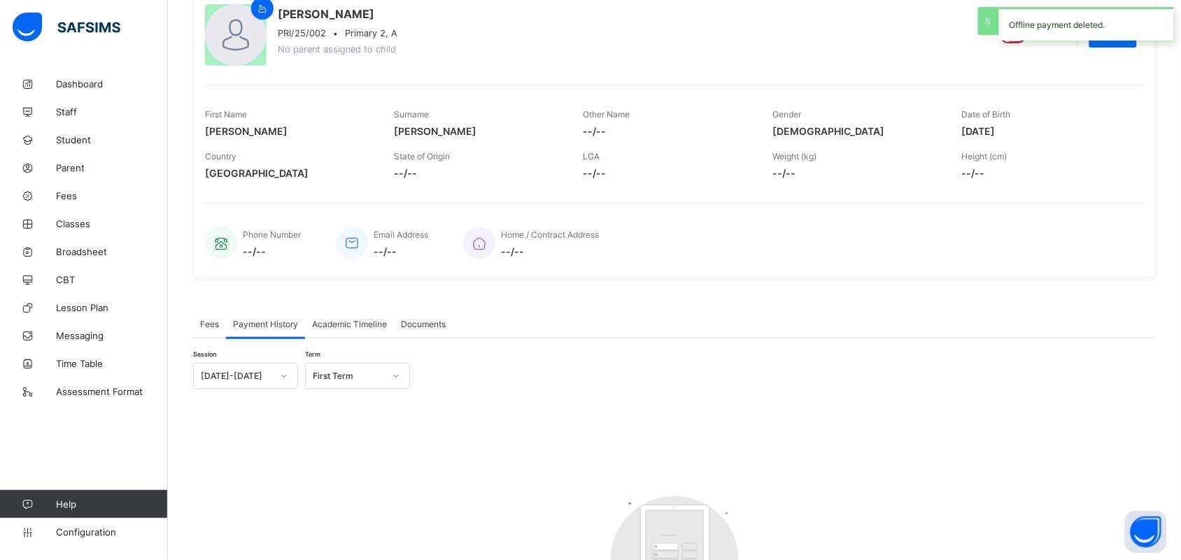
click at [210, 323] on span "Fees" at bounding box center [209, 324] width 19 height 10
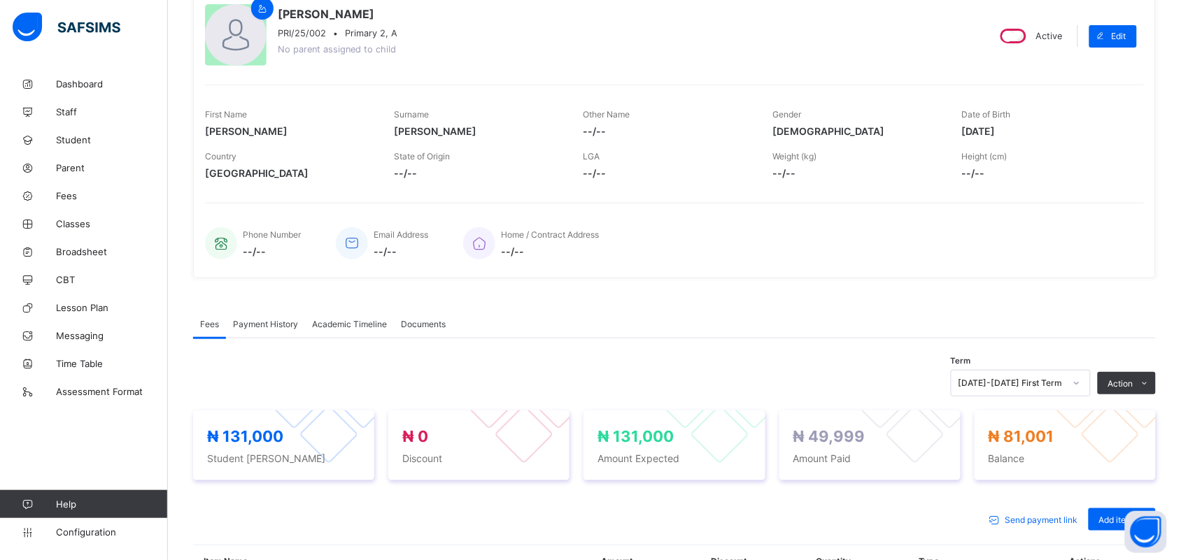
scroll to position [355, 0]
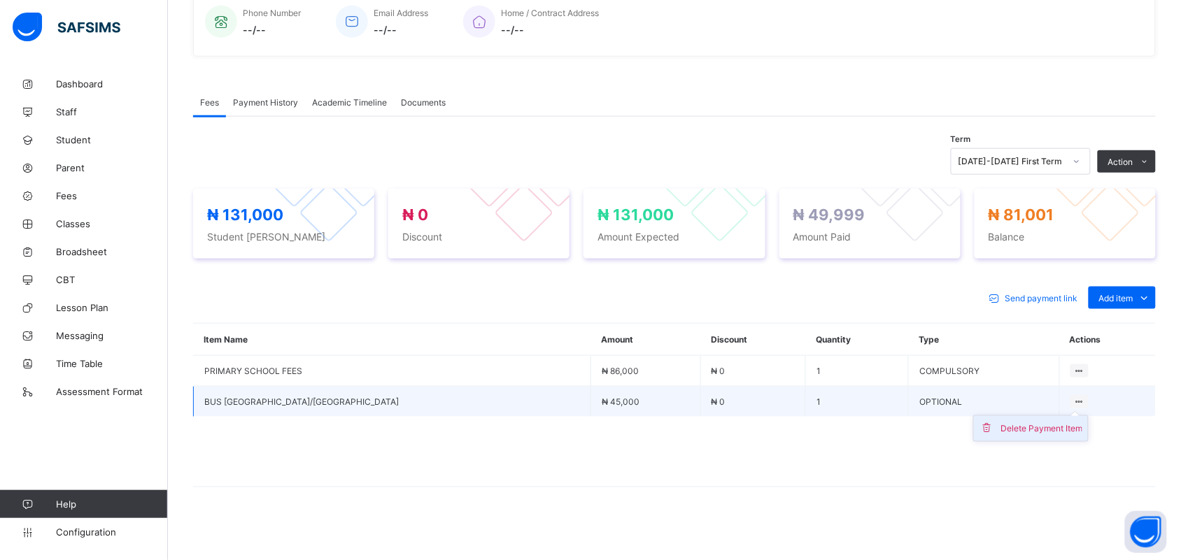
click at [1039, 422] on div "Delete Payment Item" at bounding box center [1041, 429] width 82 height 14
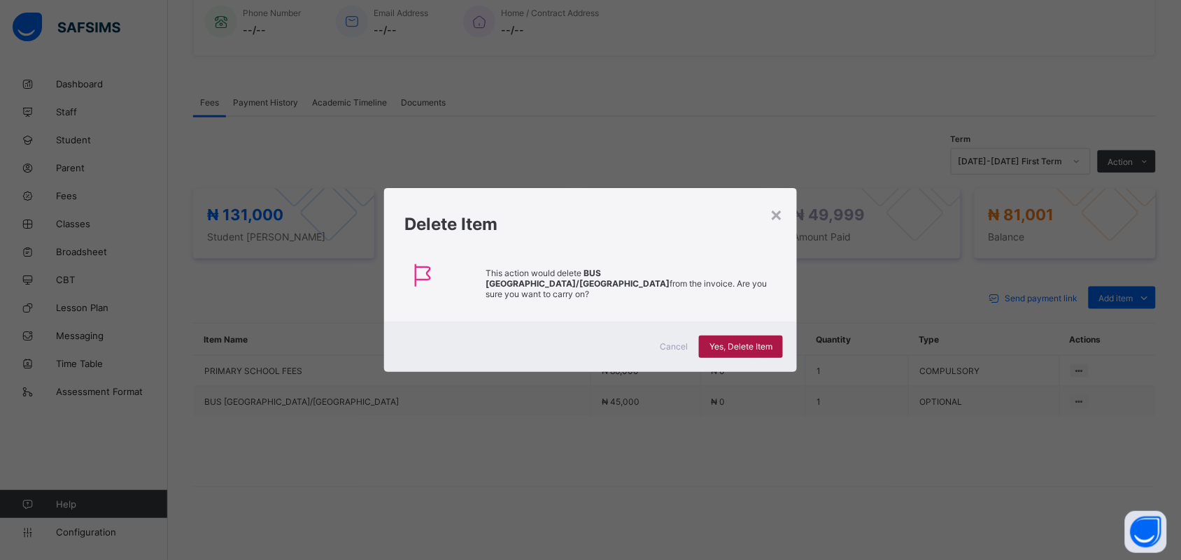
click at [733, 341] on span "Yes, Delete Item" at bounding box center [740, 346] width 63 height 10
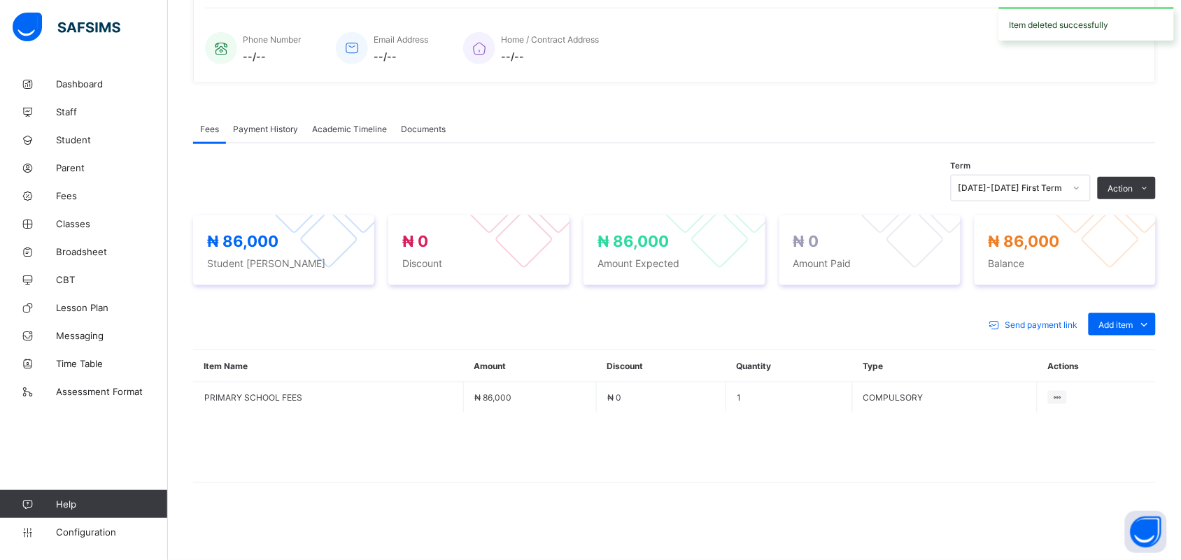
scroll to position [326, 0]
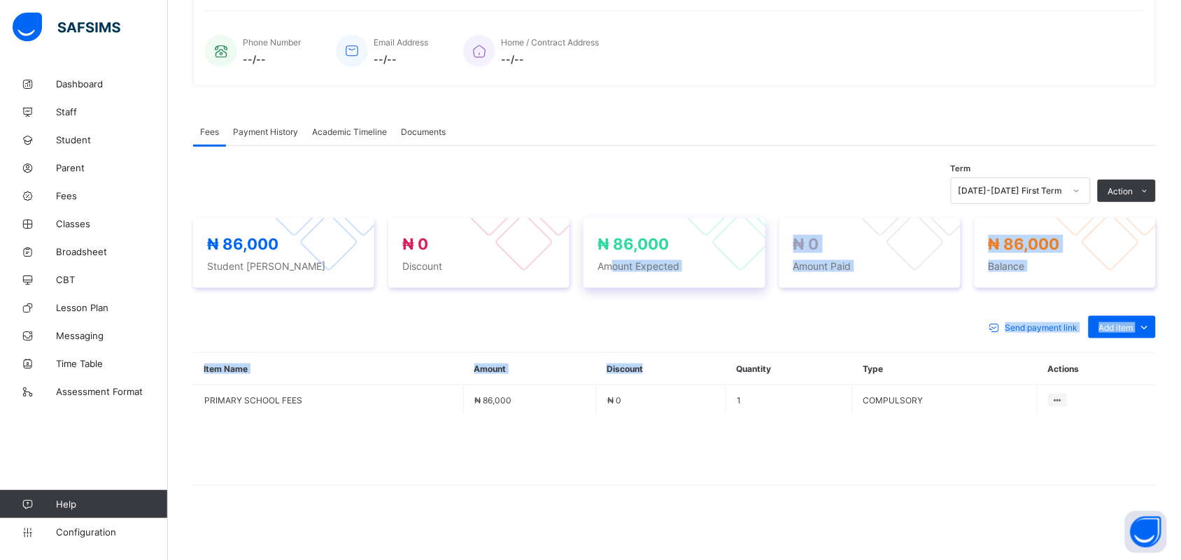
drag, startPoint x: 661, startPoint y: 373, endPoint x: 614, endPoint y: 262, distance: 120.0
click at [614, 262] on div "Term 2025-2026 First Term Action Receive Payment Manage Discount Send Email Rem…" at bounding box center [674, 346] width 962 height 350
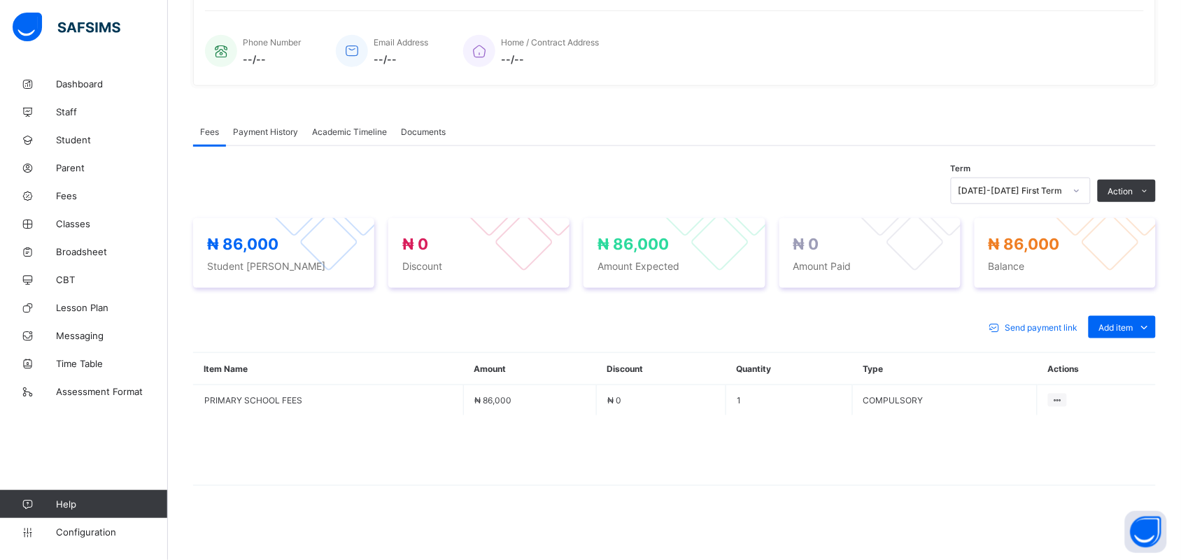
click at [644, 117] on div "Fees Payment History Academic Timeline Documents" at bounding box center [674, 131] width 962 height 29
click at [253, 128] on span "Payment History" at bounding box center [265, 132] width 65 height 10
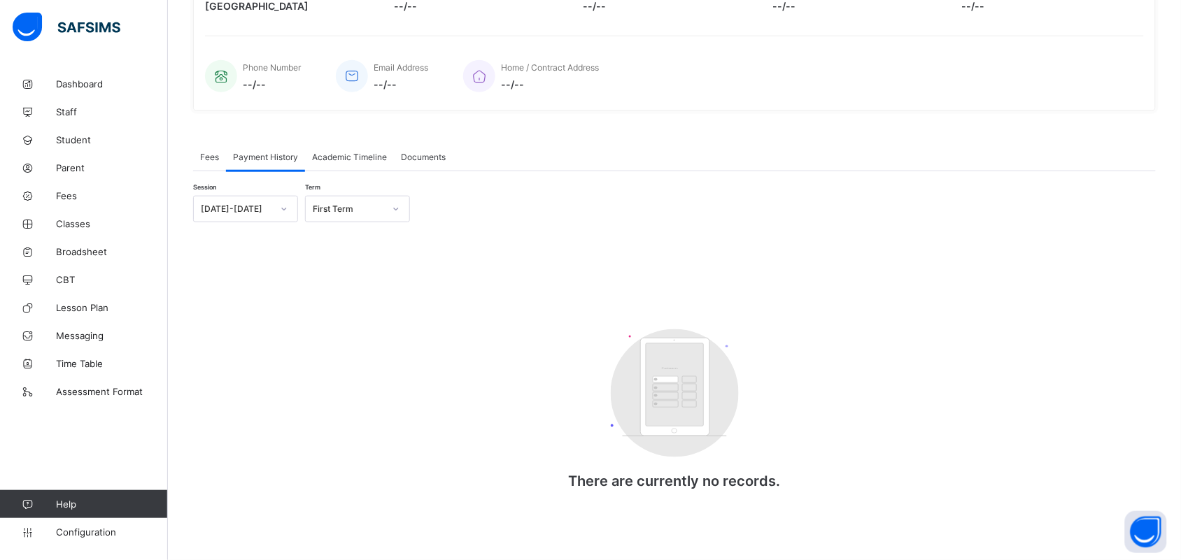
click at [211, 159] on div "Fees" at bounding box center [209, 157] width 33 height 28
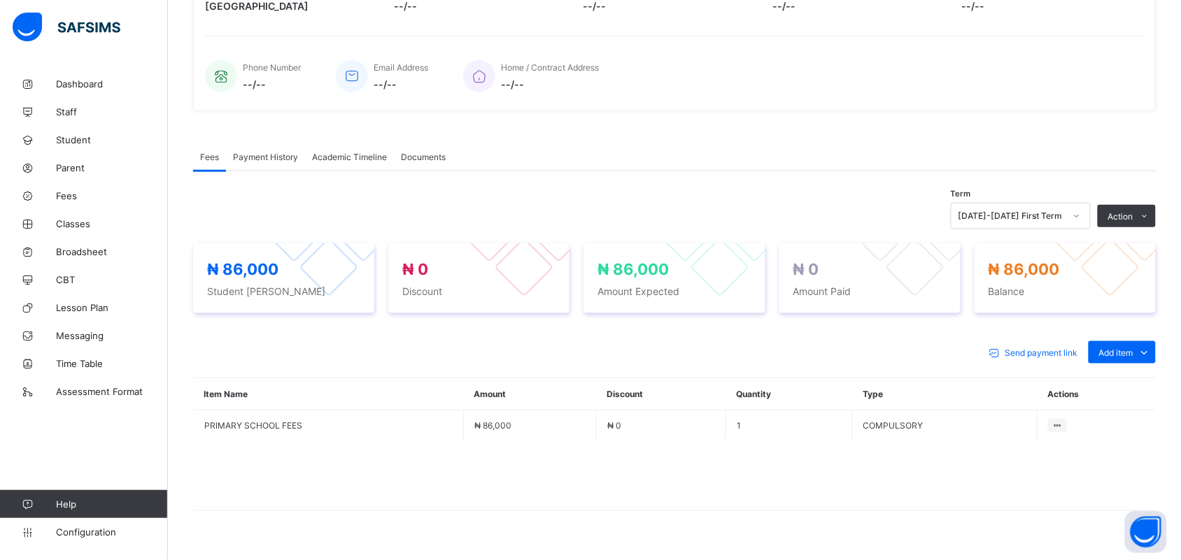
scroll to position [326, 0]
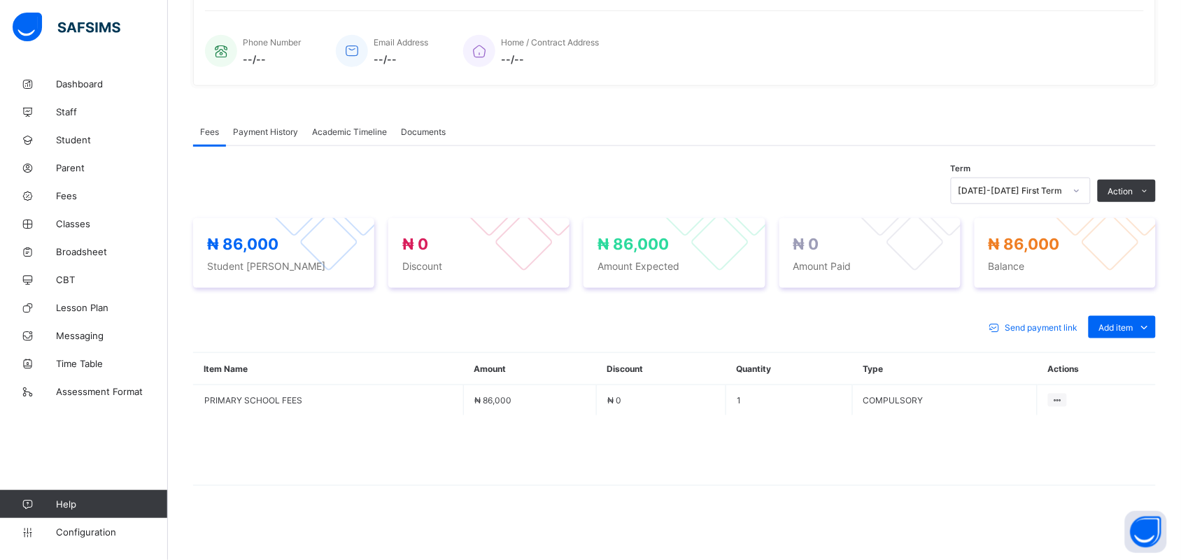
click at [0, 0] on div "Optional items" at bounding box center [0, 0] width 0 height 0
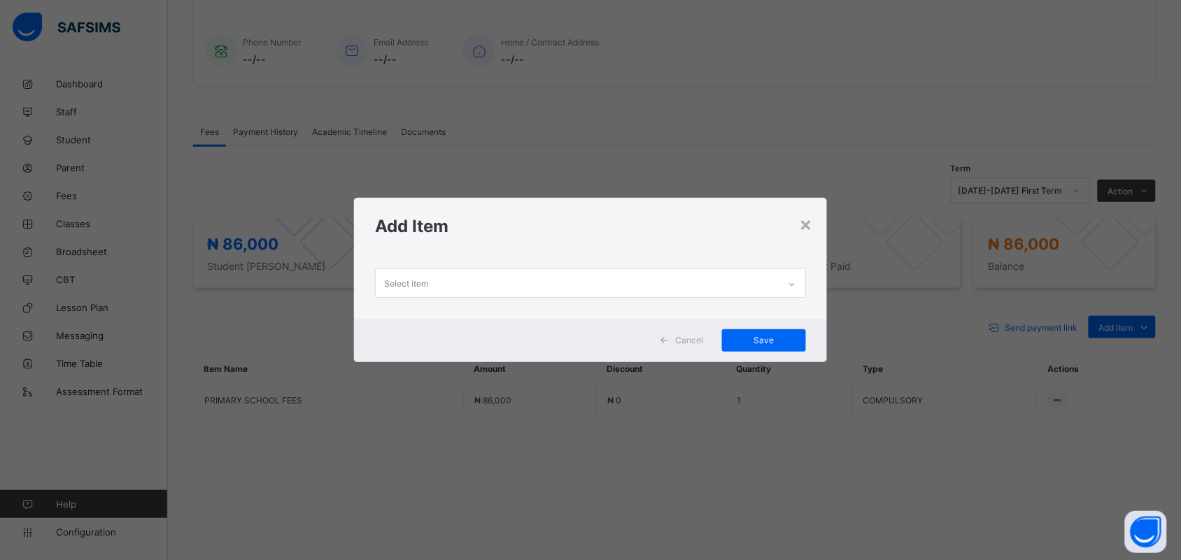
click at [791, 287] on icon at bounding box center [791, 285] width 8 height 14
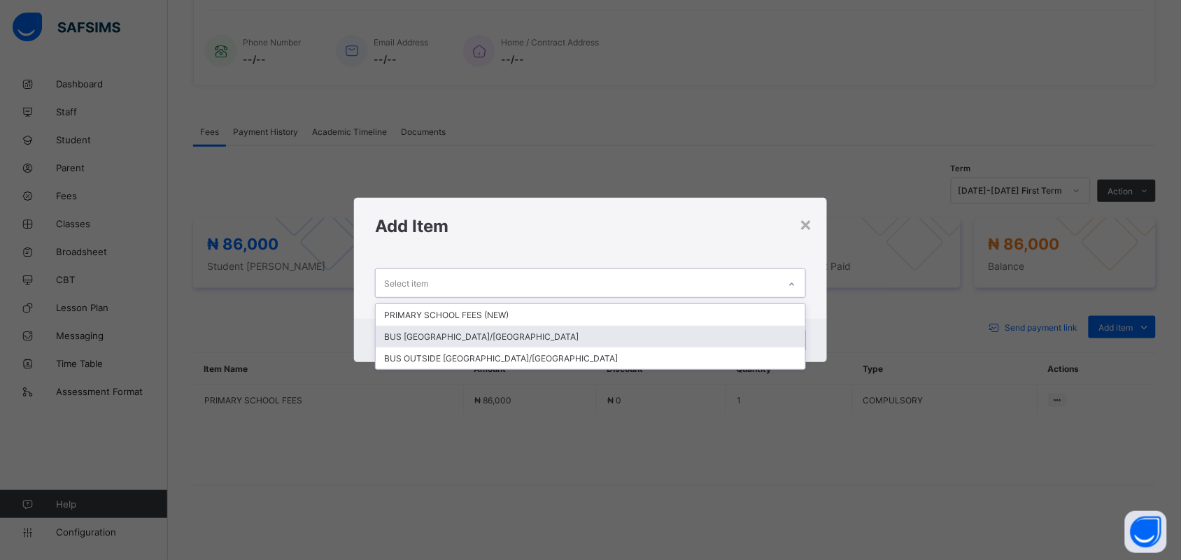
click at [771, 329] on div "BUS [GEOGRAPHIC_DATA]/[GEOGRAPHIC_DATA]" at bounding box center [590, 337] width 429 height 22
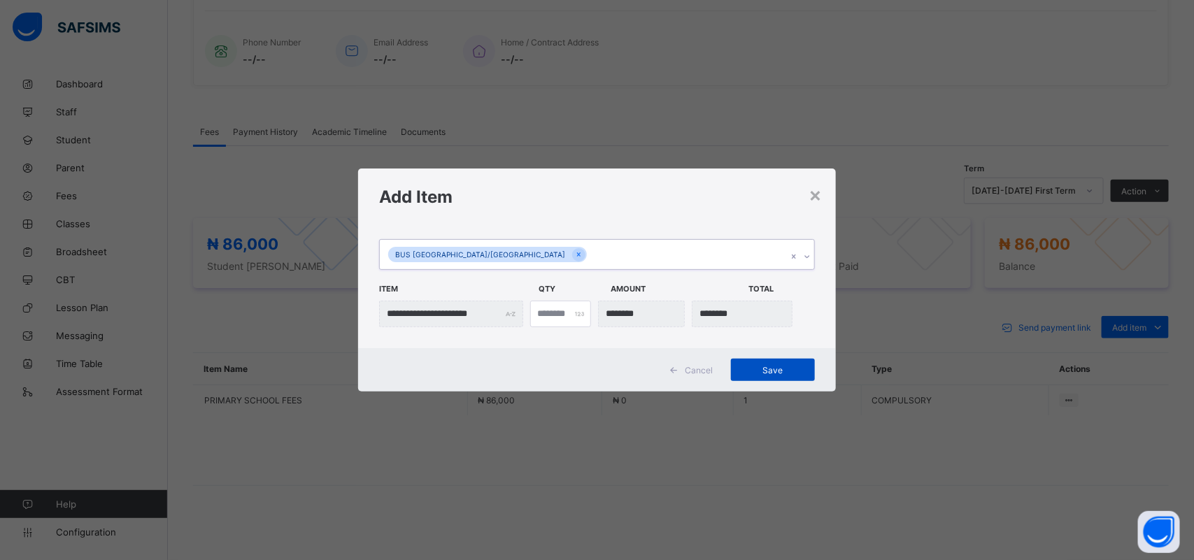
click at [775, 369] on span "Save" at bounding box center [772, 370] width 63 height 10
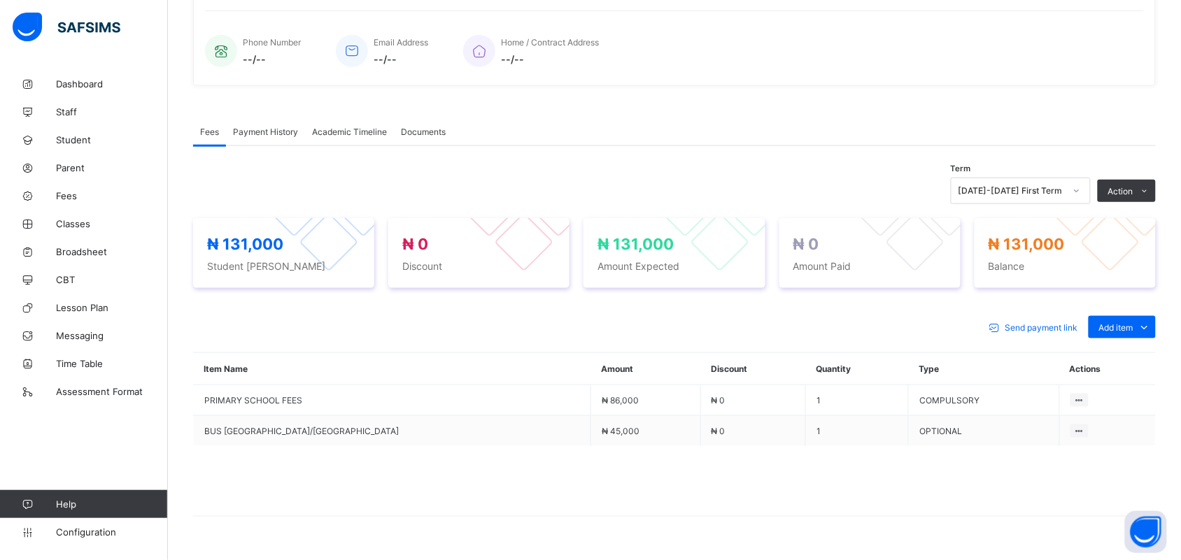
click at [0, 0] on li "Receive Payment" at bounding box center [0, 0] width 0 height 0
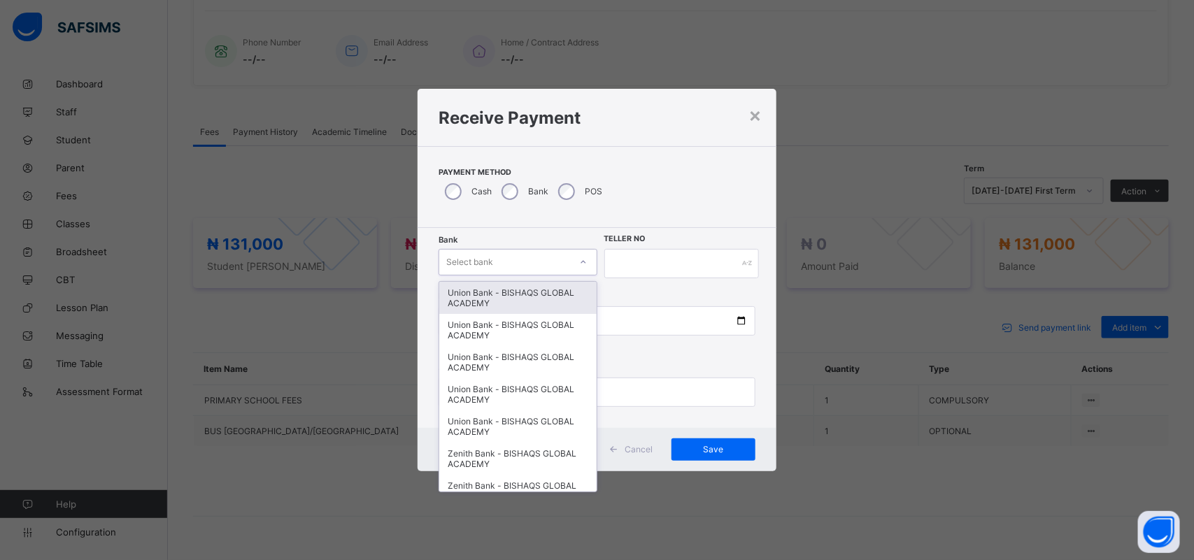
click at [586, 257] on icon at bounding box center [583, 262] width 8 height 14
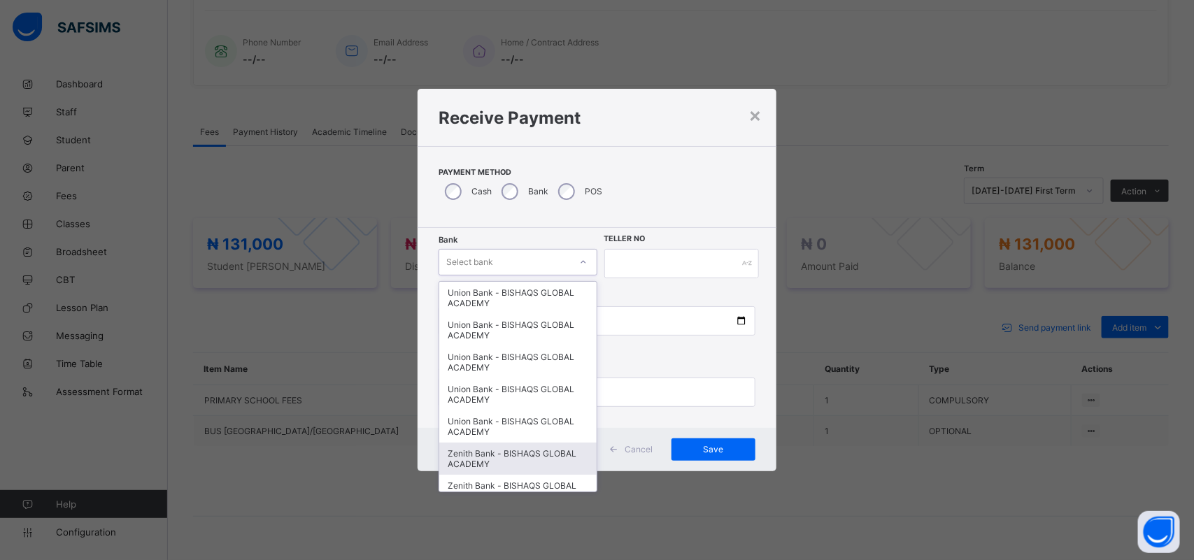
click at [567, 451] on div "Zenith Bank - BISHAQS GLOBAL ACADEMY" at bounding box center [517, 459] width 157 height 32
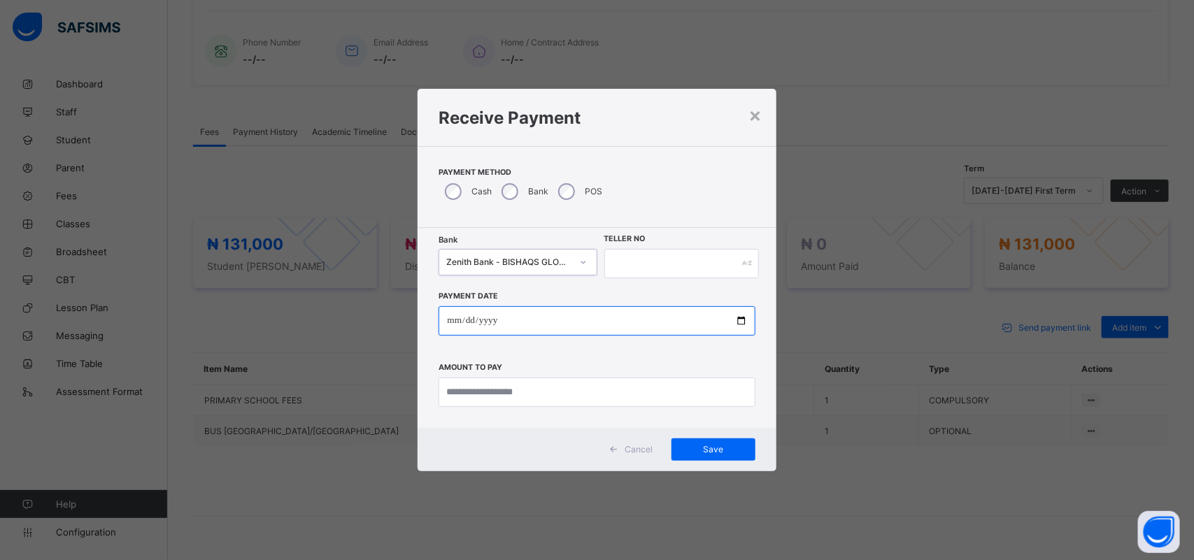
click at [455, 320] on input "date" at bounding box center [597, 320] width 316 height 29
type input "**********"
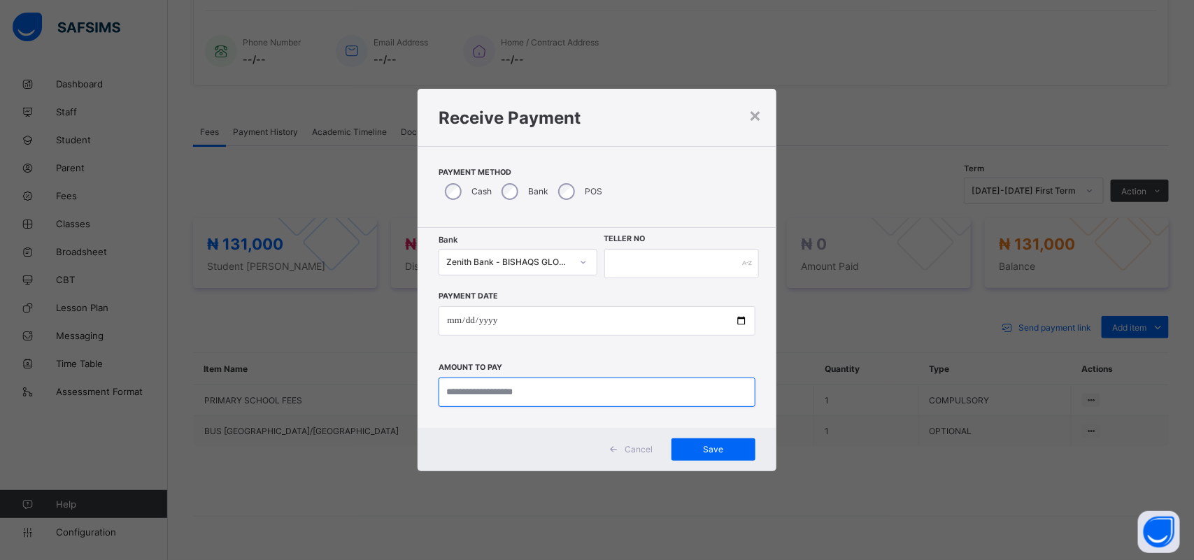
click at [479, 397] on input "currency" at bounding box center [597, 392] width 316 height 29
type input "********"
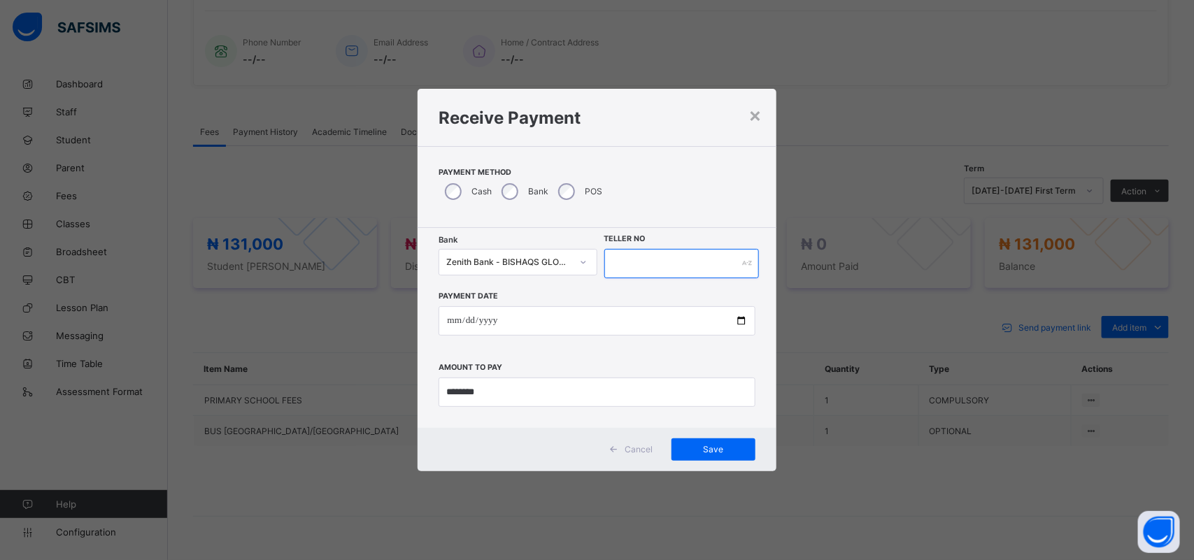
click at [613, 268] on input "text" at bounding box center [681, 263] width 155 height 29
type input "**********"
click at [717, 449] on span "Save" at bounding box center [713, 449] width 63 height 10
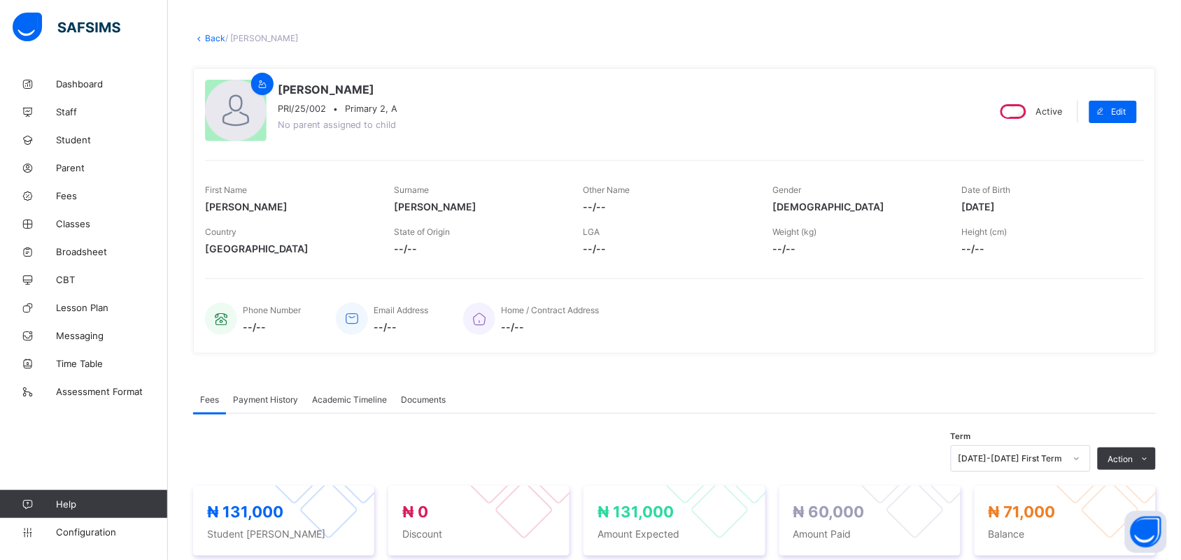
scroll to position [0, 0]
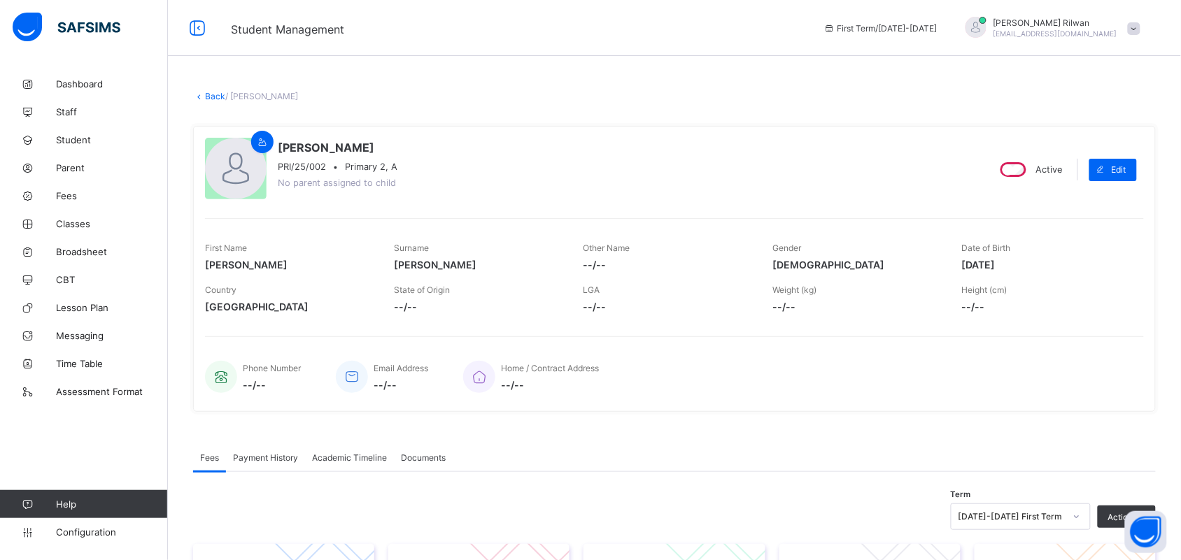
click at [364, 159] on span at bounding box center [338, 158] width 120 height 7
click at [207, 91] on link "Back" at bounding box center [215, 96] width 20 height 10
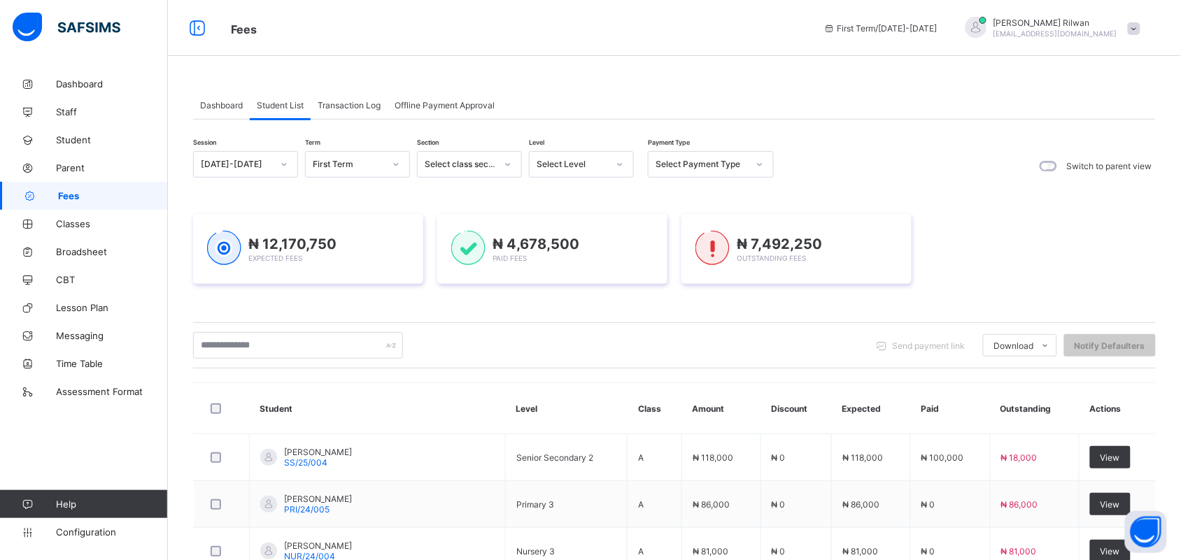
click at [616, 168] on icon at bounding box center [619, 164] width 8 height 14
click at [589, 357] on div "Pry 5" at bounding box center [581, 368] width 104 height 22
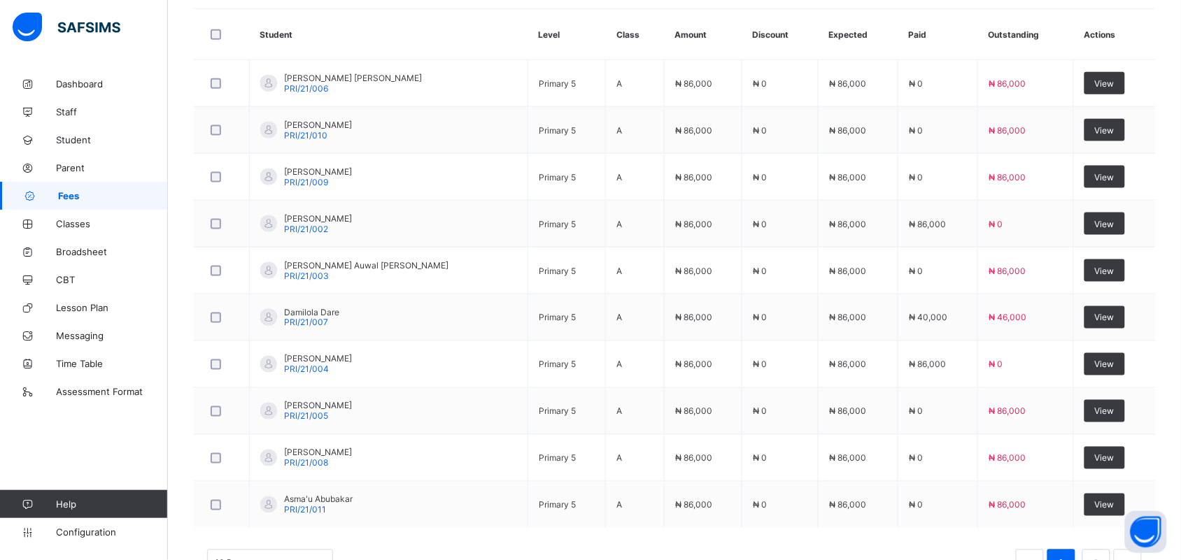
scroll to position [457, 0]
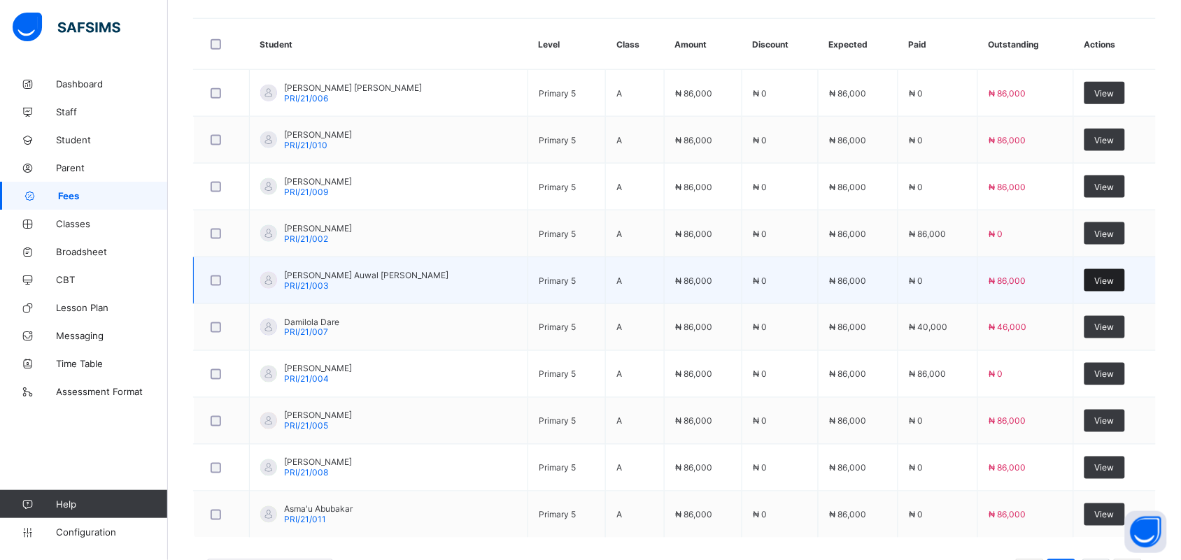
click at [1099, 288] on div "View" at bounding box center [1104, 280] width 41 height 22
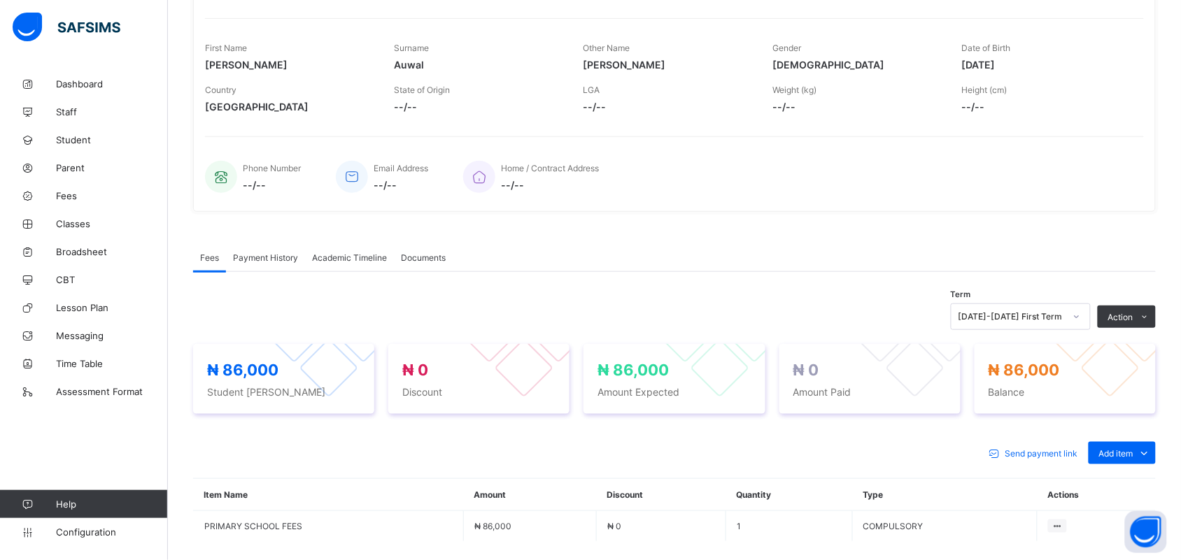
scroll to position [326, 0]
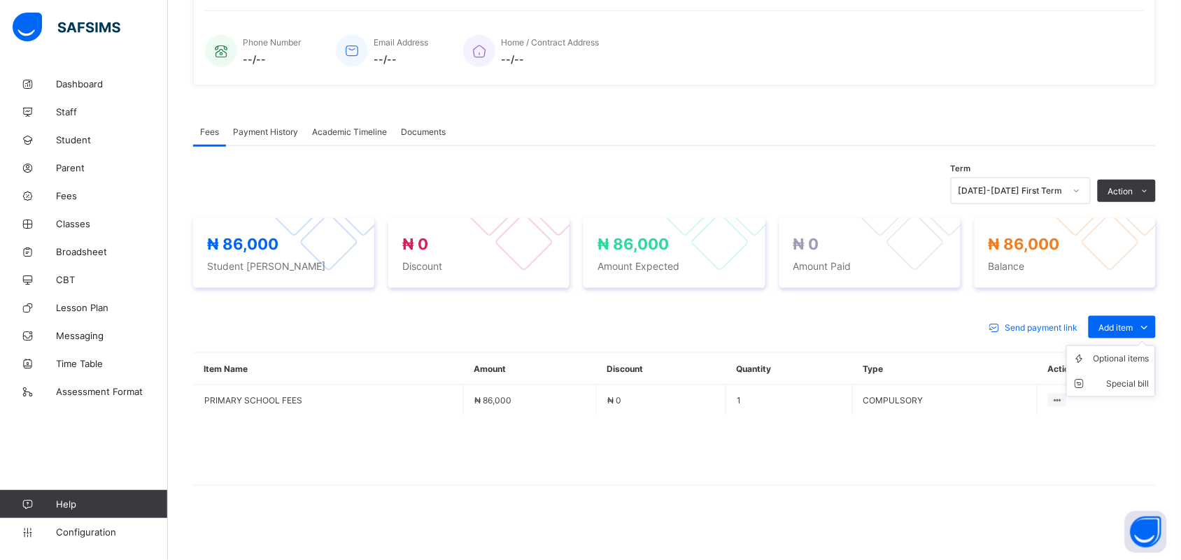
click at [1141, 348] on ul "Optional items Special bill" at bounding box center [1111, 371] width 90 height 52
click at [1141, 350] on ul "Optional items Special bill" at bounding box center [1111, 371] width 90 height 52
click at [1140, 354] on div "Optional items" at bounding box center [1121, 359] width 56 height 14
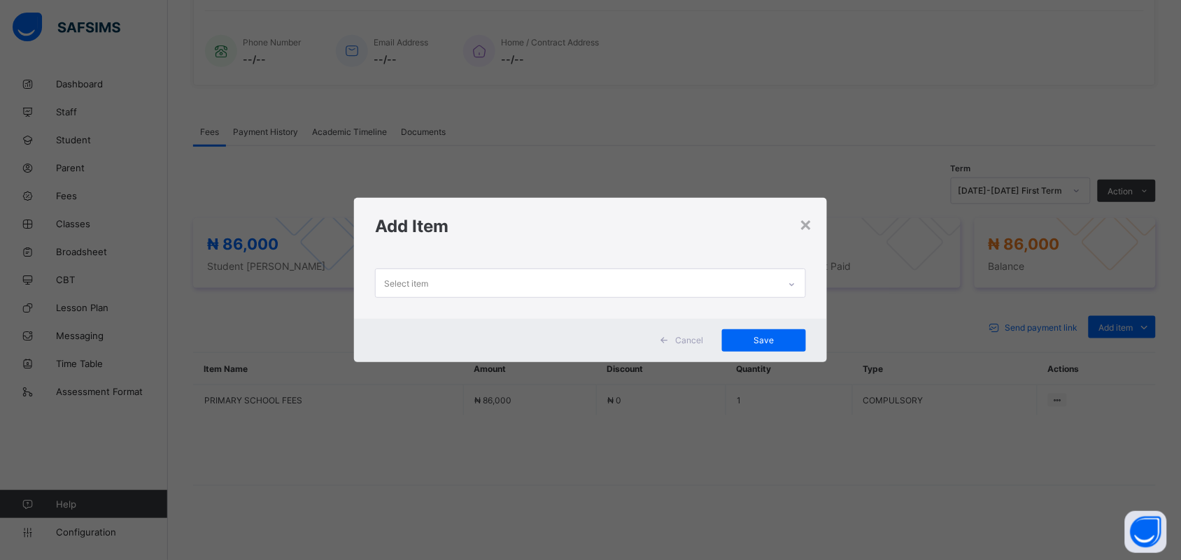
click at [792, 284] on icon at bounding box center [791, 285] width 8 height 14
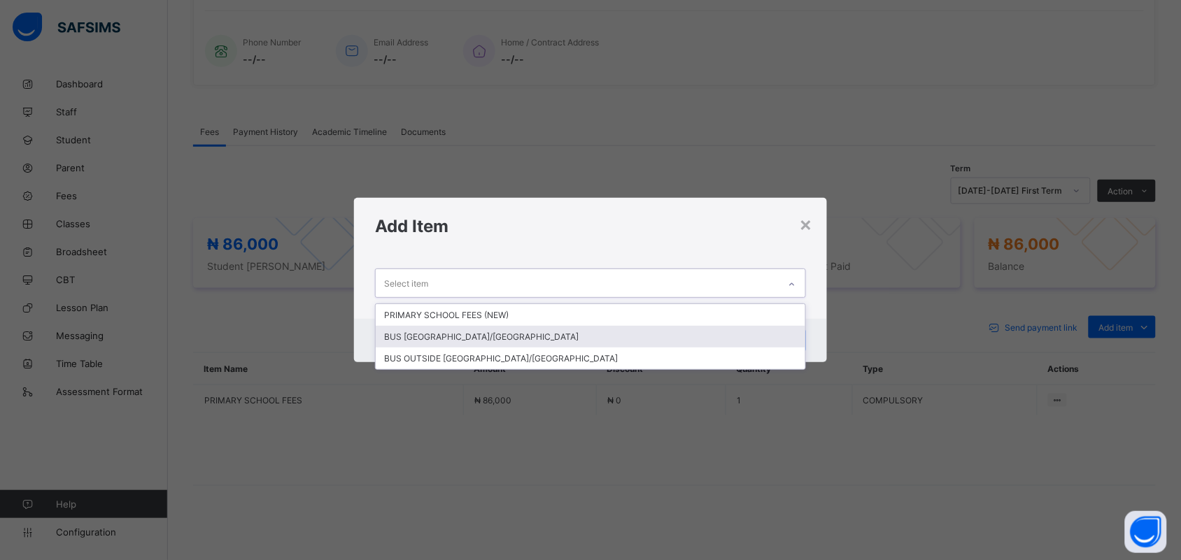
click at [764, 338] on div "BUS [GEOGRAPHIC_DATA]/[GEOGRAPHIC_DATA]" at bounding box center [590, 337] width 429 height 22
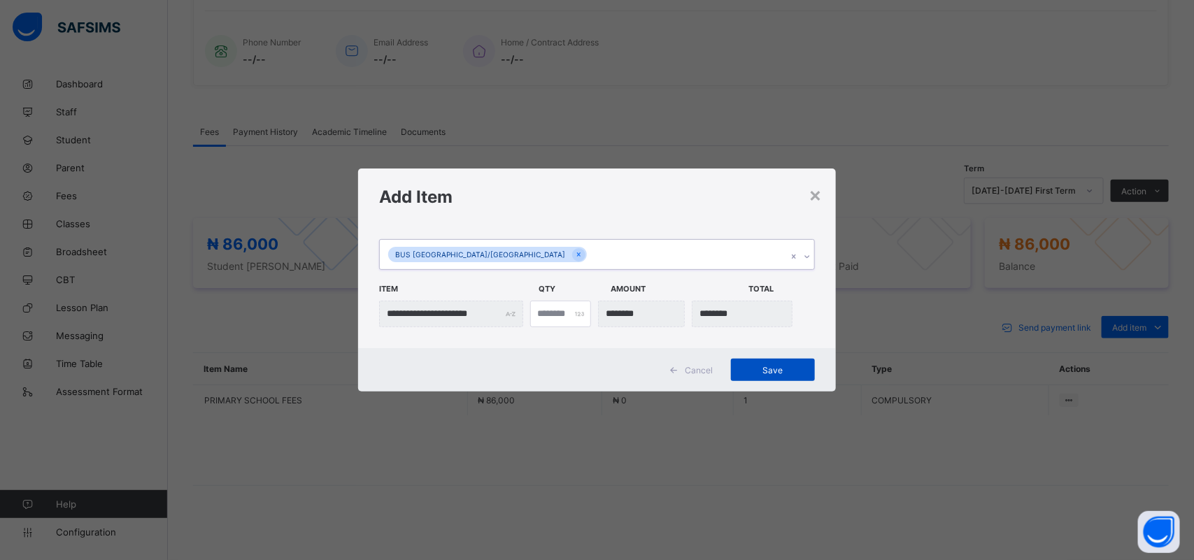
click at [778, 366] on span "Save" at bounding box center [772, 370] width 63 height 10
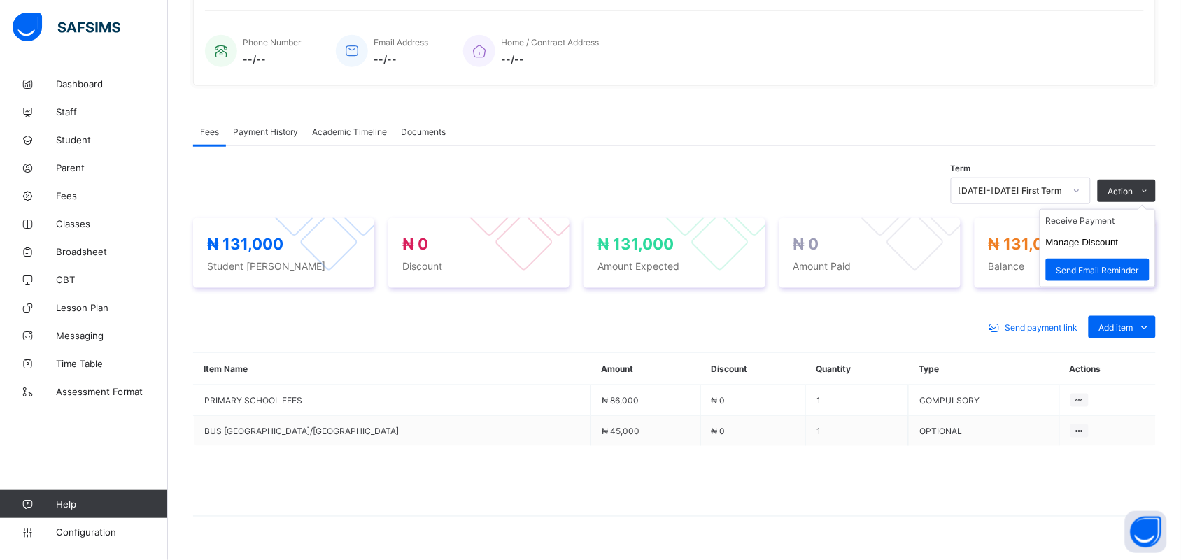
click at [1129, 214] on ul "Receive Payment Manage Discount Send Email Reminder" at bounding box center [1097, 248] width 116 height 78
click at [1120, 222] on li "Receive Payment" at bounding box center [1097, 221] width 115 height 22
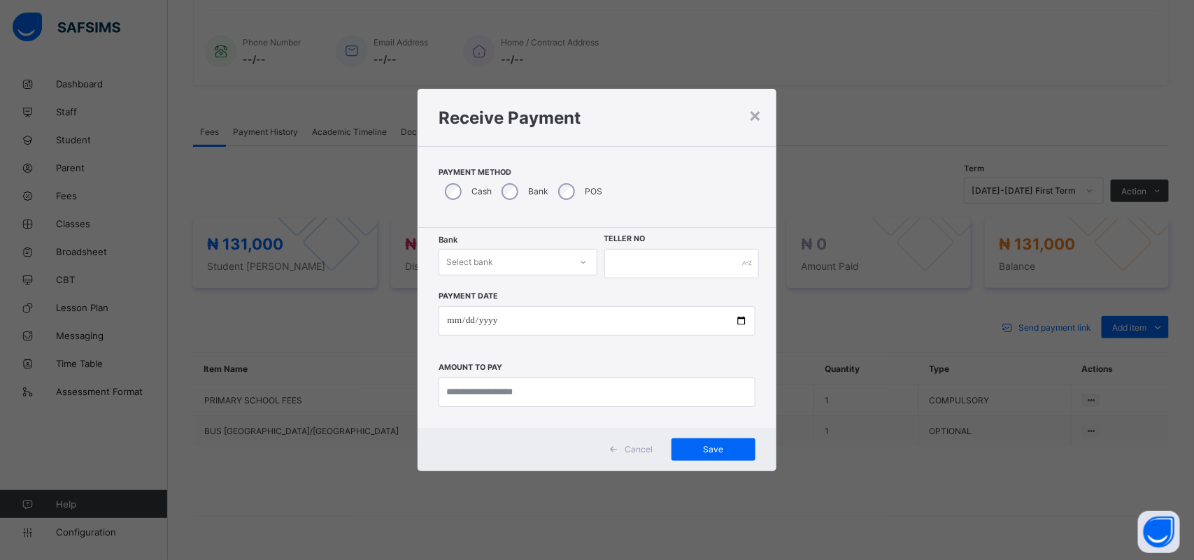
click at [585, 260] on icon at bounding box center [583, 262] width 8 height 14
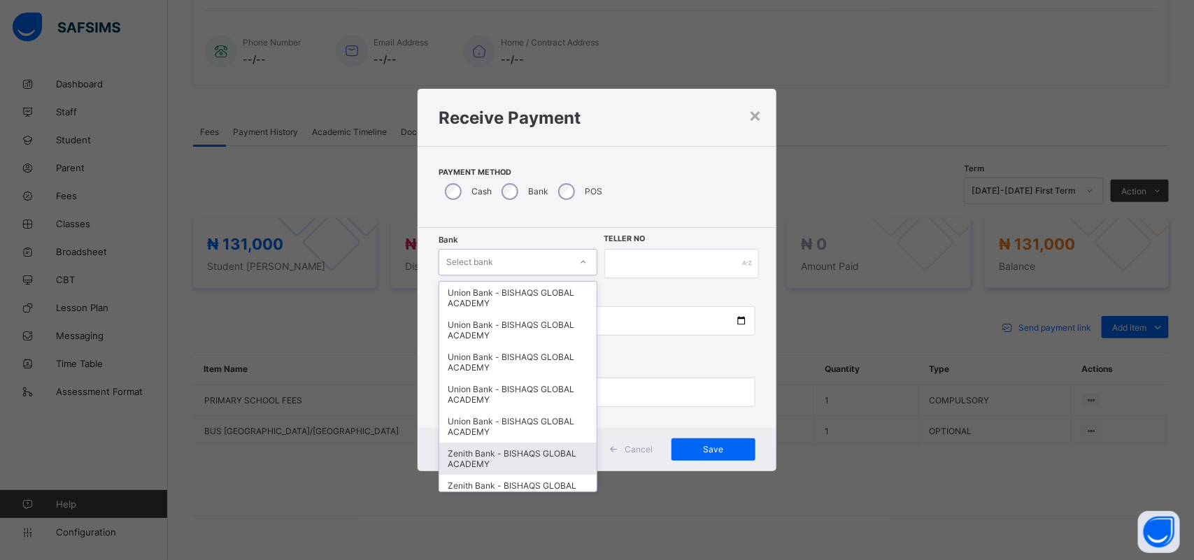
click at [574, 449] on div "Zenith Bank - BISHAQS GLOBAL ACADEMY" at bounding box center [517, 459] width 157 height 32
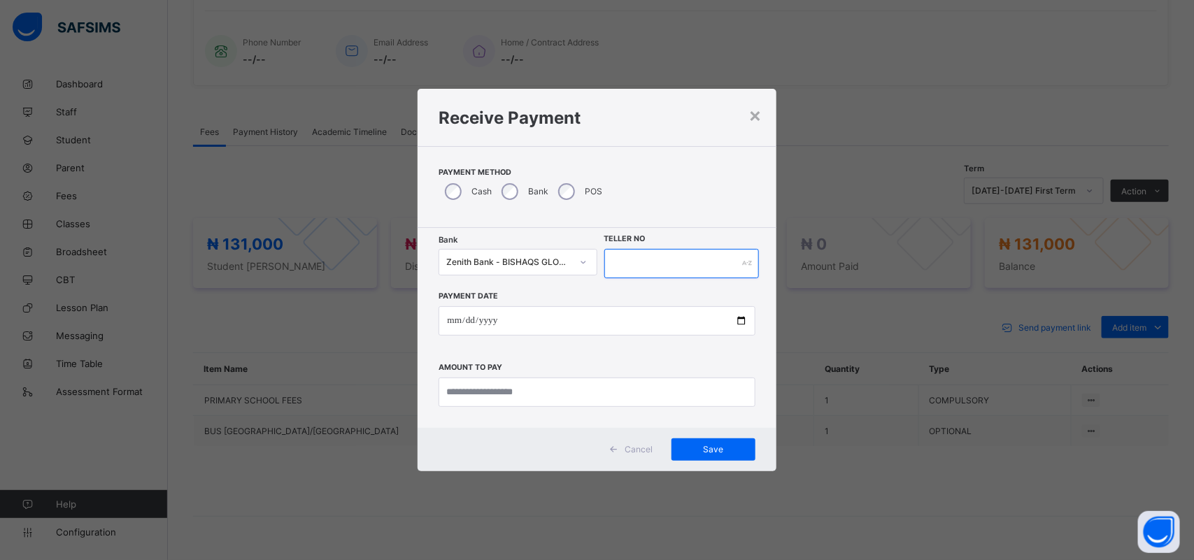
click at [634, 268] on input "text" at bounding box center [681, 263] width 155 height 29
type input "**********"
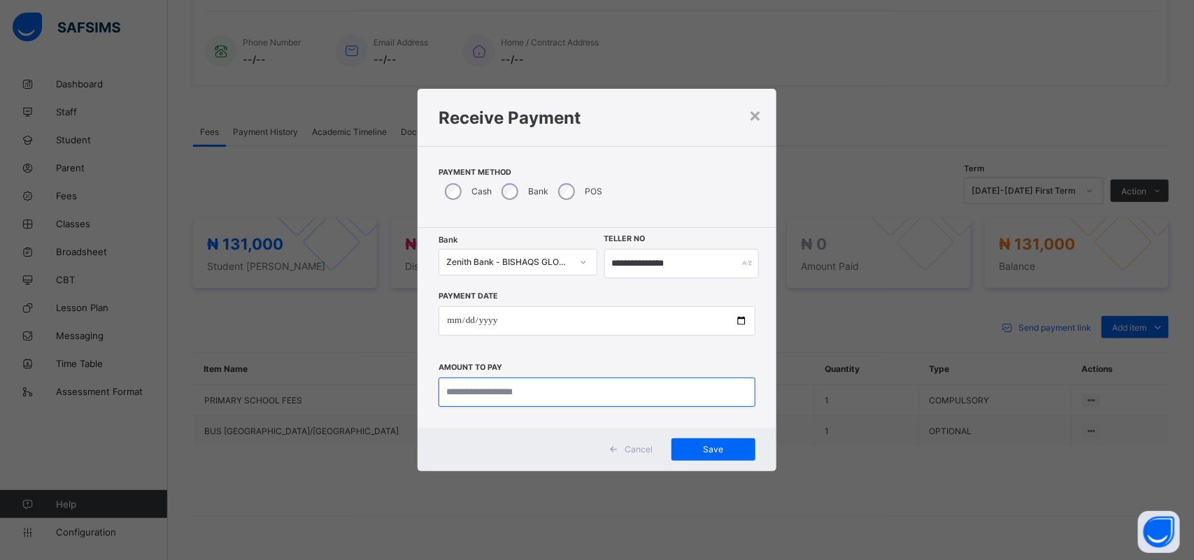
click at [605, 390] on input "currency" at bounding box center [597, 392] width 316 height 29
type input "********"
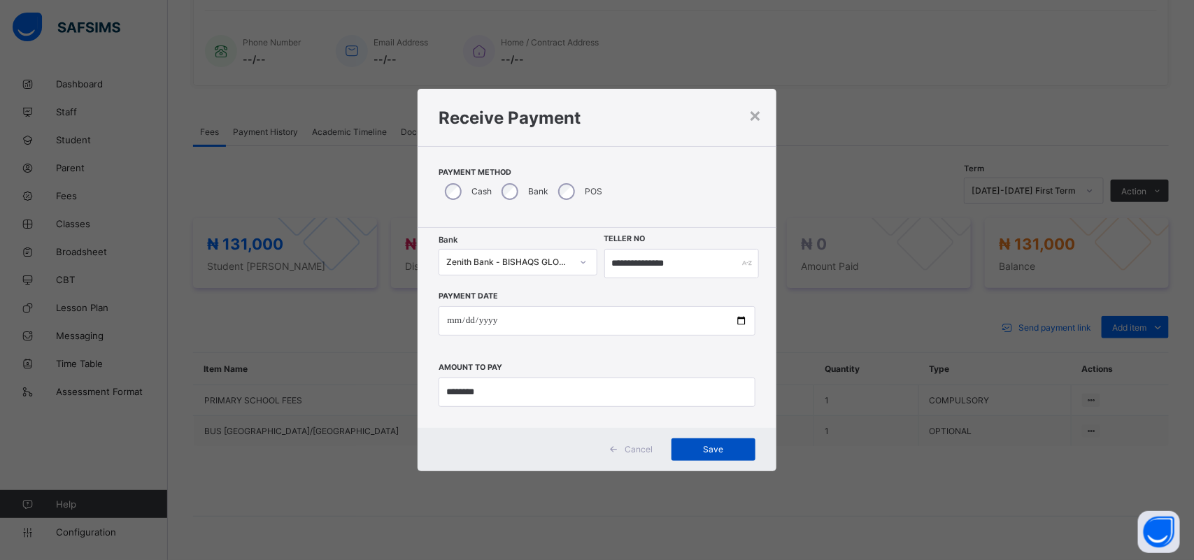
click at [722, 452] on span "Save" at bounding box center [713, 449] width 63 height 10
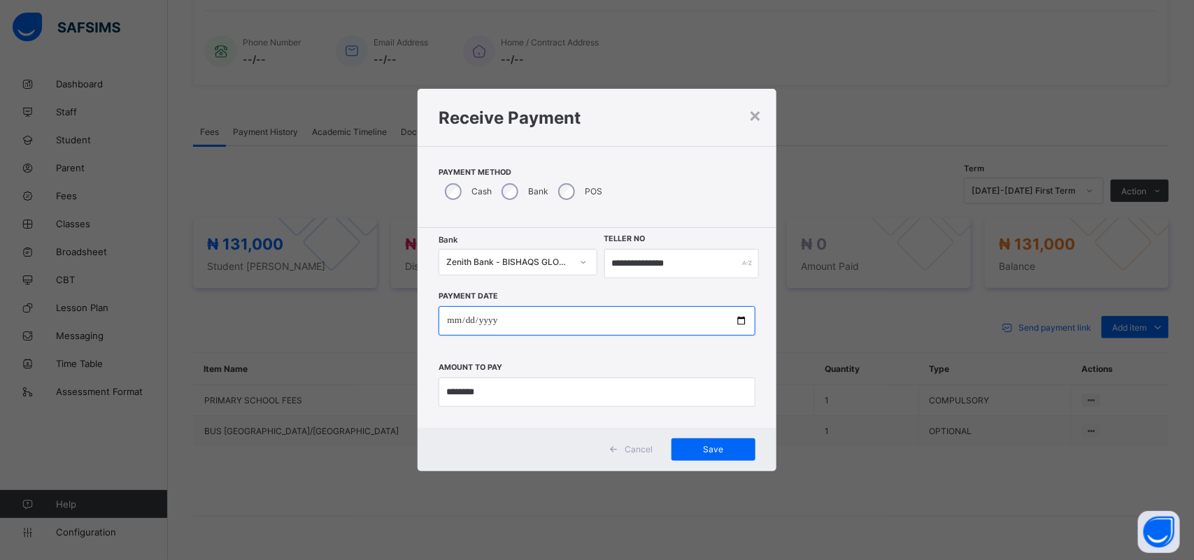
click at [446, 323] on input "date" at bounding box center [597, 320] width 316 height 29
type input "**********"
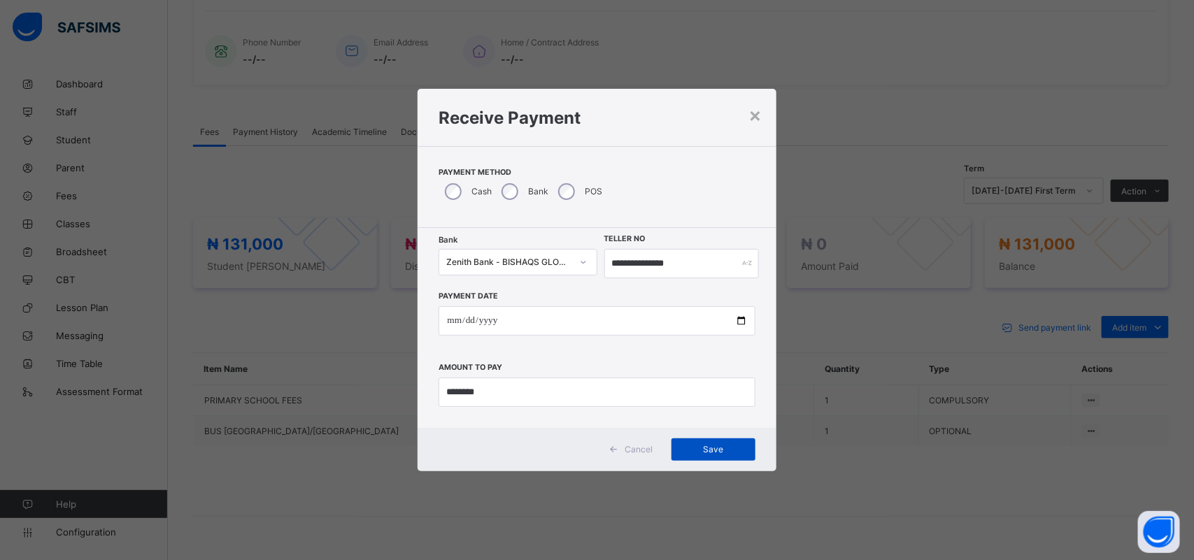
click at [703, 457] on div "Save" at bounding box center [713, 450] width 84 height 22
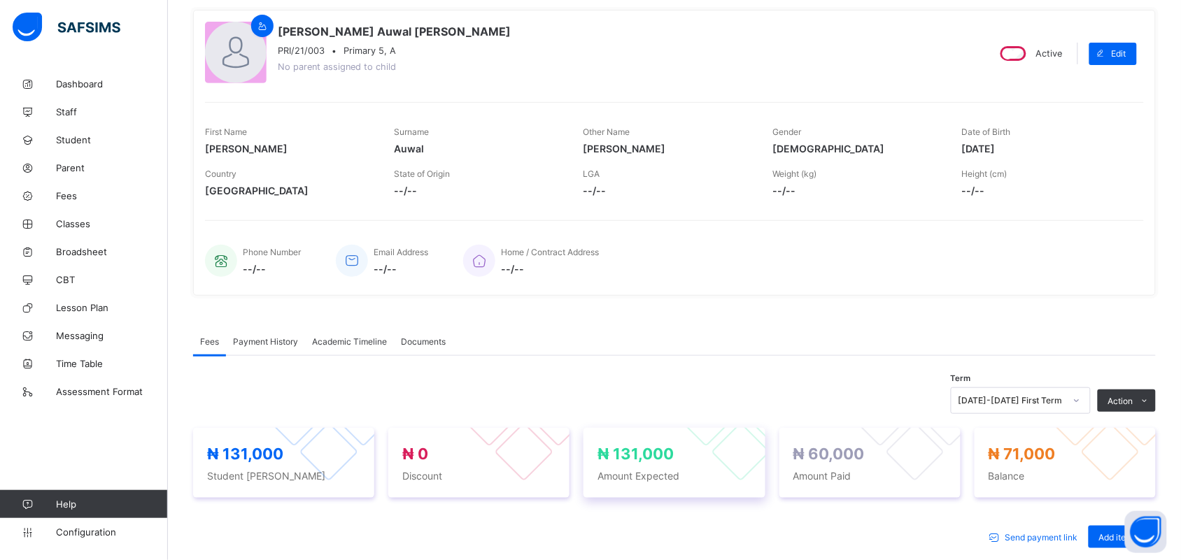
scroll to position [0, 0]
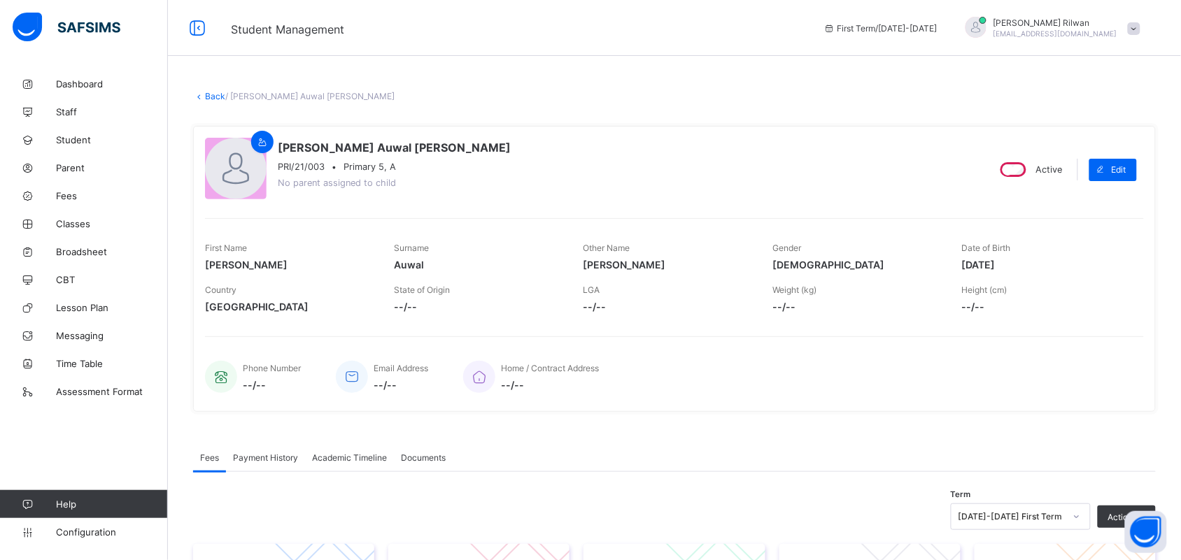
click at [212, 94] on link "Back" at bounding box center [215, 96] width 20 height 10
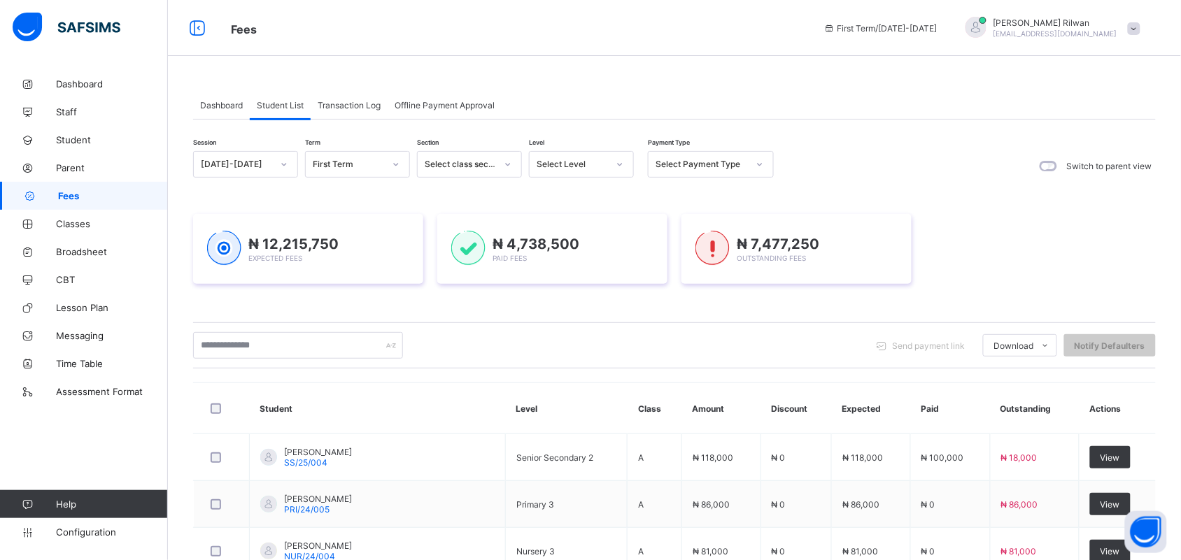
click at [621, 171] on div at bounding box center [620, 164] width 24 height 22
click at [599, 235] on div "Nur 2" at bounding box center [581, 238] width 104 height 22
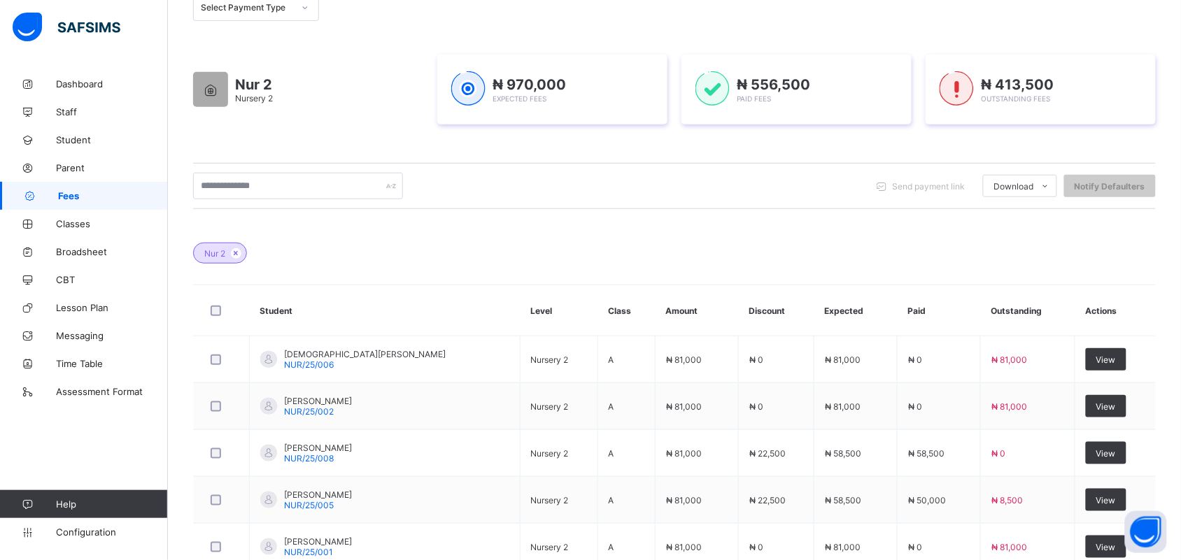
scroll to position [192, 0]
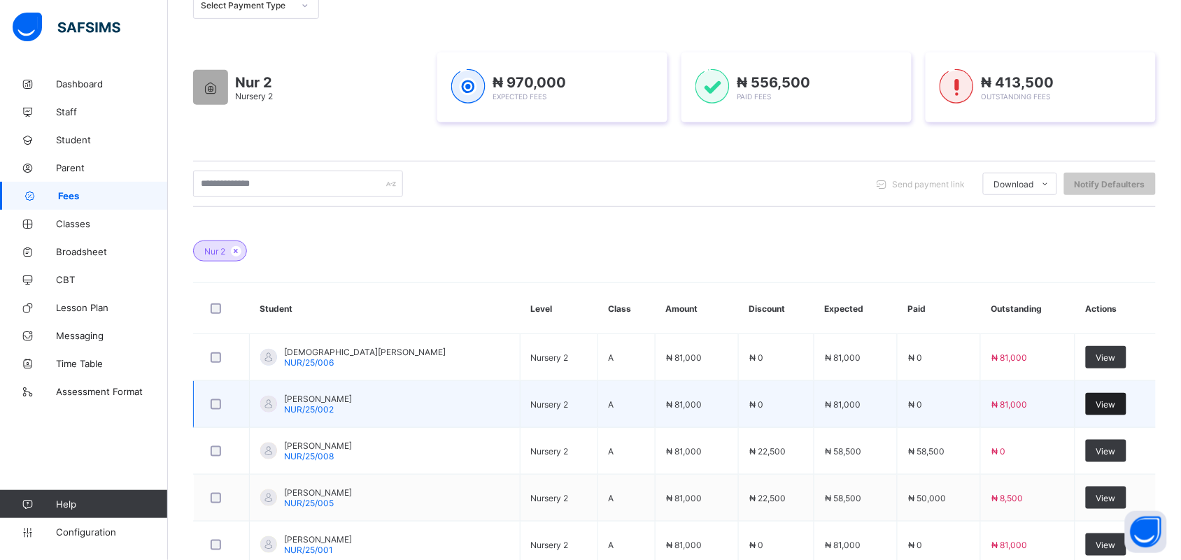
click at [1099, 410] on div "View" at bounding box center [1105, 404] width 41 height 22
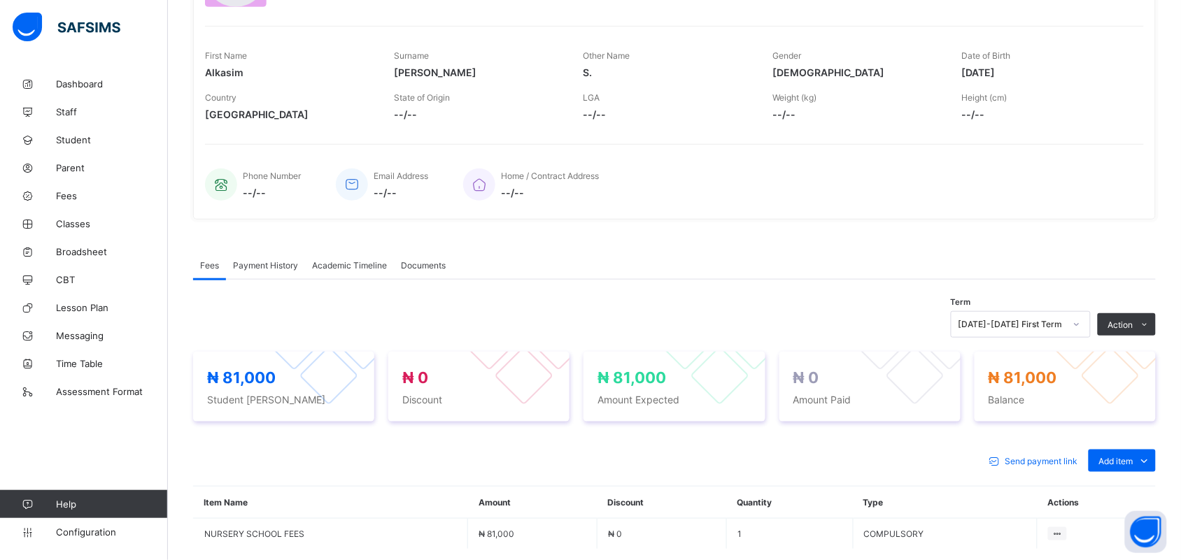
scroll to position [326, 0]
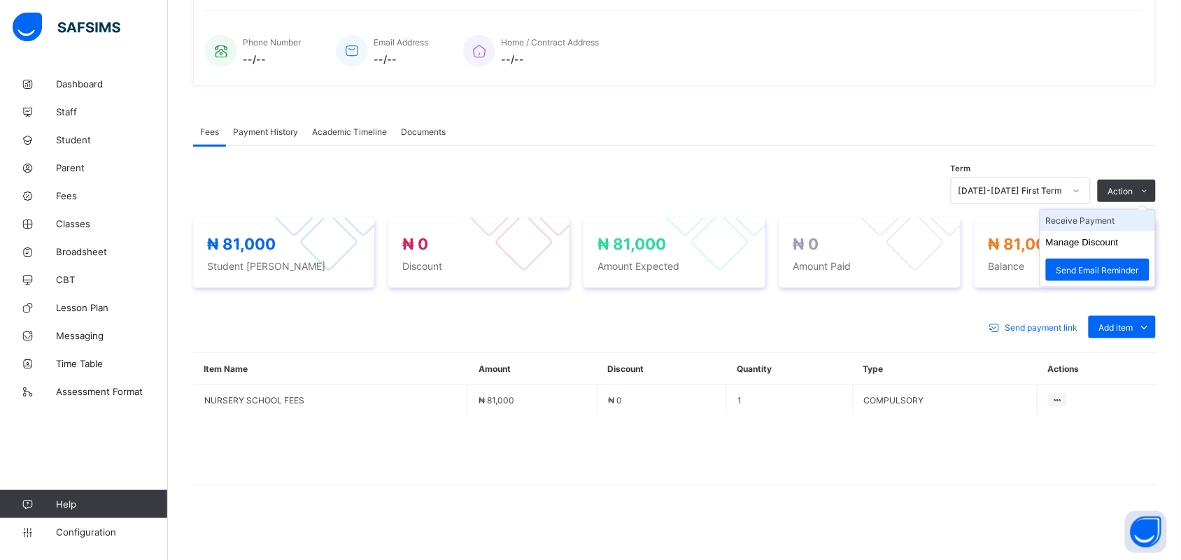
click at [1117, 219] on li "Receive Payment" at bounding box center [1097, 221] width 115 height 22
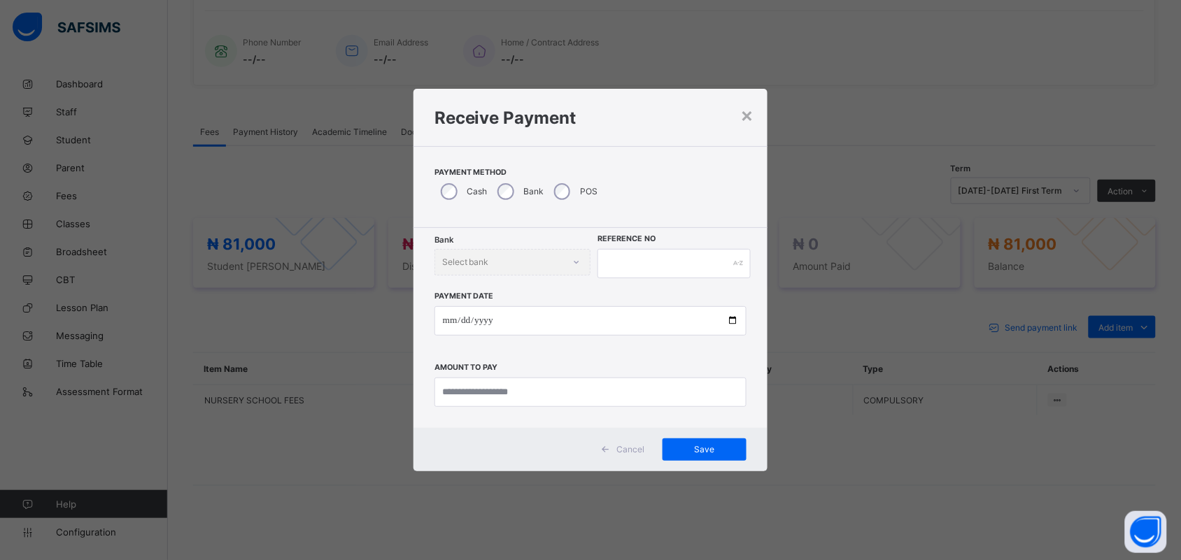
click at [494, 183] on div "Bank" at bounding box center [519, 191] width 57 height 29
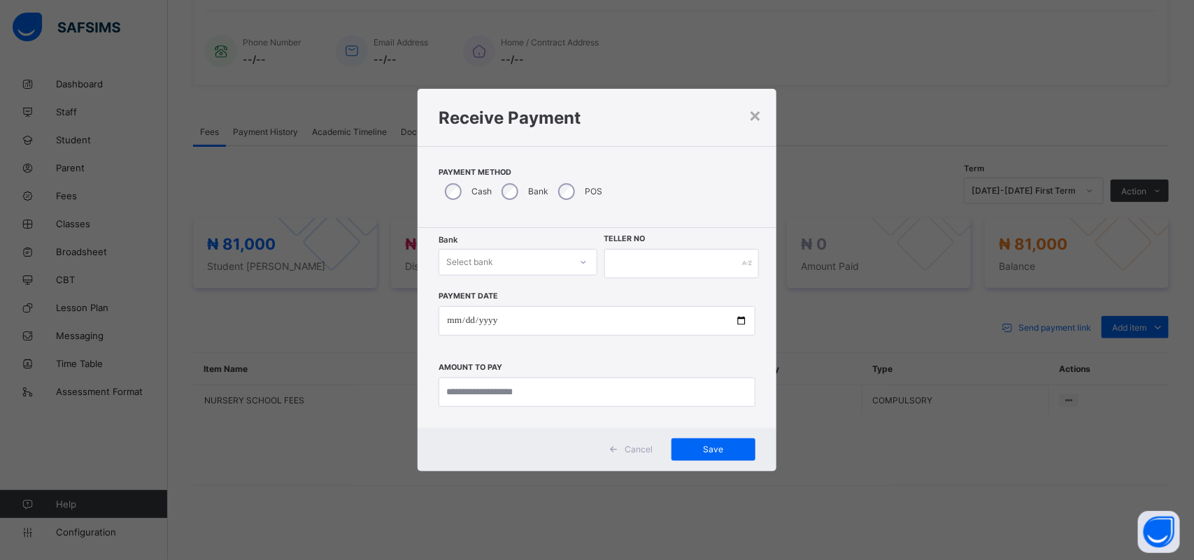
click at [583, 266] on icon at bounding box center [583, 262] width 8 height 14
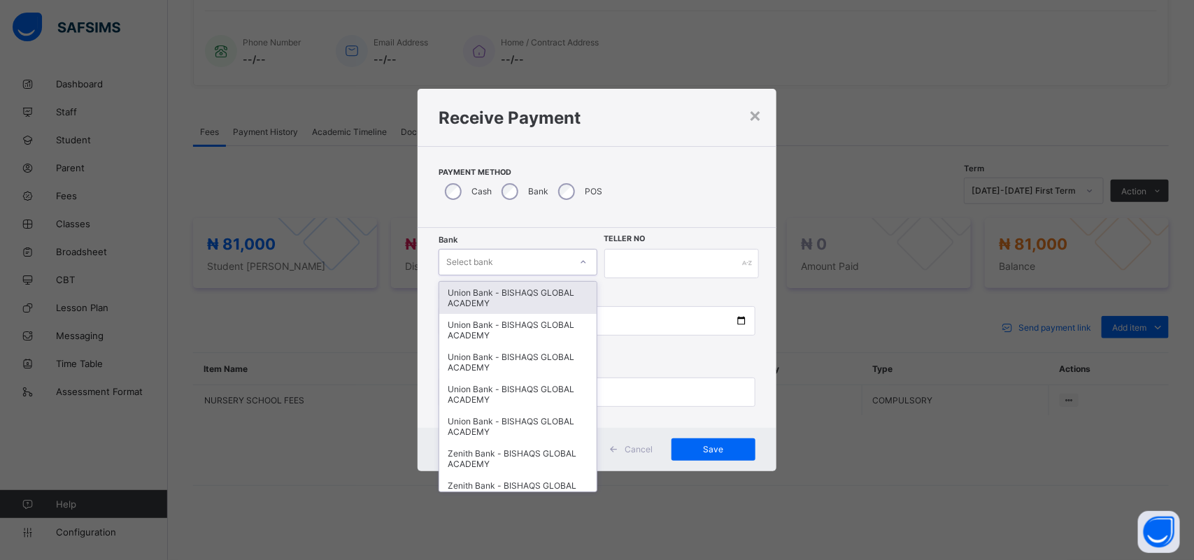
click at [562, 295] on div "Union Bank - BISHAQS GLOBAL ACADEMY" at bounding box center [517, 298] width 157 height 32
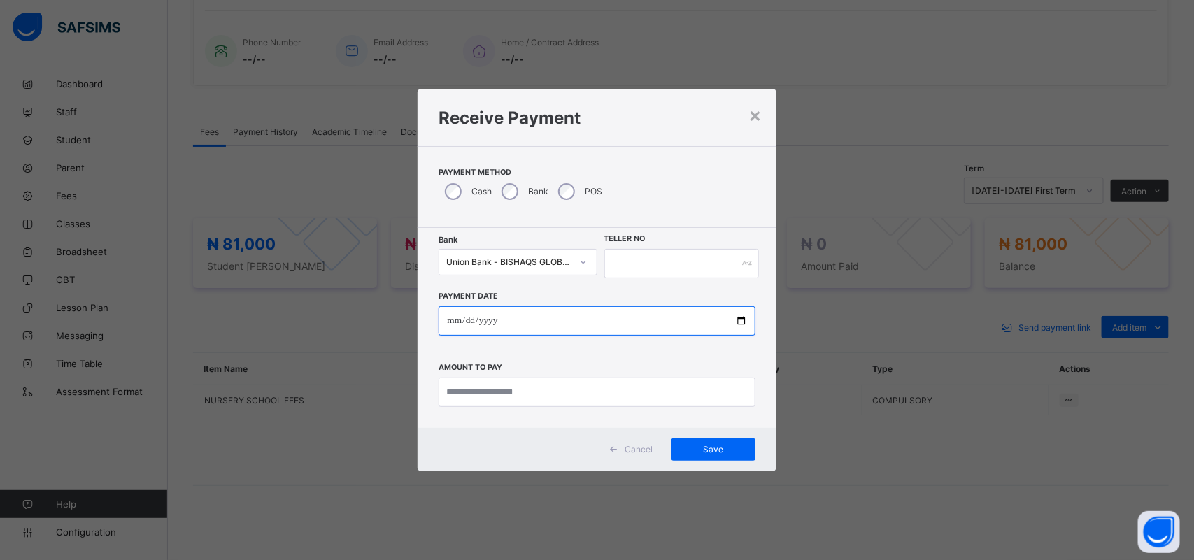
click at [446, 317] on input "date" at bounding box center [597, 320] width 316 height 29
type input "**********"
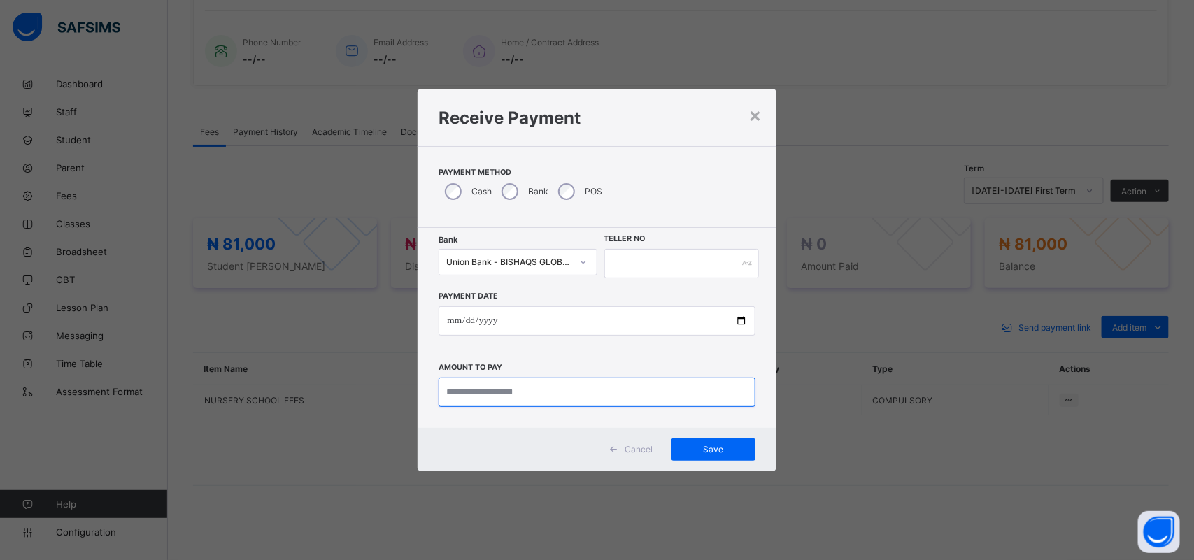
click at [476, 392] on input "currency" at bounding box center [597, 392] width 316 height 29
type input "********"
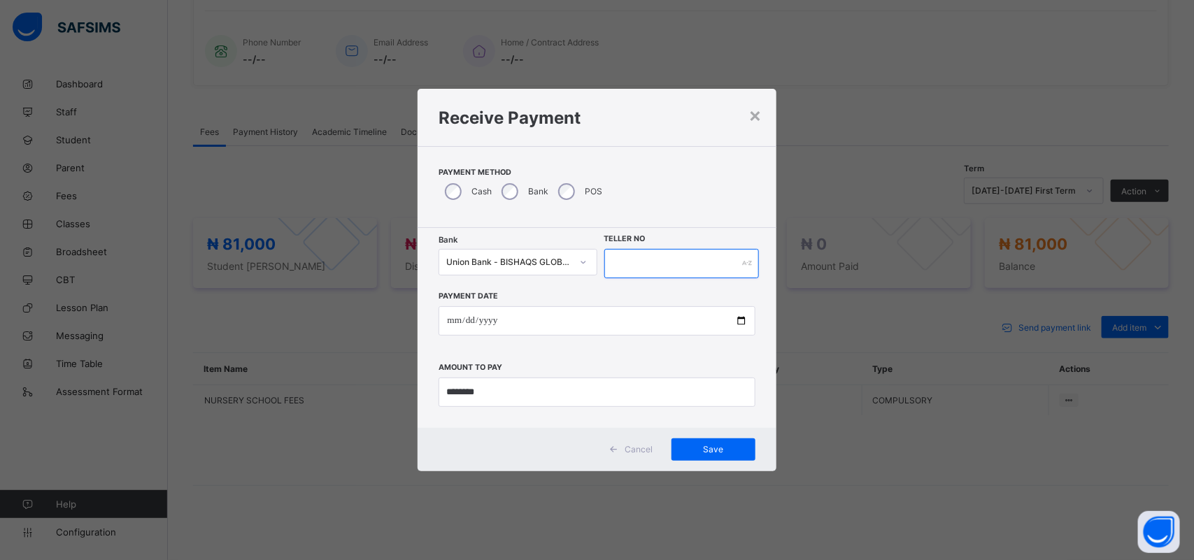
click at [616, 266] on input "text" at bounding box center [681, 263] width 155 height 29
type input "**********"
click at [725, 448] on span "Save" at bounding box center [713, 449] width 63 height 10
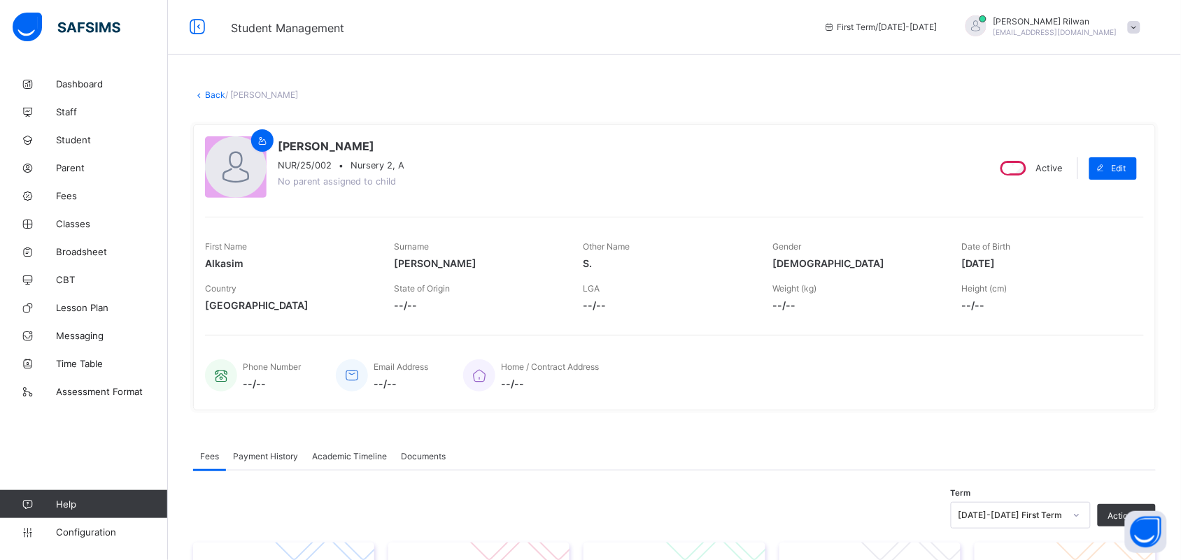
scroll to position [0, 0]
click at [206, 89] on div "× Delete Document This action would delete the document with name: from the sys…" at bounding box center [674, 479] width 1013 height 819
click at [211, 100] on div "× Delete Document This action would delete the document with name: from the sys…" at bounding box center [674, 479] width 1013 height 819
click at [211, 102] on div "× Delete Document This action would delete the document with name: from the sys…" at bounding box center [674, 479] width 1013 height 819
click at [211, 95] on link "Back" at bounding box center [215, 96] width 20 height 10
